Goal: Task Accomplishment & Management: Complete application form

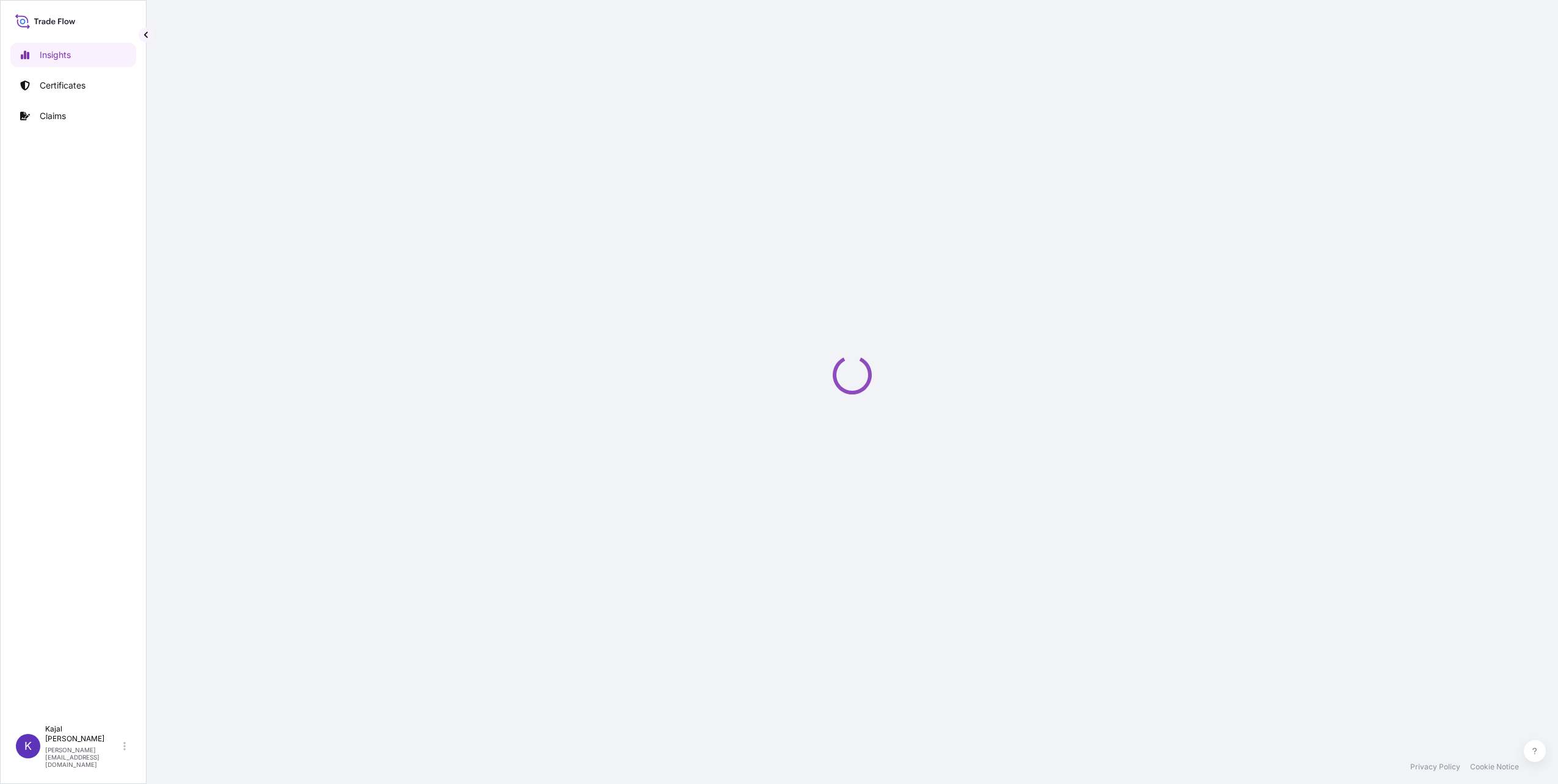
select select "2025"
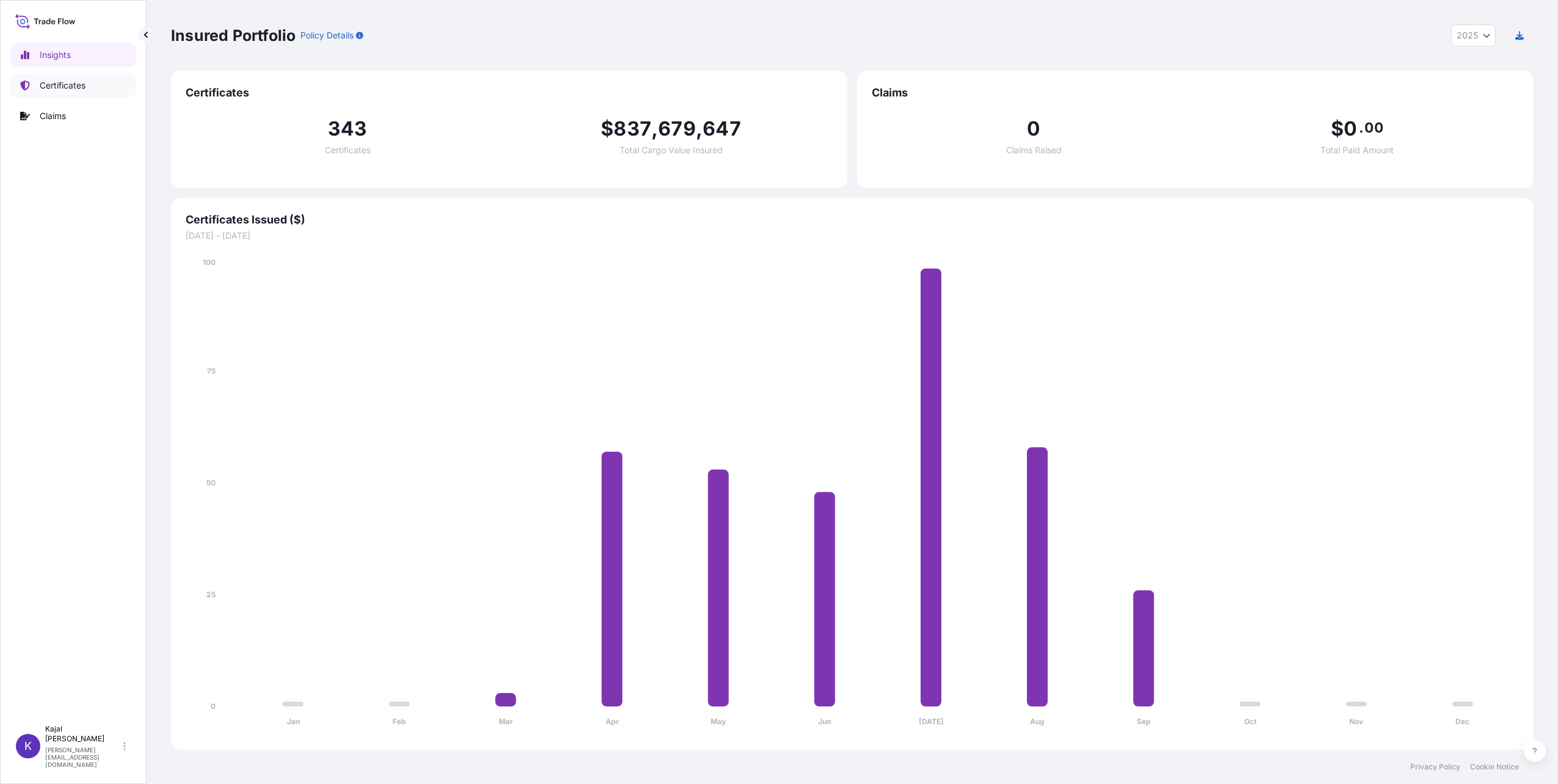
click at [77, 83] on p "Certificates" at bounding box center [63, 85] width 46 height 12
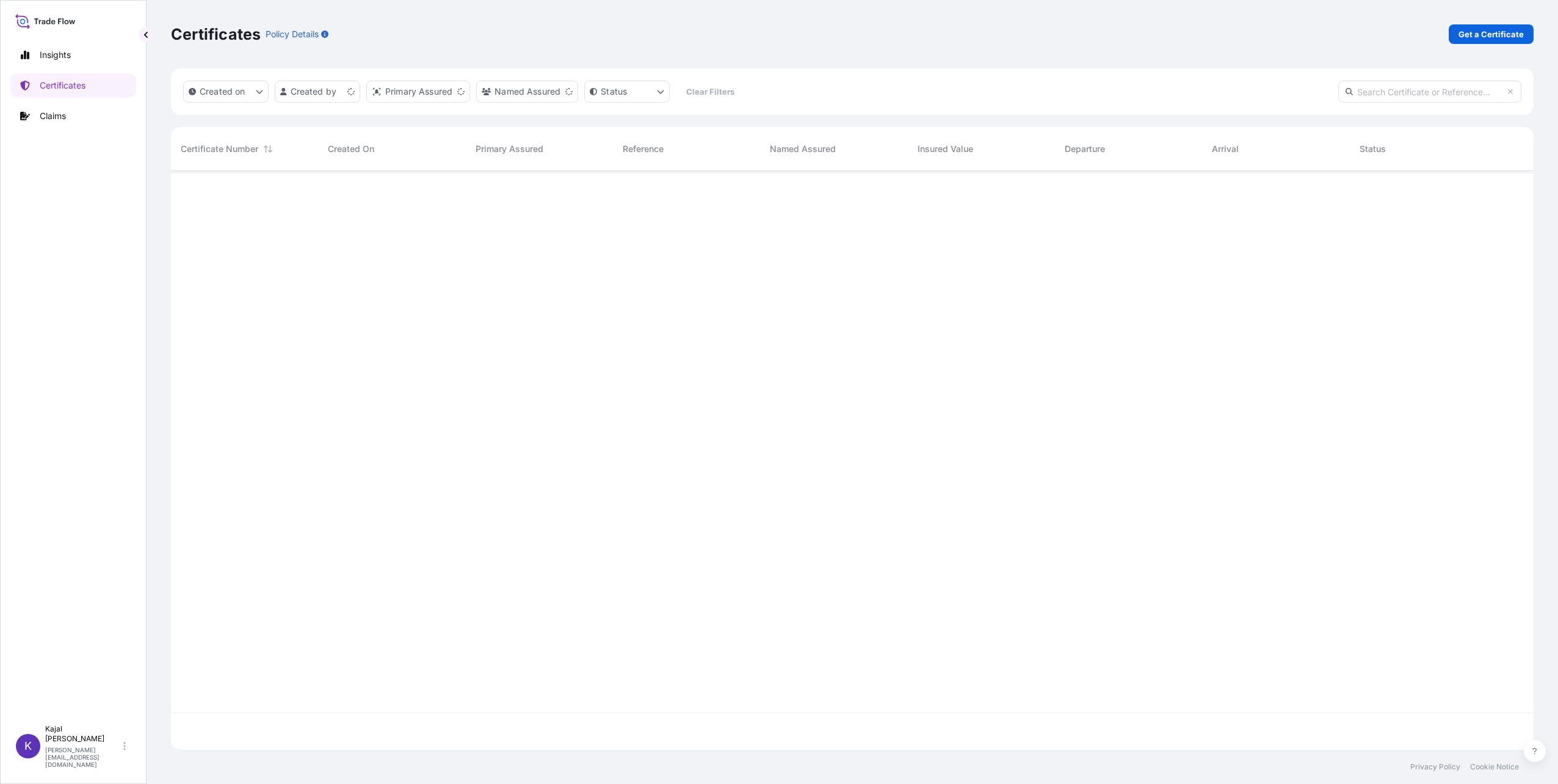
scroll to position [576, 1353]
click at [1418, 90] on input "text" at bounding box center [1429, 92] width 183 height 22
paste input "[PHONE_NUMBER]"
type input "[PHONE_NUMBER]"
click at [208, 189] on span "[PHONE_NUMBER]" at bounding box center [219, 190] width 76 height 12
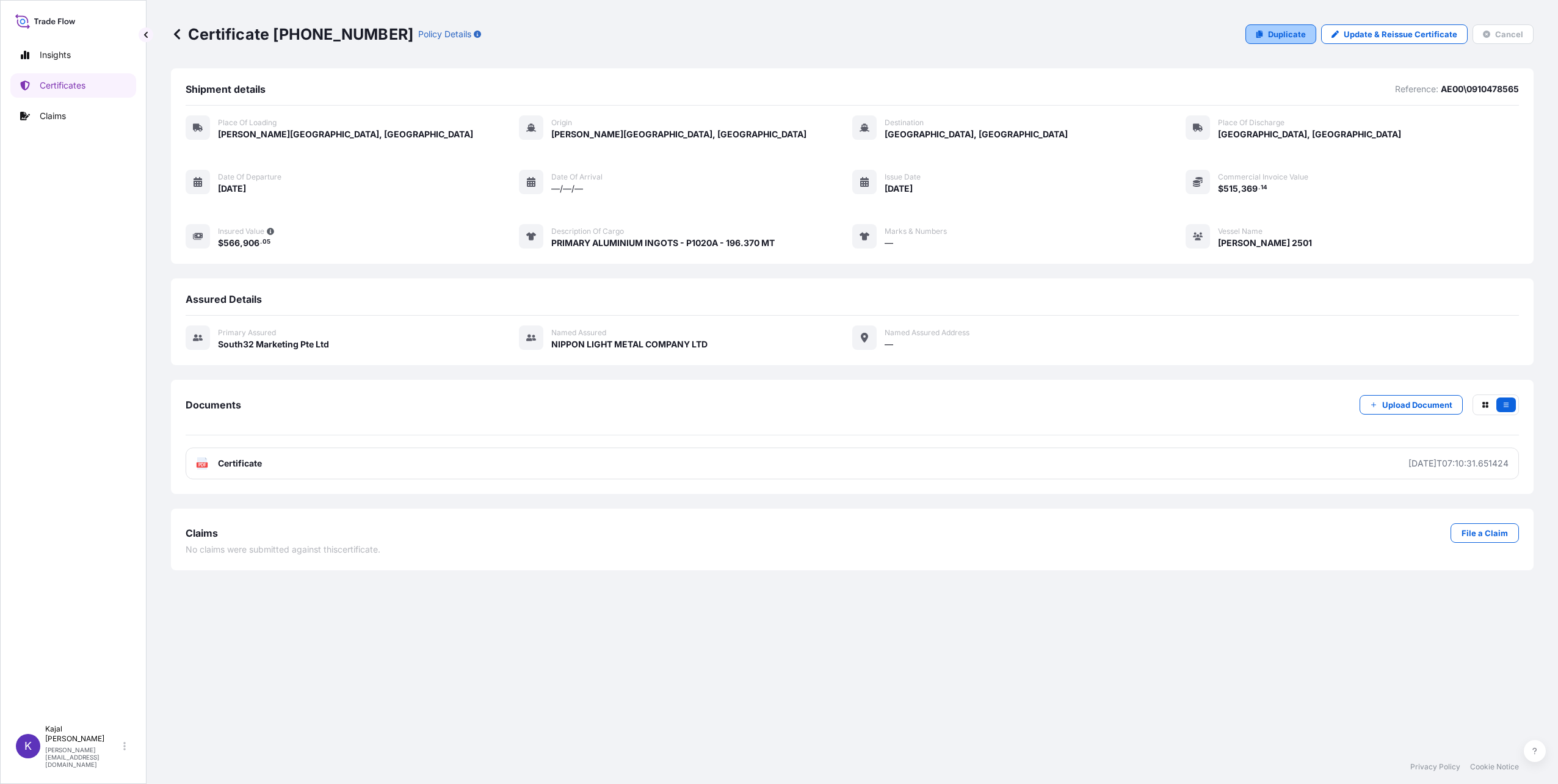
click at [1284, 34] on p "Duplicate" at bounding box center [1287, 33] width 38 height 12
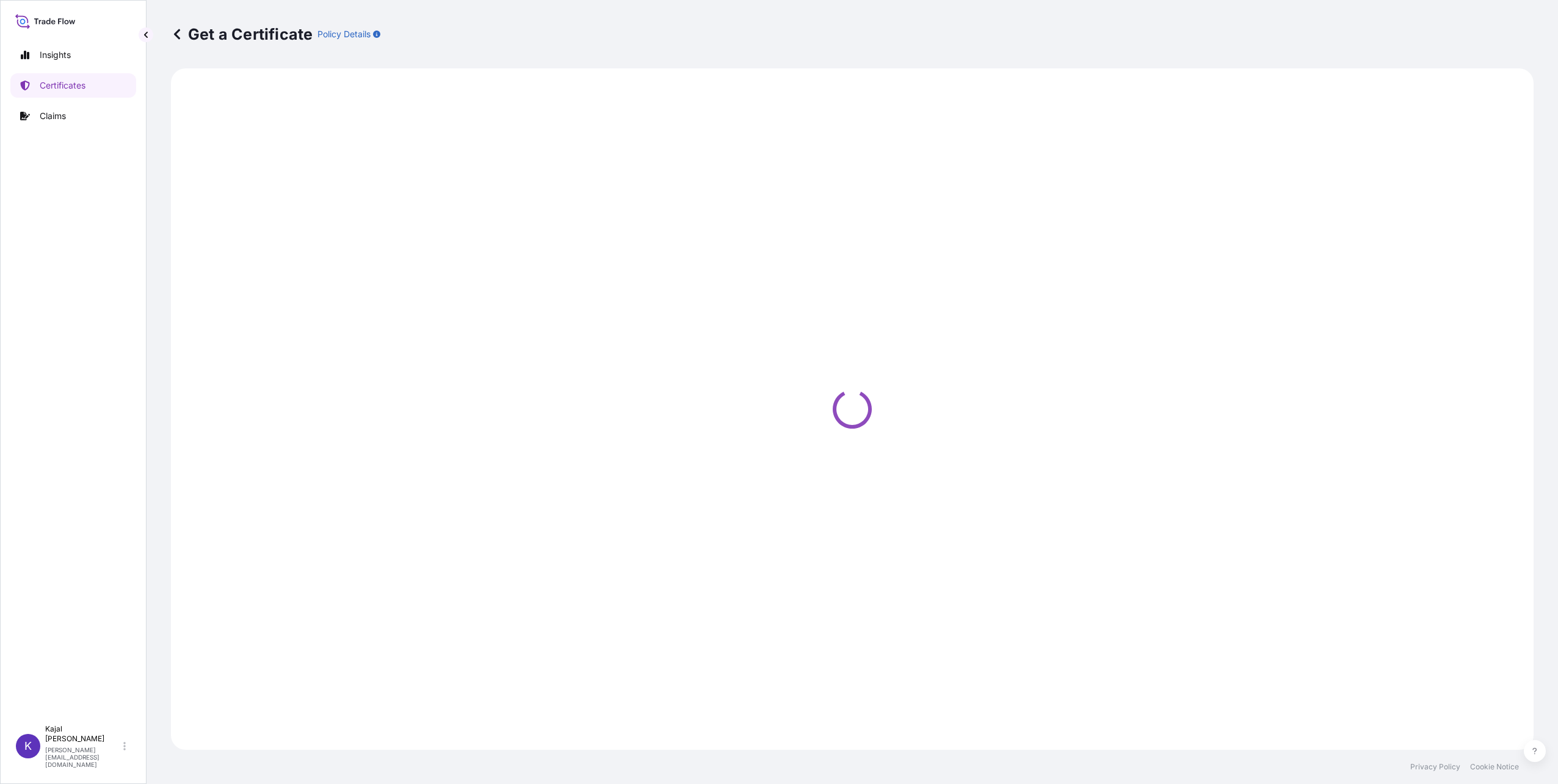
select select "Road / [GEOGRAPHIC_DATA]"
select select "Sea"
select select "Road / [GEOGRAPHIC_DATA]"
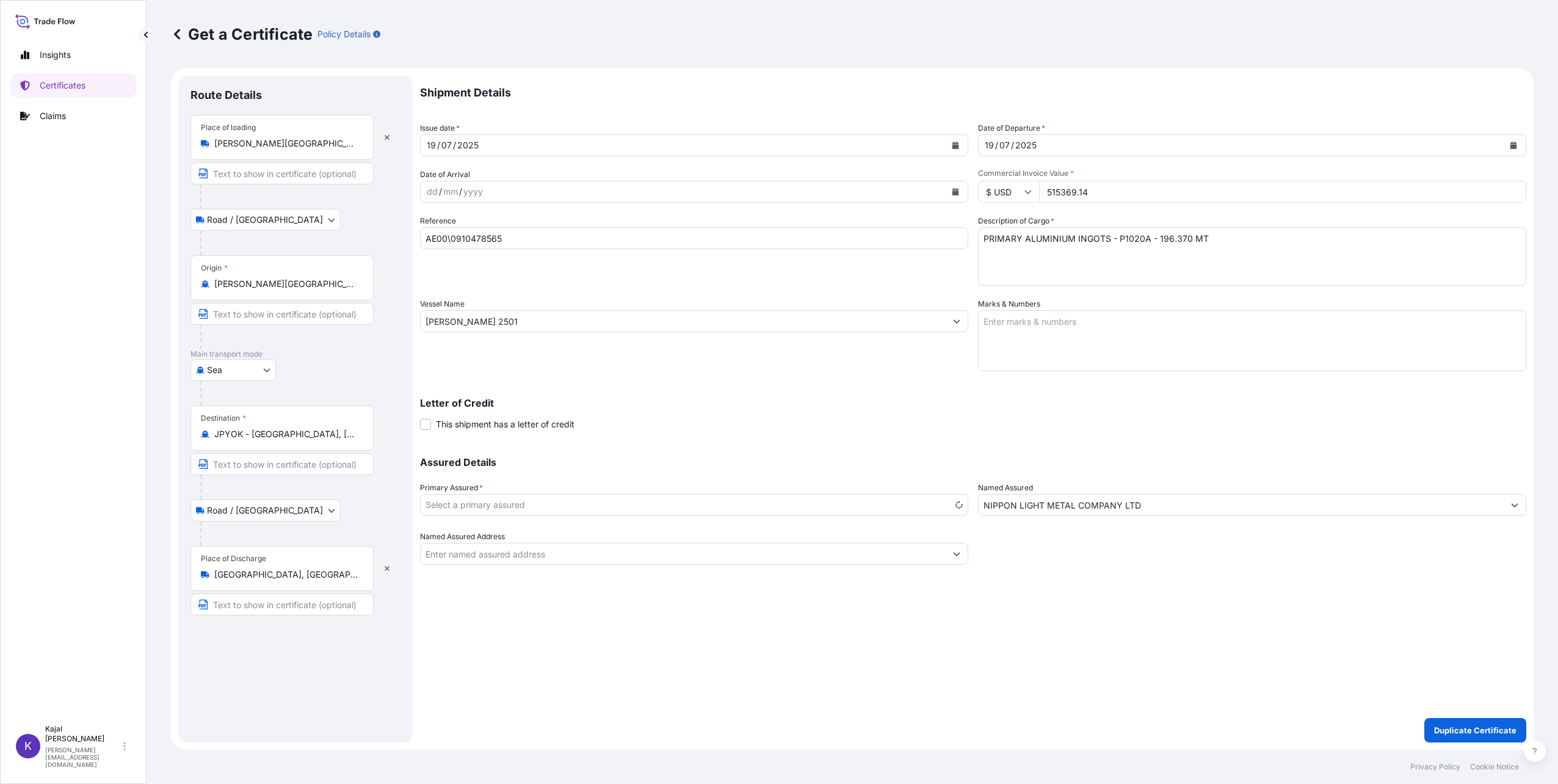
select select "31709"
click at [496, 141] on div "[DATE]" at bounding box center [683, 145] width 525 height 22
click at [954, 145] on icon "Calendar" at bounding box center [956, 144] width 6 height 7
click at [576, 181] on icon "Next" at bounding box center [576, 180] width 7 height 7
click at [574, 179] on icon "Next" at bounding box center [576, 180] width 7 height 7
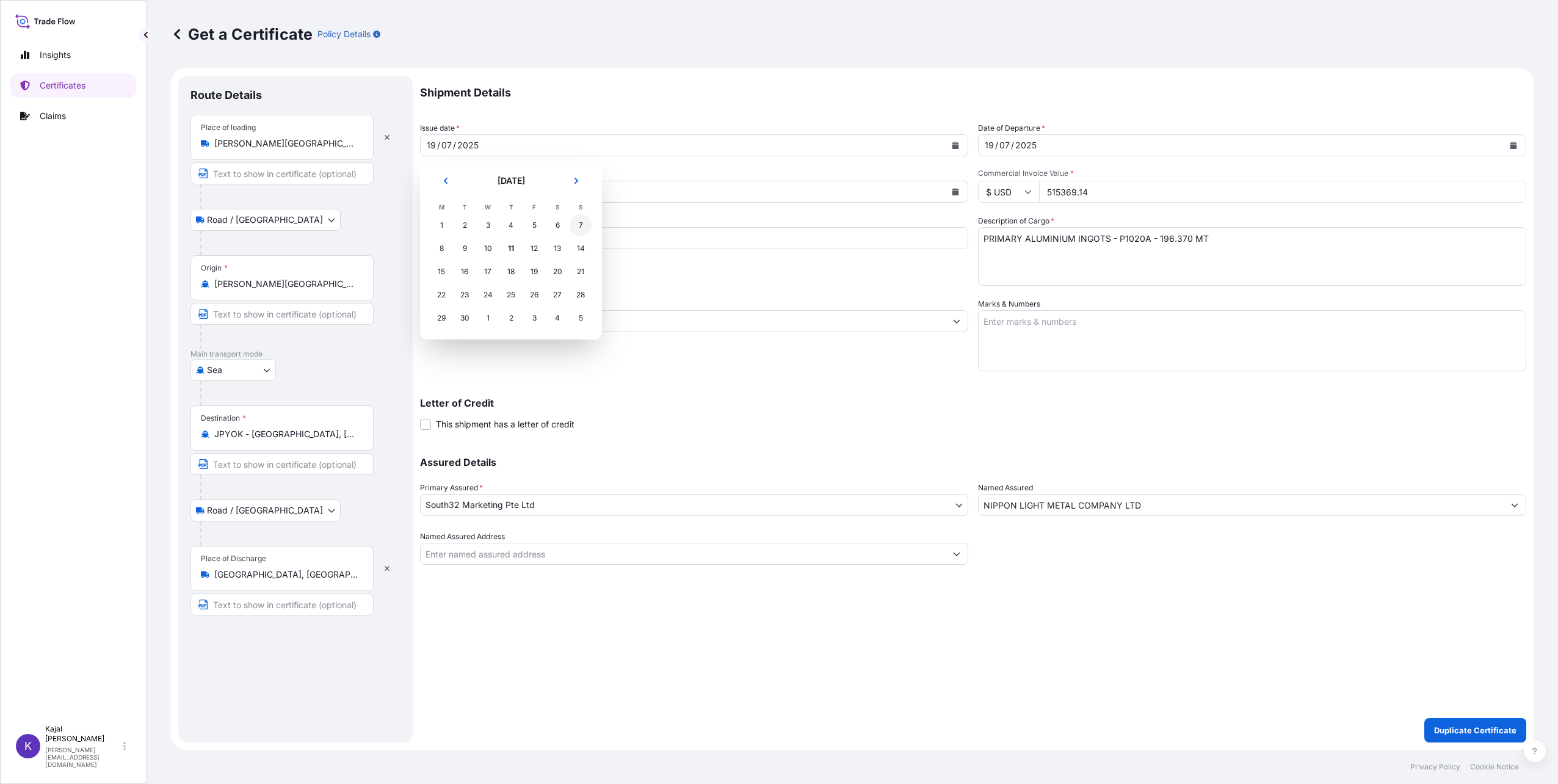
click at [582, 225] on div "7" at bounding box center [581, 225] width 22 height 22
click at [1057, 152] on div "[DATE]" at bounding box center [1241, 145] width 525 height 22
click at [1513, 144] on icon "Calendar" at bounding box center [1514, 144] width 6 height 7
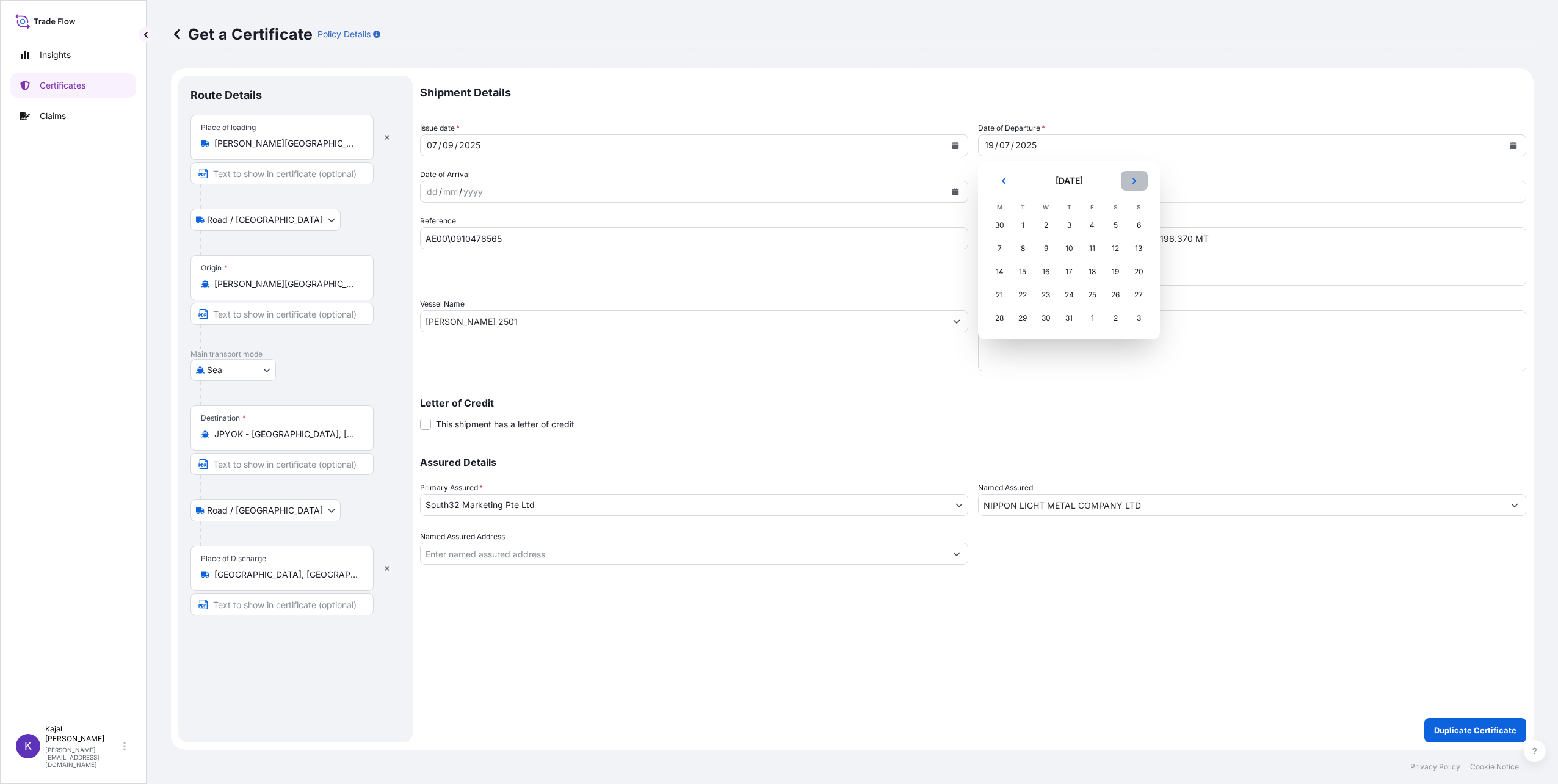
click at [1129, 177] on button "Next" at bounding box center [1134, 180] width 27 height 20
click at [1137, 225] on div "7" at bounding box center [1139, 225] width 22 height 22
click at [520, 240] on input "AE00\0910478565" at bounding box center [694, 238] width 548 height 22
drag, startPoint x: 530, startPoint y: 240, endPoint x: 408, endPoint y: 240, distance: 122.0
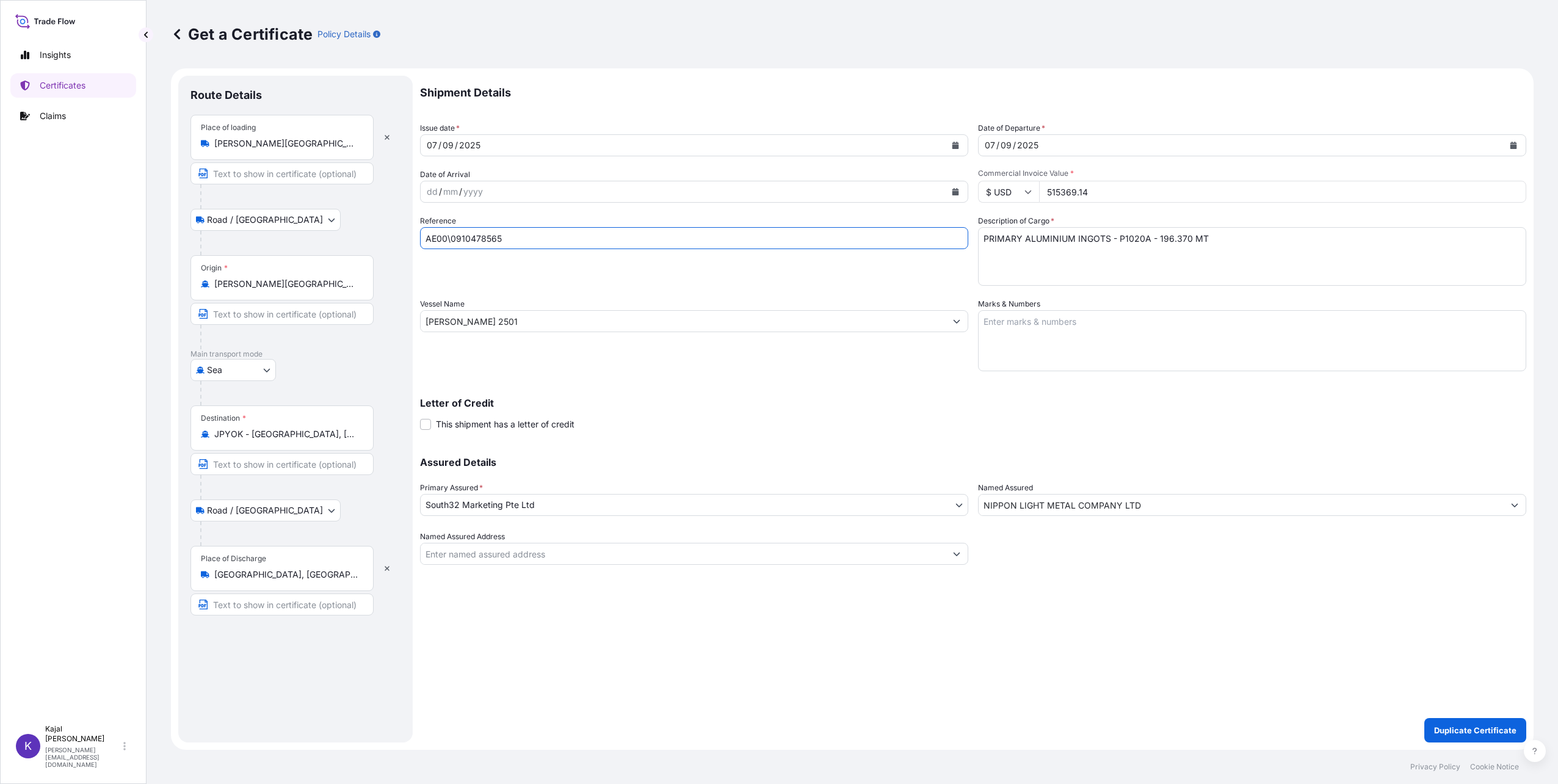
click at [408, 240] on form "Route Details Place of loading [PERSON_NAME][GEOGRAPHIC_DATA], [GEOGRAPHIC_DATA…" at bounding box center [852, 409] width 1363 height 681
paste input "9812"
type input "AE00\0910479812"
click at [1091, 188] on input "515369.14" at bounding box center [1283, 192] width 487 height 22
click at [988, 193] on div "$ USD 515369.14" at bounding box center [1252, 192] width 548 height 22
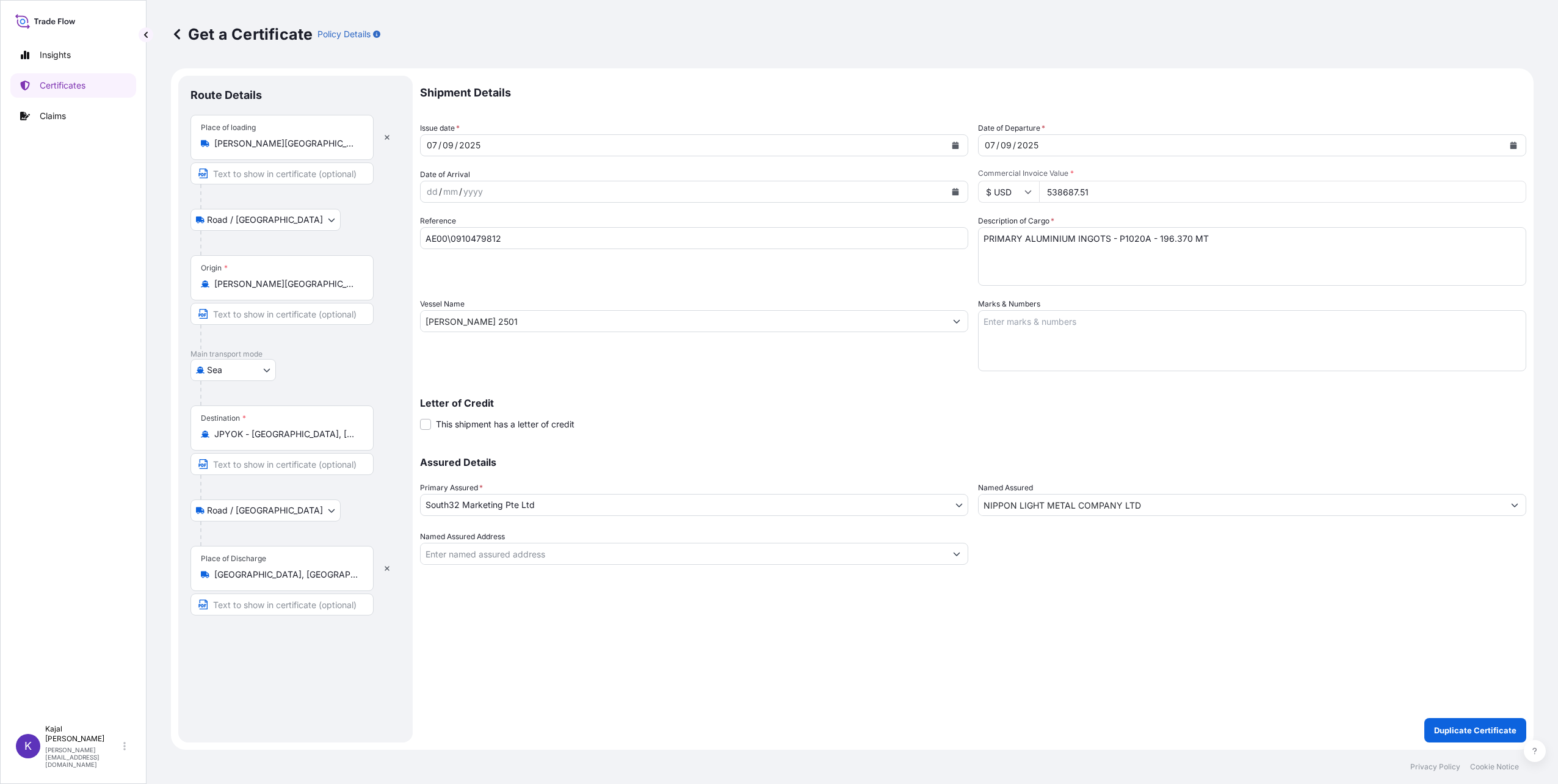
type input "538687.51"
click at [781, 394] on div "Letter of Credit This shipment has a letter of credit Letter of credit * Letter…" at bounding box center [973, 406] width 1106 height 47
drag, startPoint x: 568, startPoint y: 321, endPoint x: 190, endPoint y: 325, distance: 378.0
click at [194, 324] on form "Route Details Place of loading [PERSON_NAME][GEOGRAPHIC_DATA], [GEOGRAPHIC_DATA…" at bounding box center [852, 409] width 1363 height 681
type input "e"
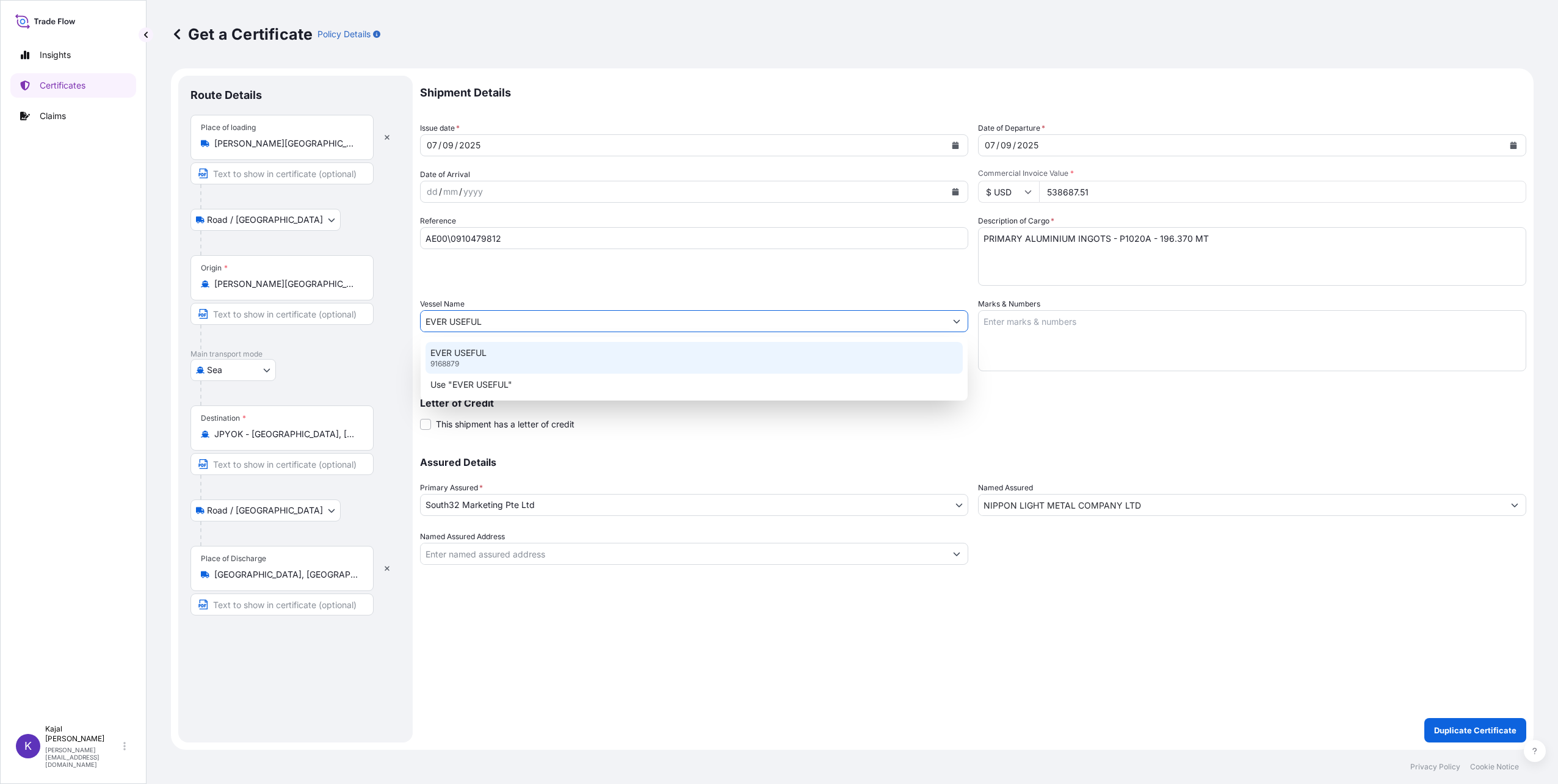
click at [478, 351] on p "EVER USEFUL" at bounding box center [458, 352] width 56 height 12
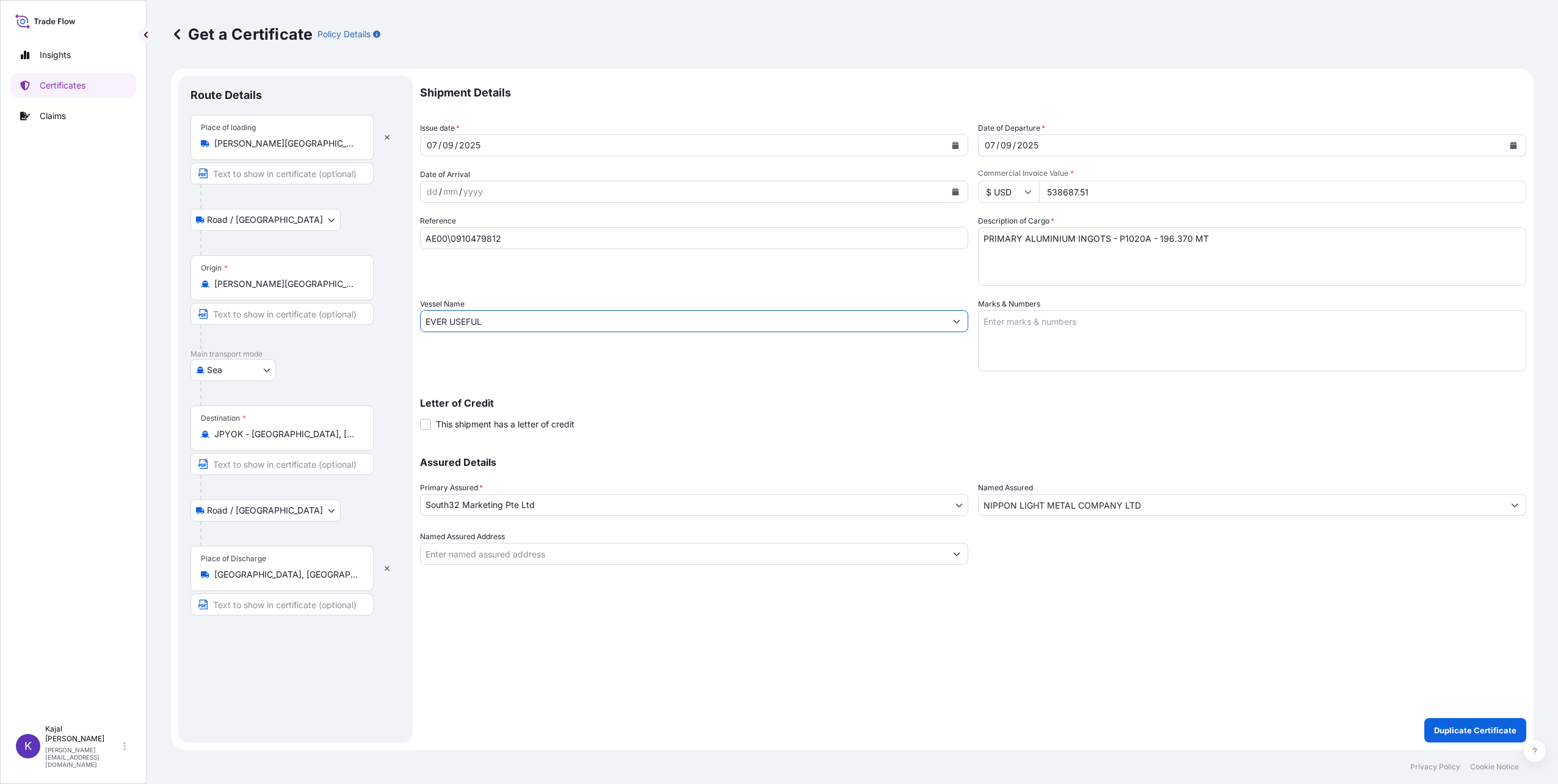
type input "EVER USEFUL"
click at [706, 430] on div "Shipment Details Issue date * [DATE] Date of Departure * [DATE] Date of Arrival…" at bounding box center [973, 320] width 1106 height 489
click at [1165, 238] on textarea "PRIMARY ALUMINIUM INGOTS - P1020A - 196.370 MT" at bounding box center [1252, 256] width 548 height 59
type textarea "PRIMARY ALUMINIUM INGOTS - P1020A - 199.364 MT"
click at [1498, 732] on p "Duplicate Certificate" at bounding box center [1475, 729] width 83 height 12
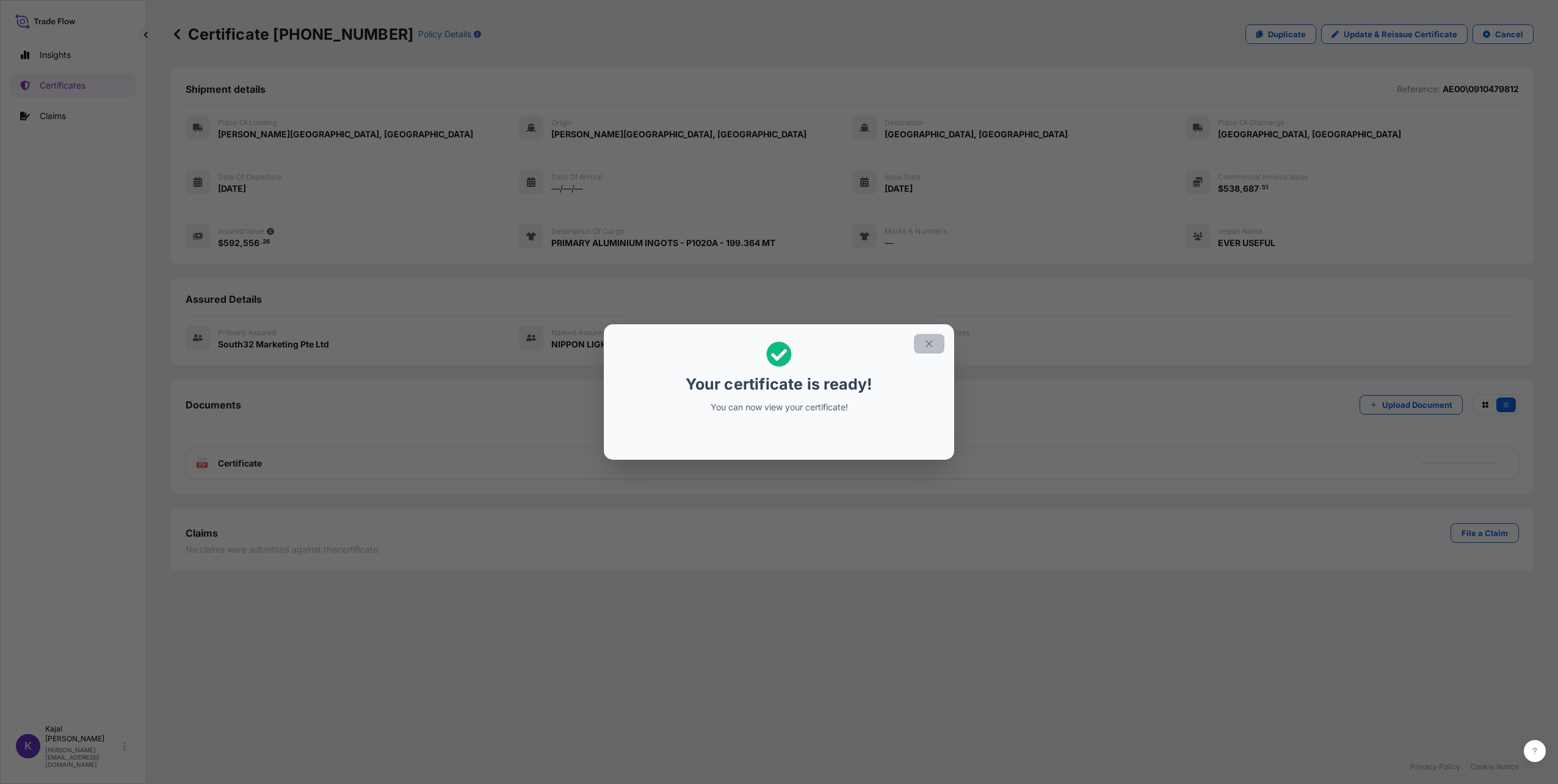
click at [930, 340] on icon "button" at bounding box center [929, 344] width 11 height 11
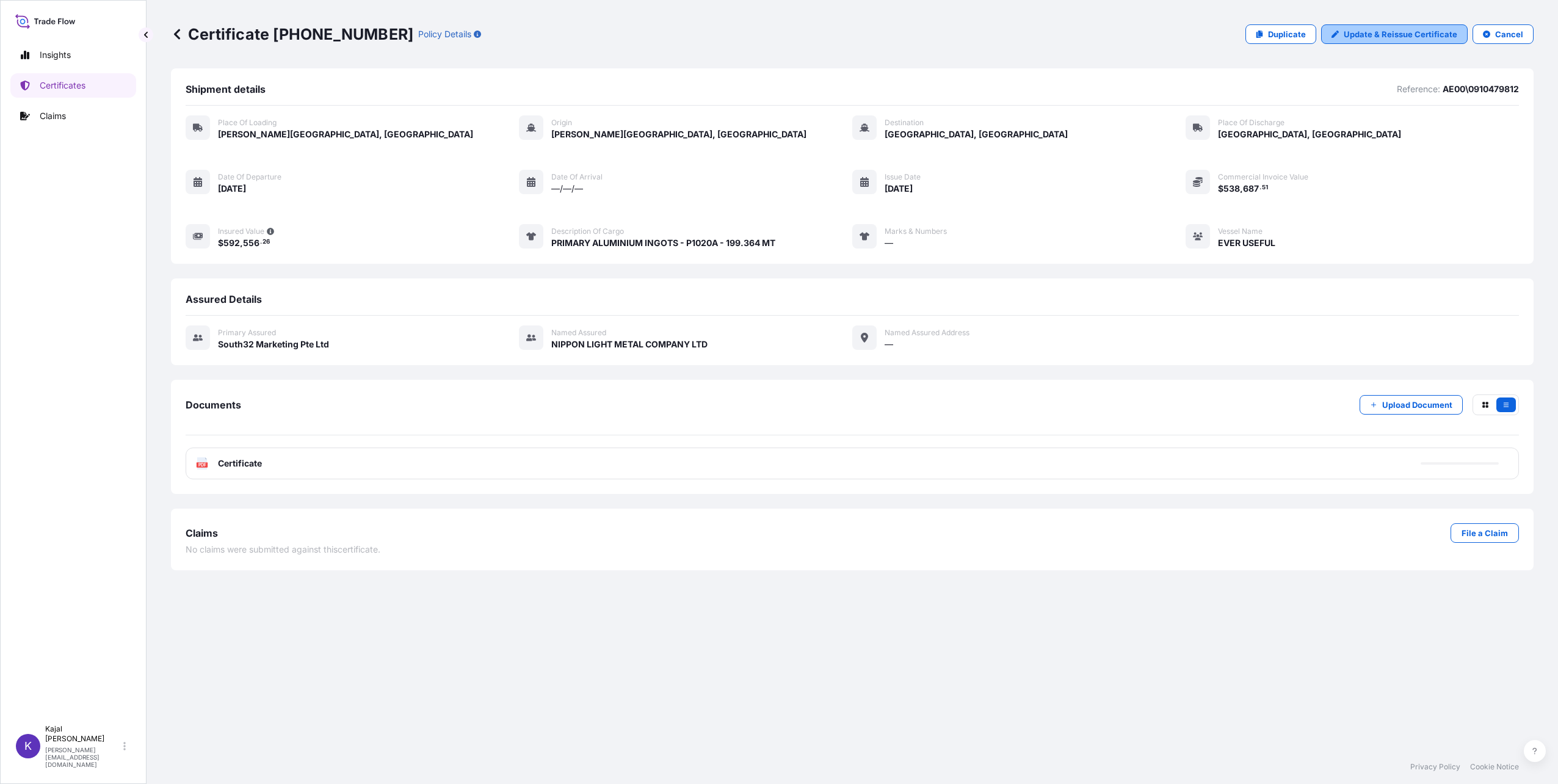
click at [1380, 33] on p "Update & Reissue Certificate" at bounding box center [1400, 33] width 113 height 12
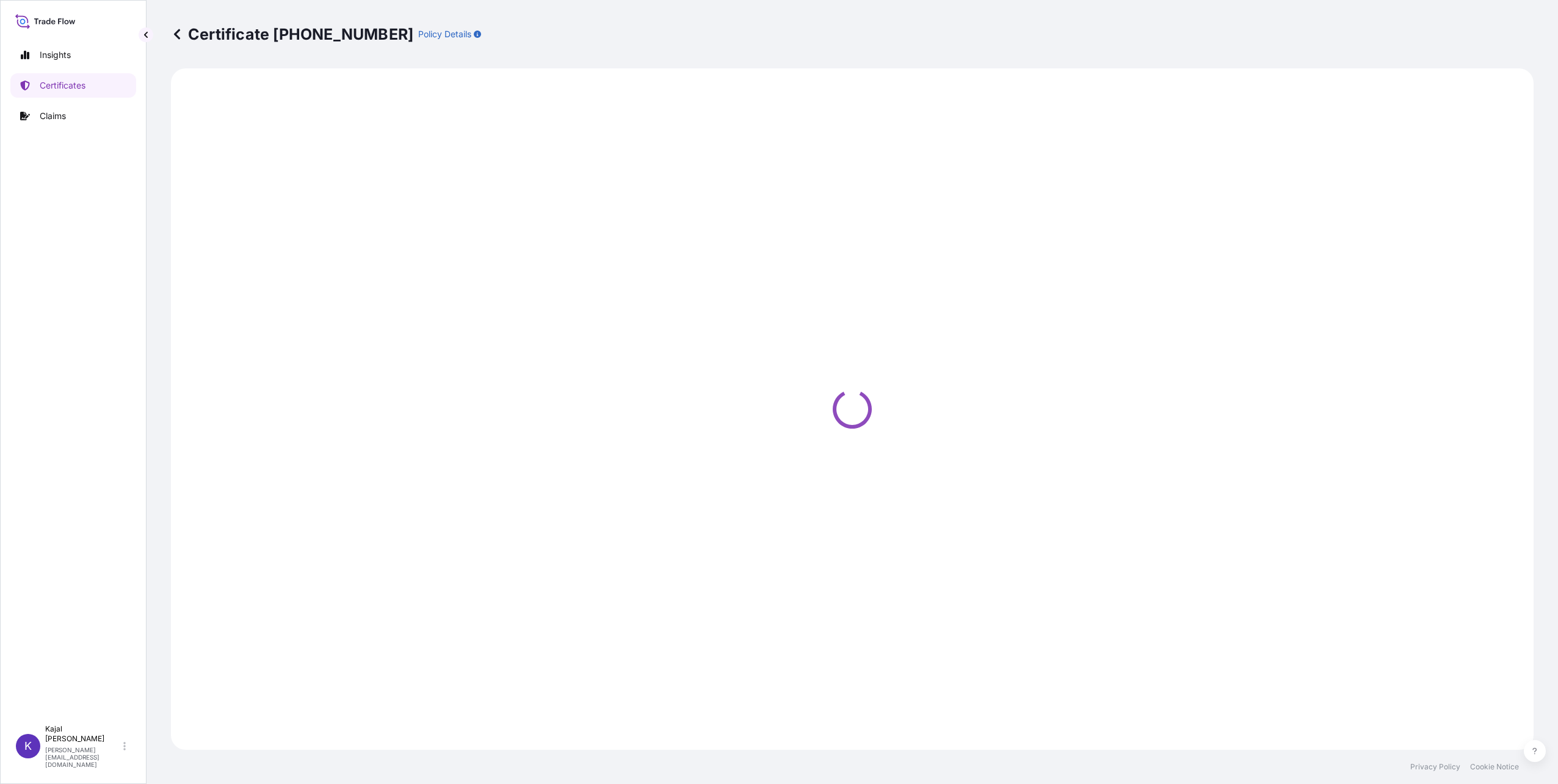
select select "Road / [GEOGRAPHIC_DATA]"
select select "Sea"
select select "Road / [GEOGRAPHIC_DATA]"
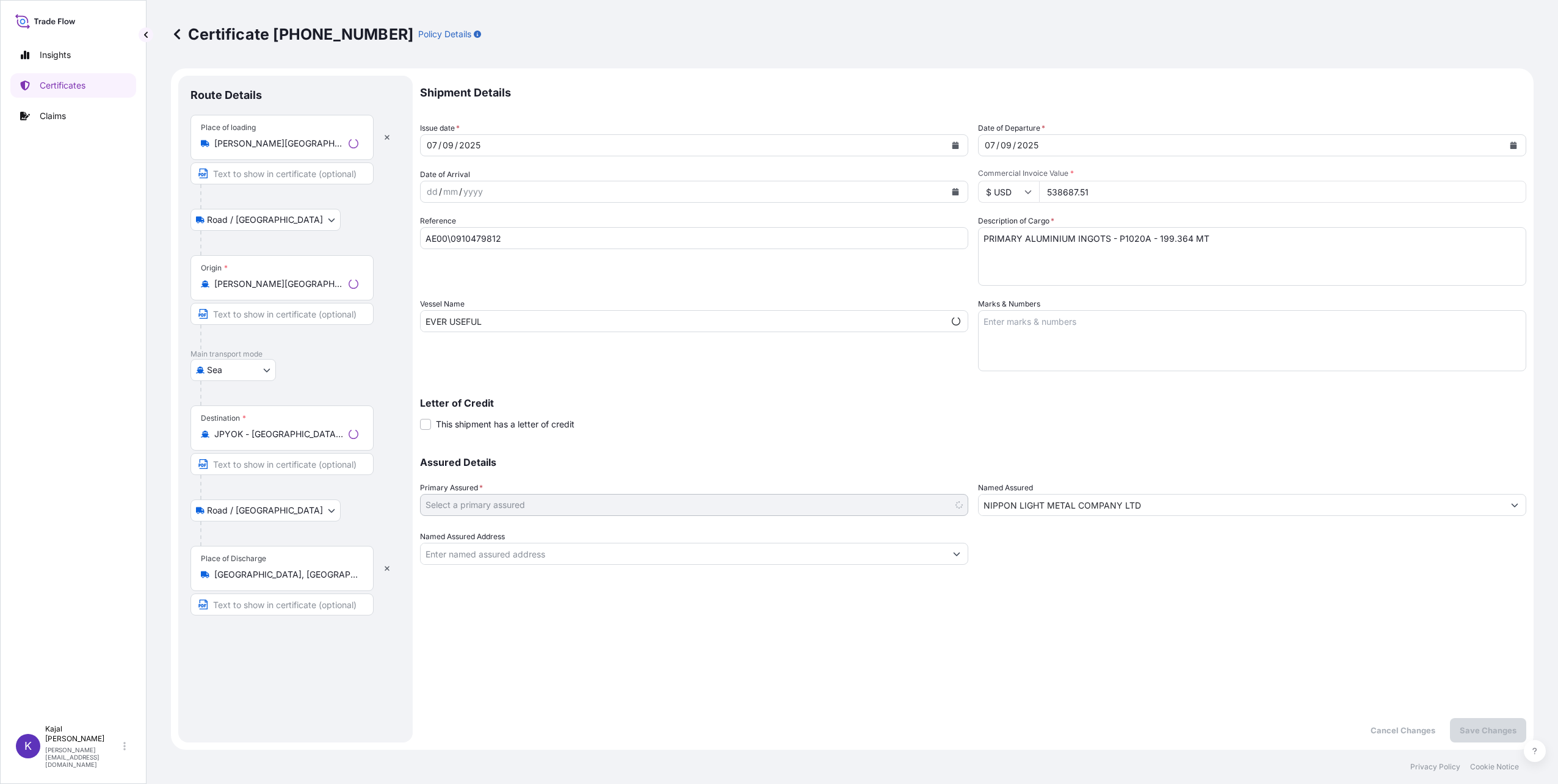
select select "31709"
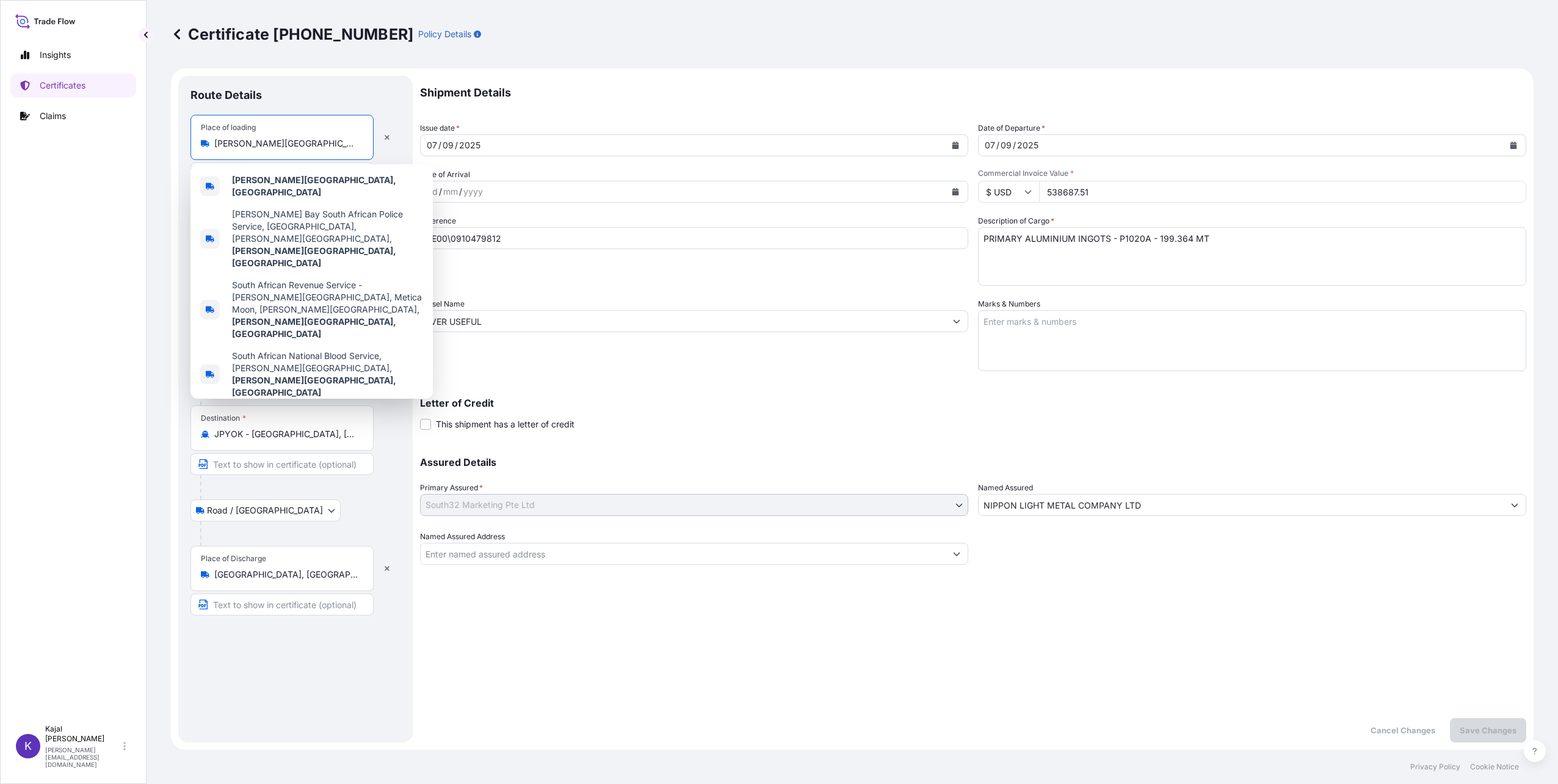
click at [294, 144] on input "[PERSON_NAME][GEOGRAPHIC_DATA], [GEOGRAPHIC_DATA]" at bounding box center [287, 143] width 144 height 12
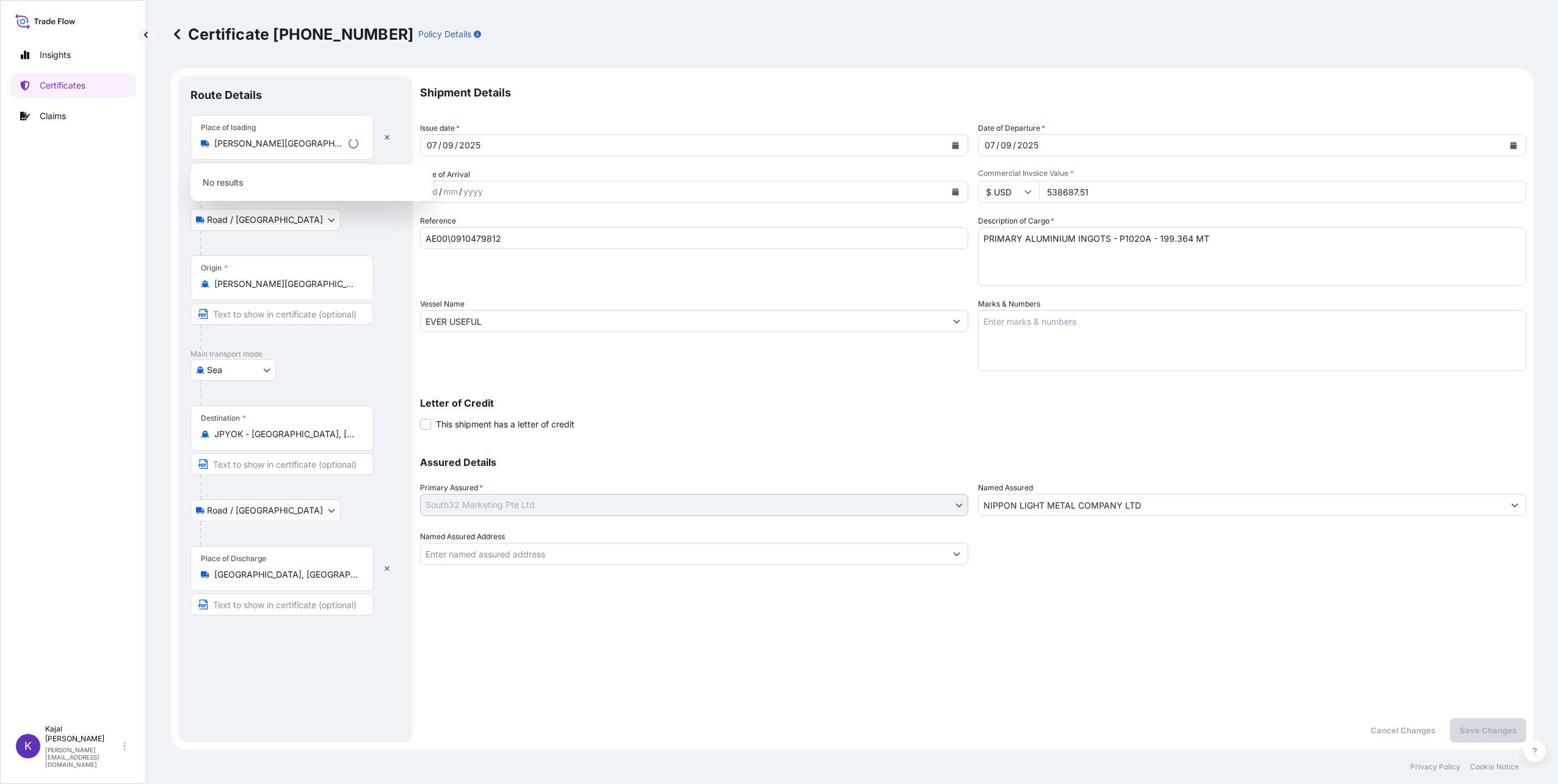
click at [353, 138] on icon "Loading" at bounding box center [353, 144] width 12 height 12
click at [344, 138] on input "[PERSON_NAME][GEOGRAPHIC_DATA], [GEOGRAPHIC_DATA]" at bounding box center [279, 143] width 129 height 12
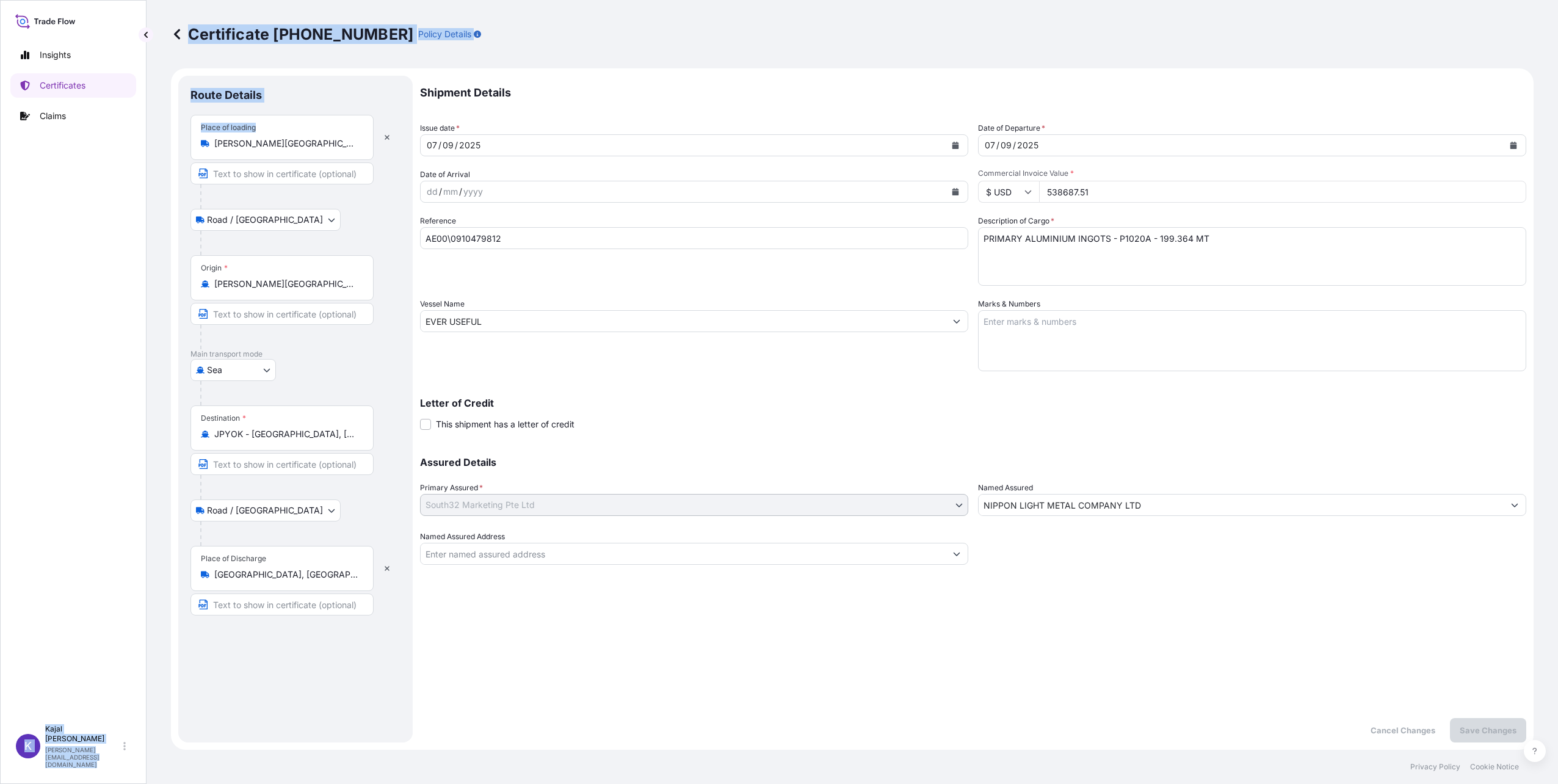
drag, startPoint x: 361, startPoint y: 139, endPoint x: 120, endPoint y: 133, distance: 241.1
click at [120, 133] on div "Insights Certificates Claims K Kajal Modha [EMAIL_ADDRESS][DOMAIN_NAME] Certifi…" at bounding box center [779, 392] width 1558 height 784
click at [256, 148] on input "[PERSON_NAME][GEOGRAPHIC_DATA], [GEOGRAPHIC_DATA]" at bounding box center [287, 143] width 144 height 12
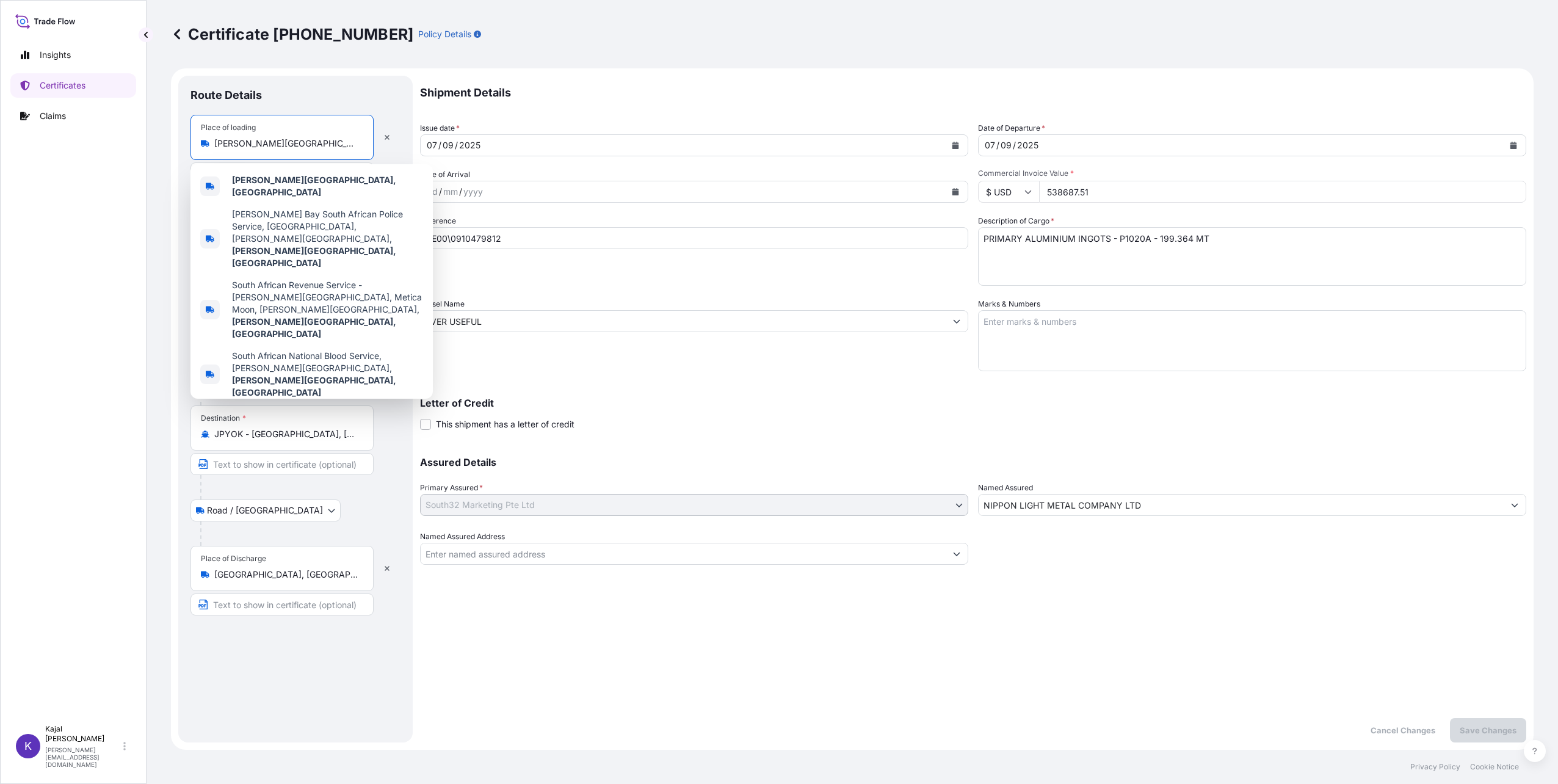
drag, startPoint x: 214, startPoint y: 141, endPoint x: 394, endPoint y: 148, distance: 180.1
click at [394, 148] on div "Place of loading [PERSON_NAME][GEOGRAPHIC_DATA], [GEOGRAPHIC_DATA]" at bounding box center [295, 150] width 210 height 70
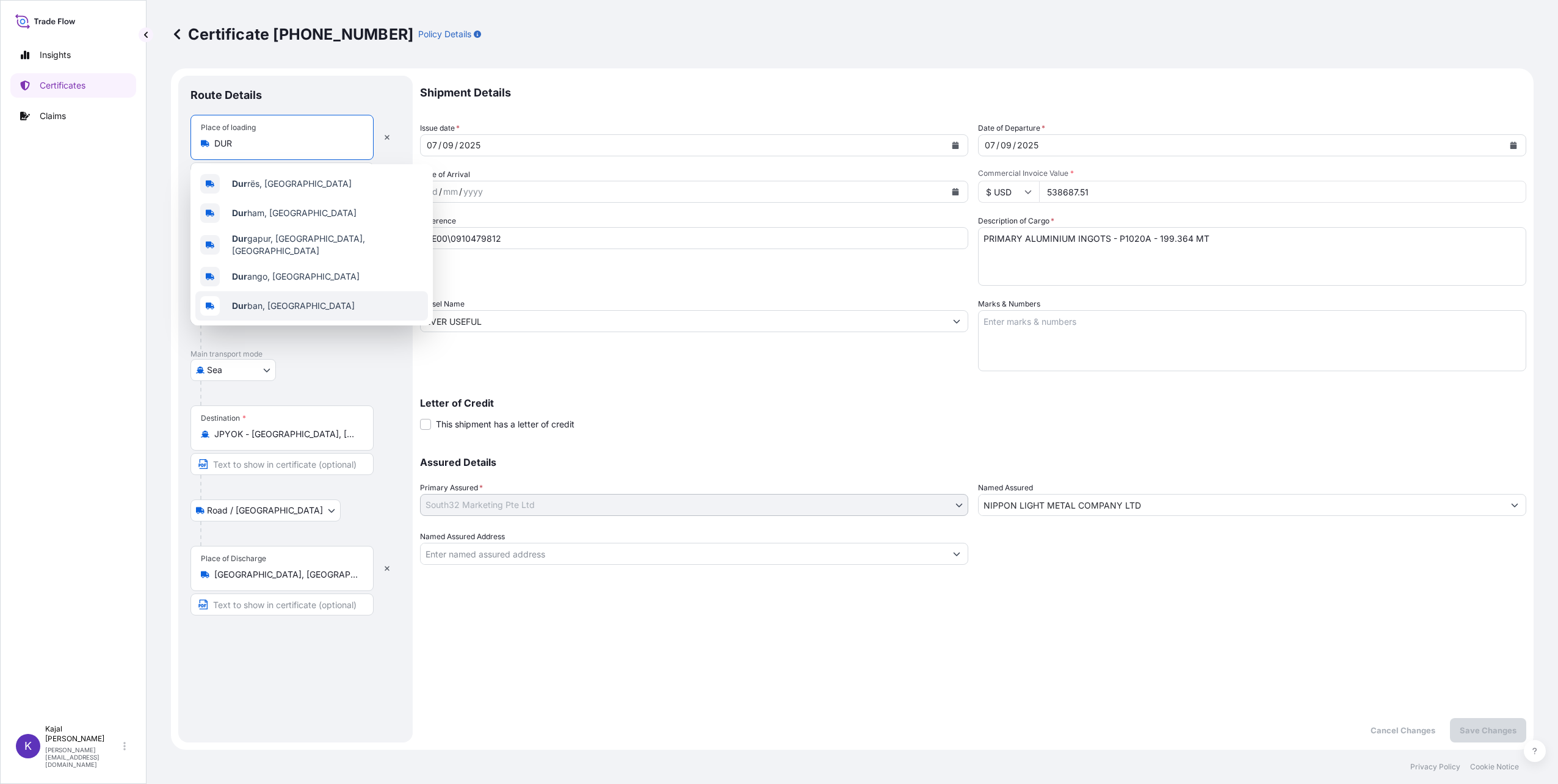
click at [310, 302] on span "Dur ban, [GEOGRAPHIC_DATA]" at bounding box center [293, 306] width 123 height 12
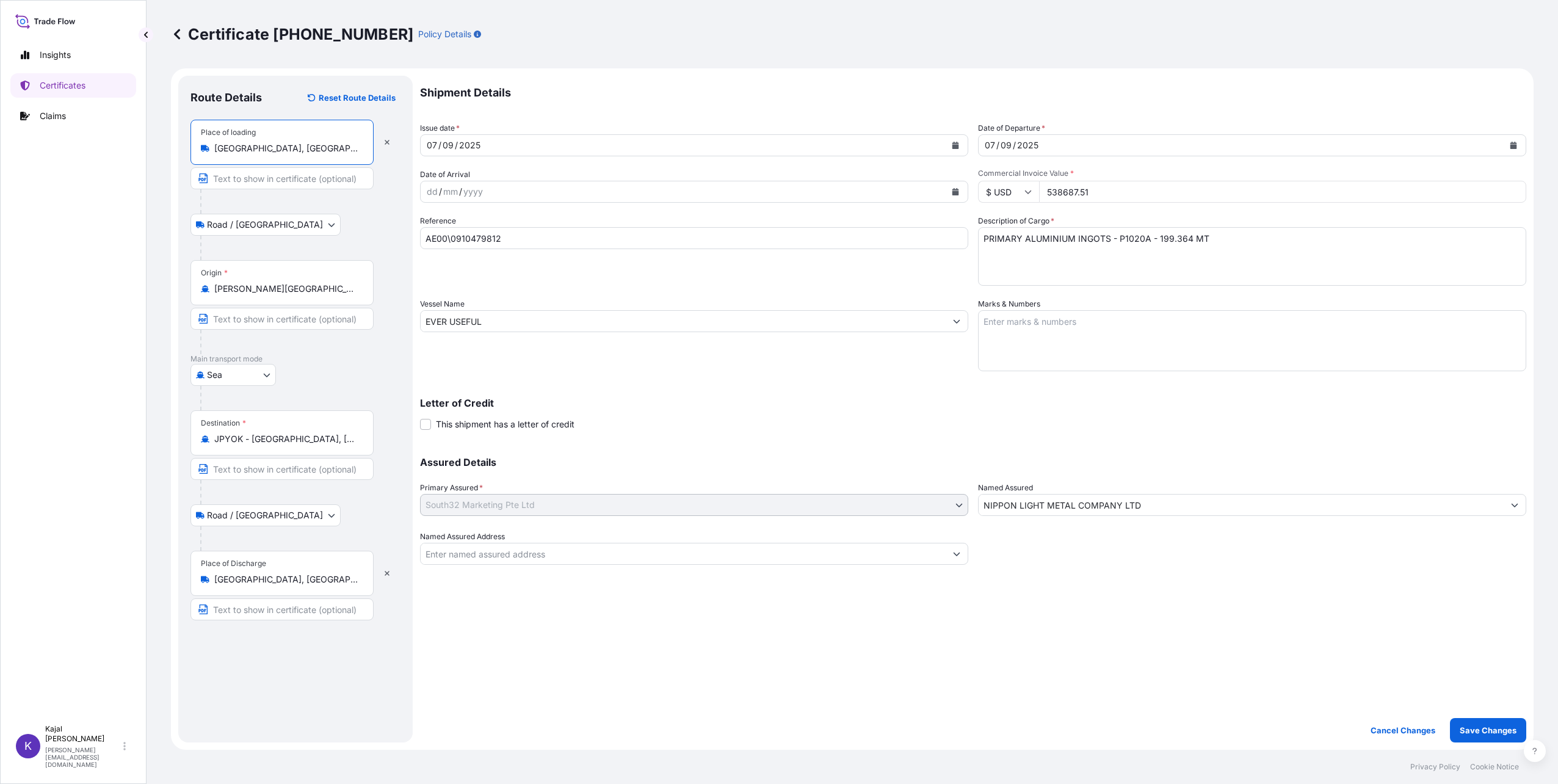
type input "[GEOGRAPHIC_DATA], [GEOGRAPHIC_DATA]"
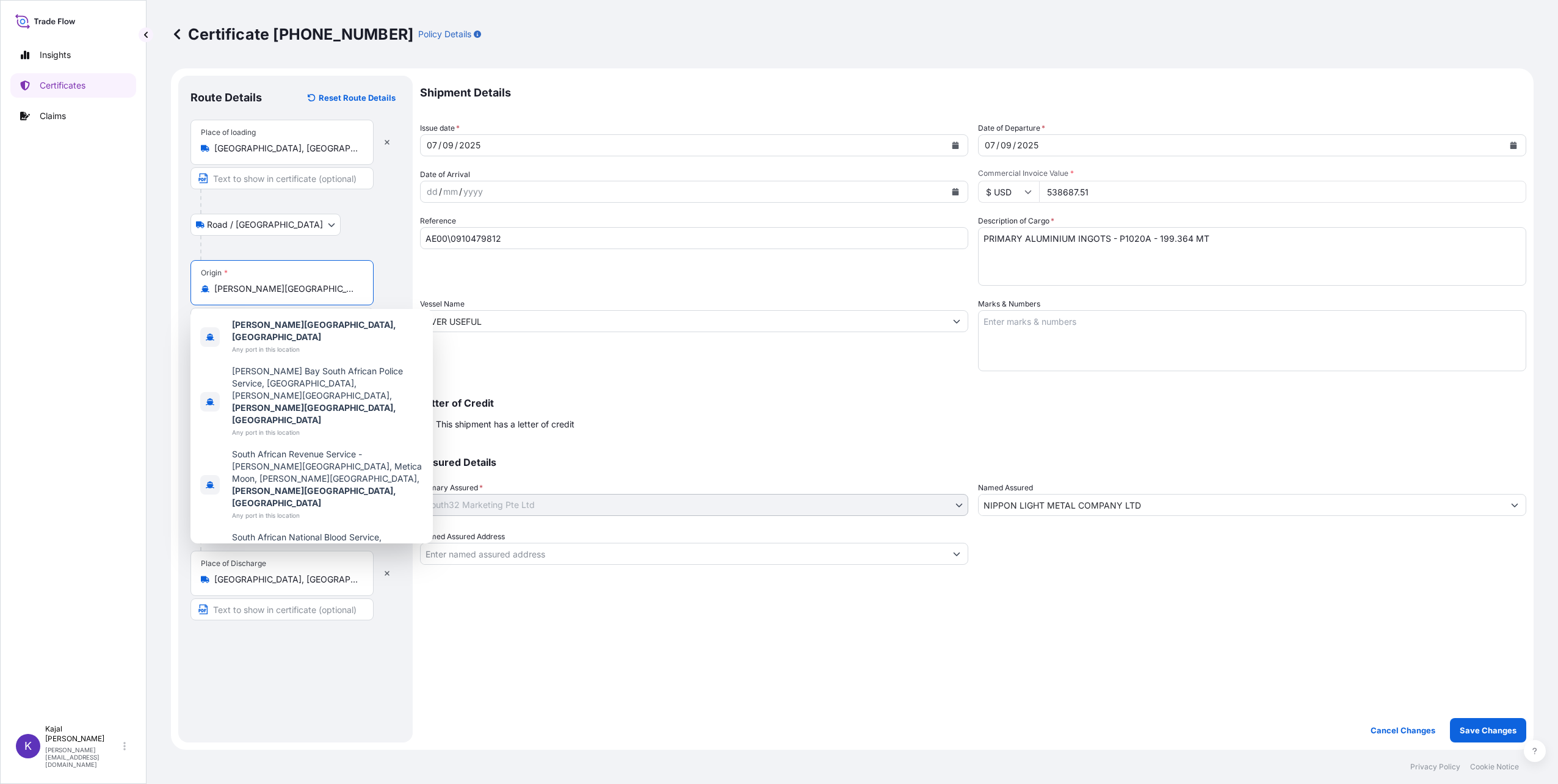
drag, startPoint x: 324, startPoint y: 287, endPoint x: 163, endPoint y: 276, distance: 161.4
click at [160, 278] on div "Certificate [PHONE_NUMBER] Policy Details Route Details Reset Route Details Pla…" at bounding box center [852, 375] width 1411 height 750
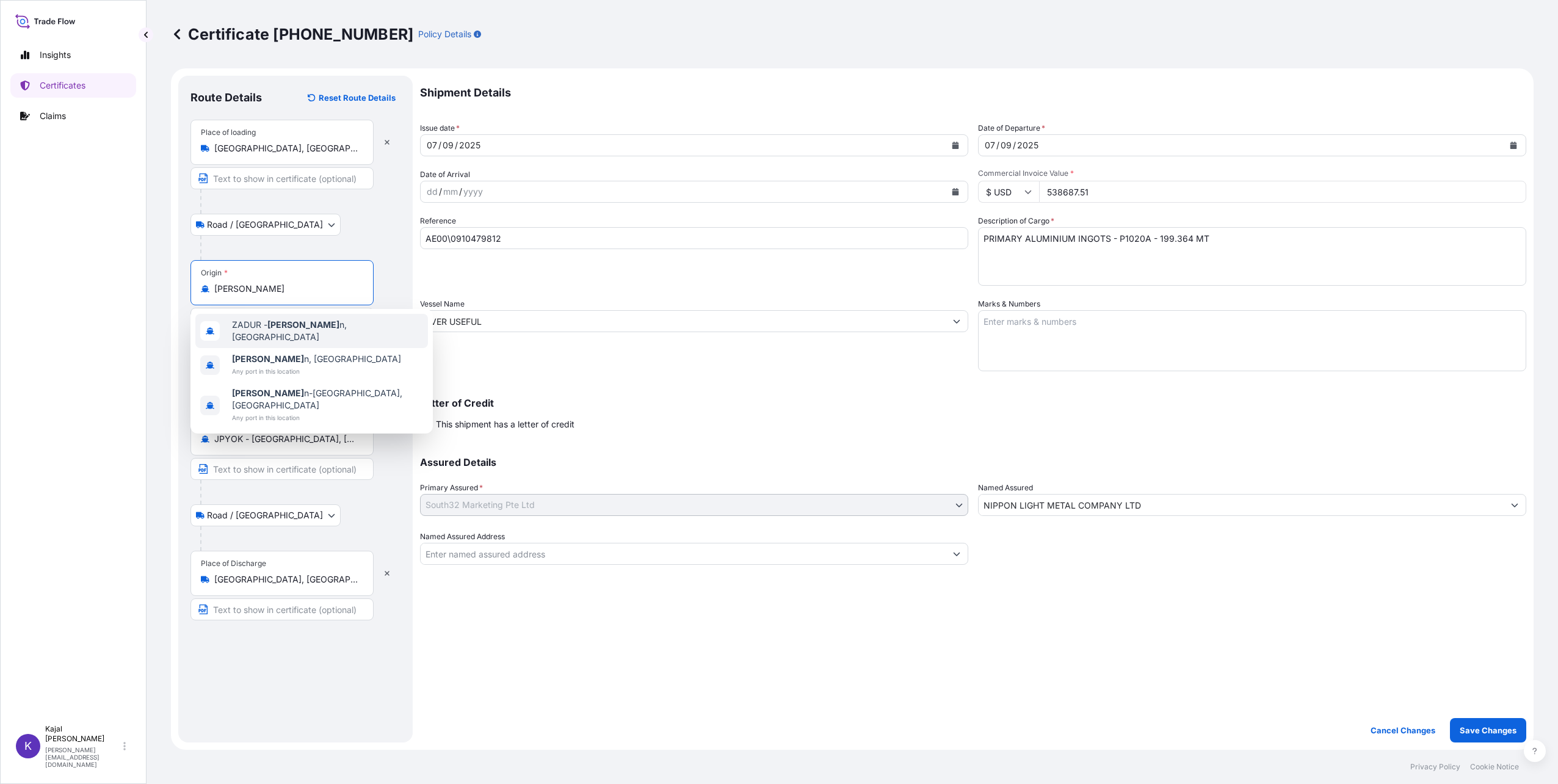
click at [264, 329] on span "ZADUR - [PERSON_NAME] n, [GEOGRAPHIC_DATA]" at bounding box center [327, 331] width 191 height 25
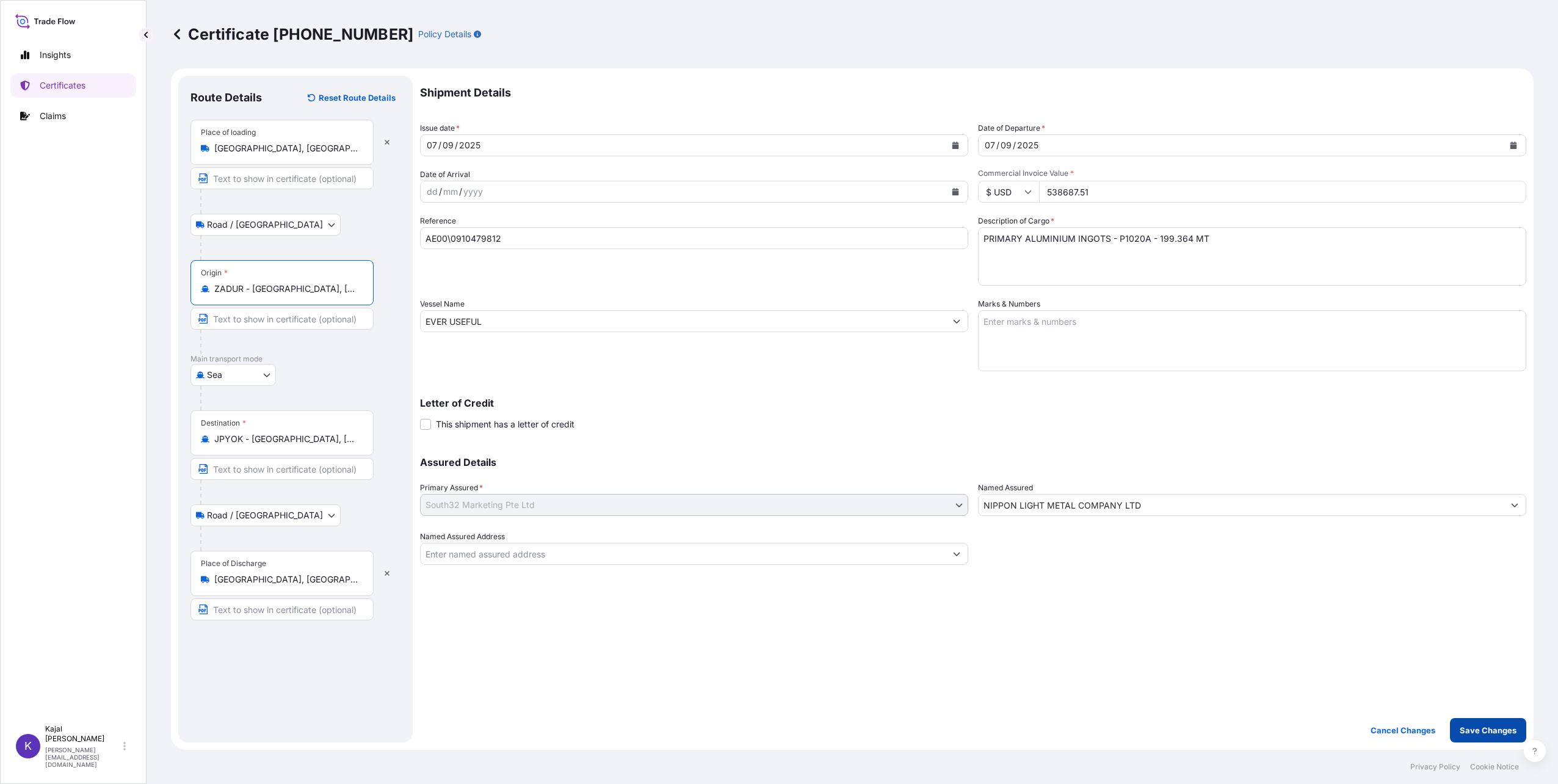
type input "ZADUR - [GEOGRAPHIC_DATA], [GEOGRAPHIC_DATA]"
click at [1478, 728] on p "Save Changes" at bounding box center [1488, 729] width 57 height 12
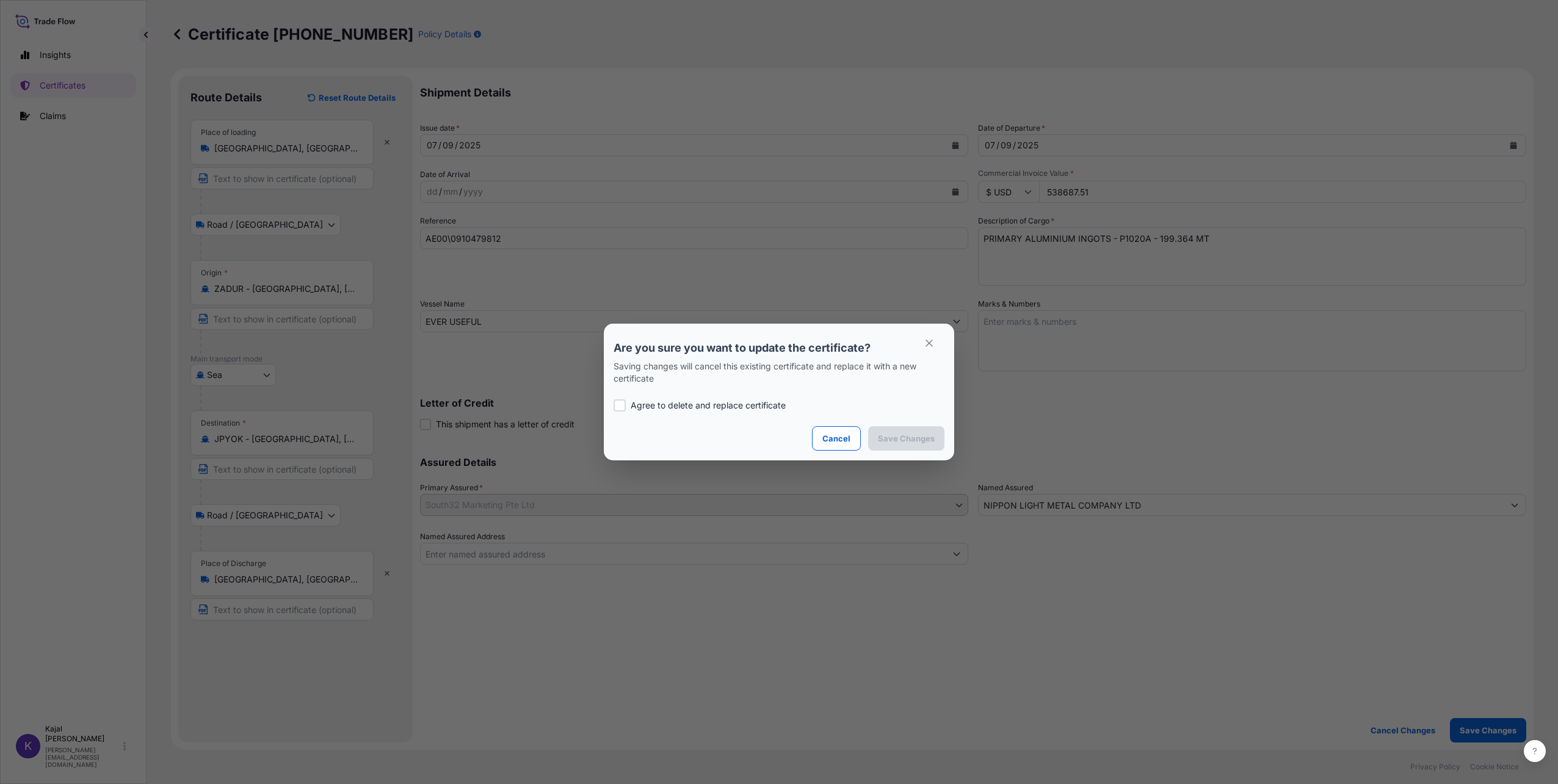
click at [621, 406] on div at bounding box center [619, 405] width 12 height 12
checkbox input "true"
click at [917, 440] on p "Save Changes" at bounding box center [906, 438] width 57 height 12
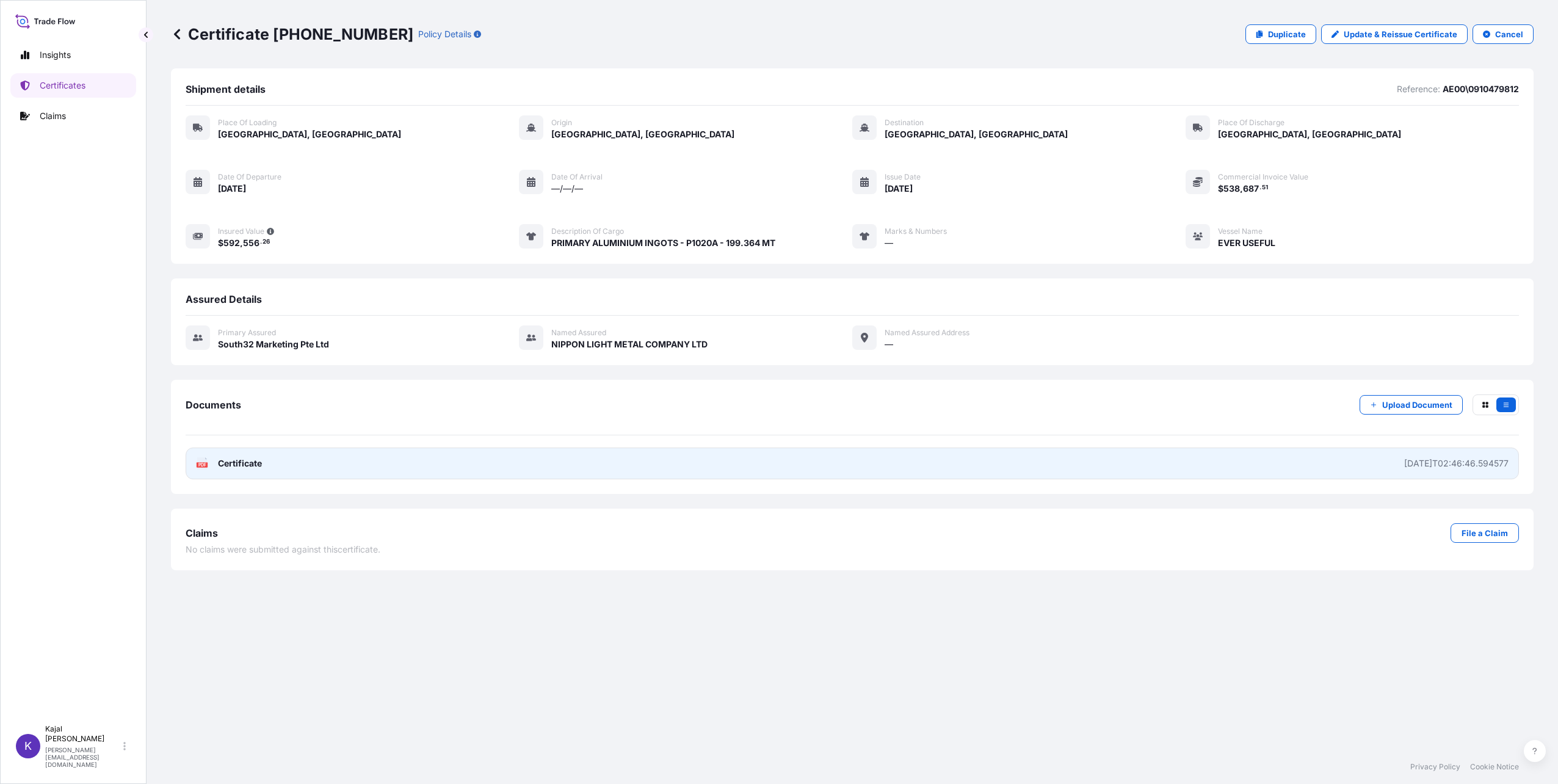
click at [248, 459] on span "Certificate" at bounding box center [240, 463] width 44 height 12
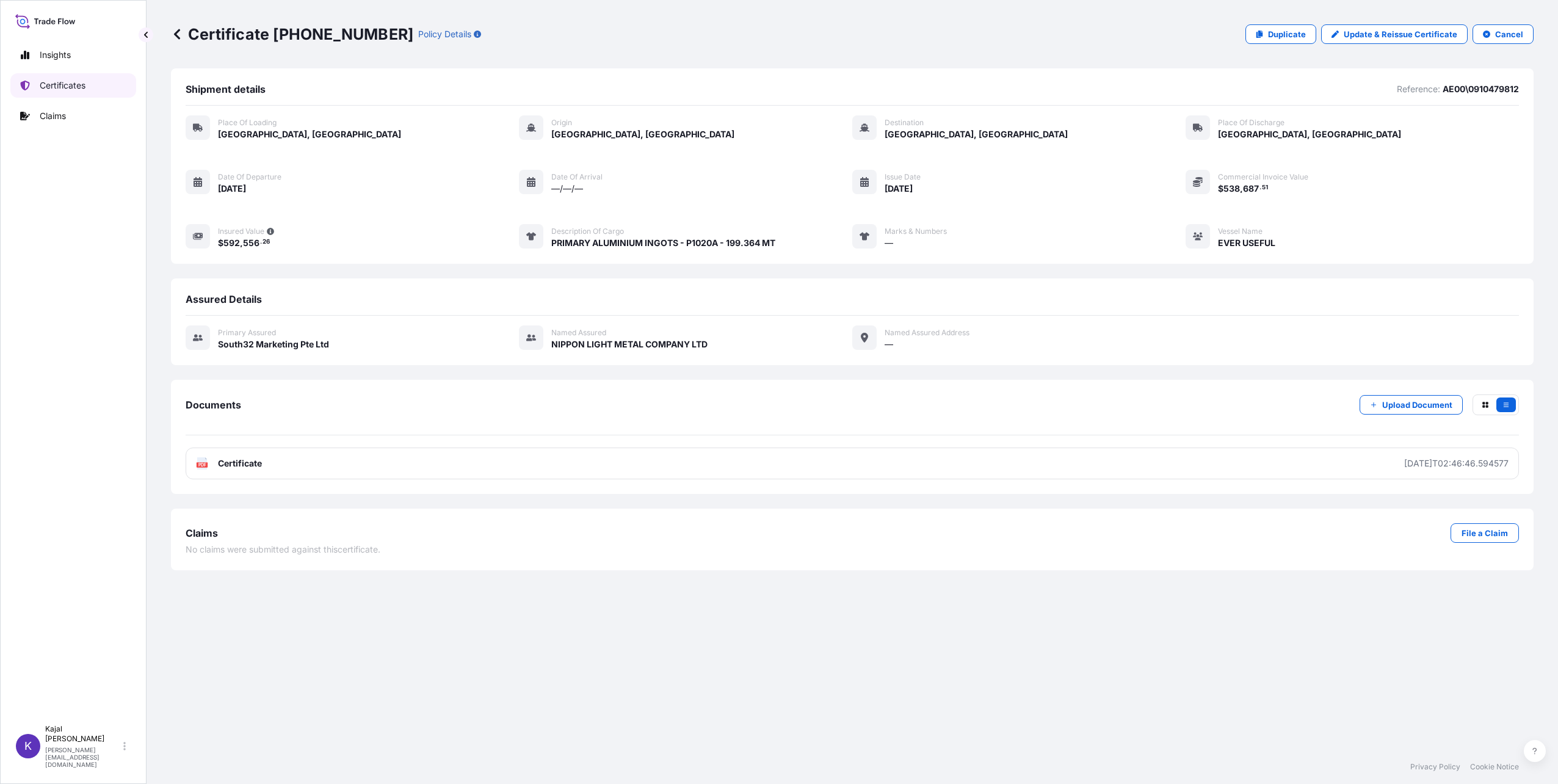
click at [69, 86] on p "Certificates" at bounding box center [63, 85] width 46 height 12
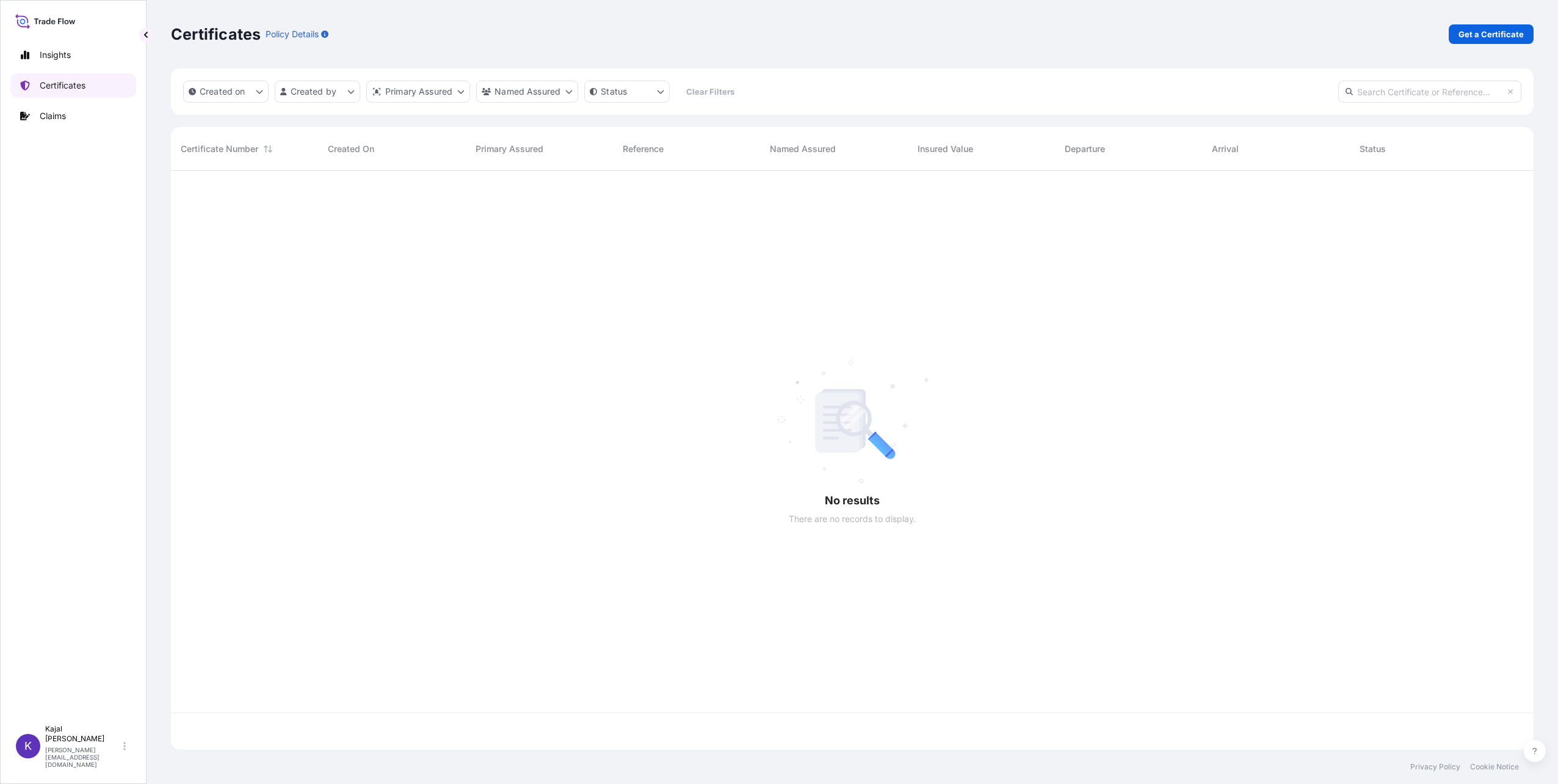
scroll to position [576, 1353]
click at [1441, 95] on input "text" at bounding box center [1429, 92] width 183 height 22
paste input "[PHONE_NUMBER]"
type input "[PHONE_NUMBER]"
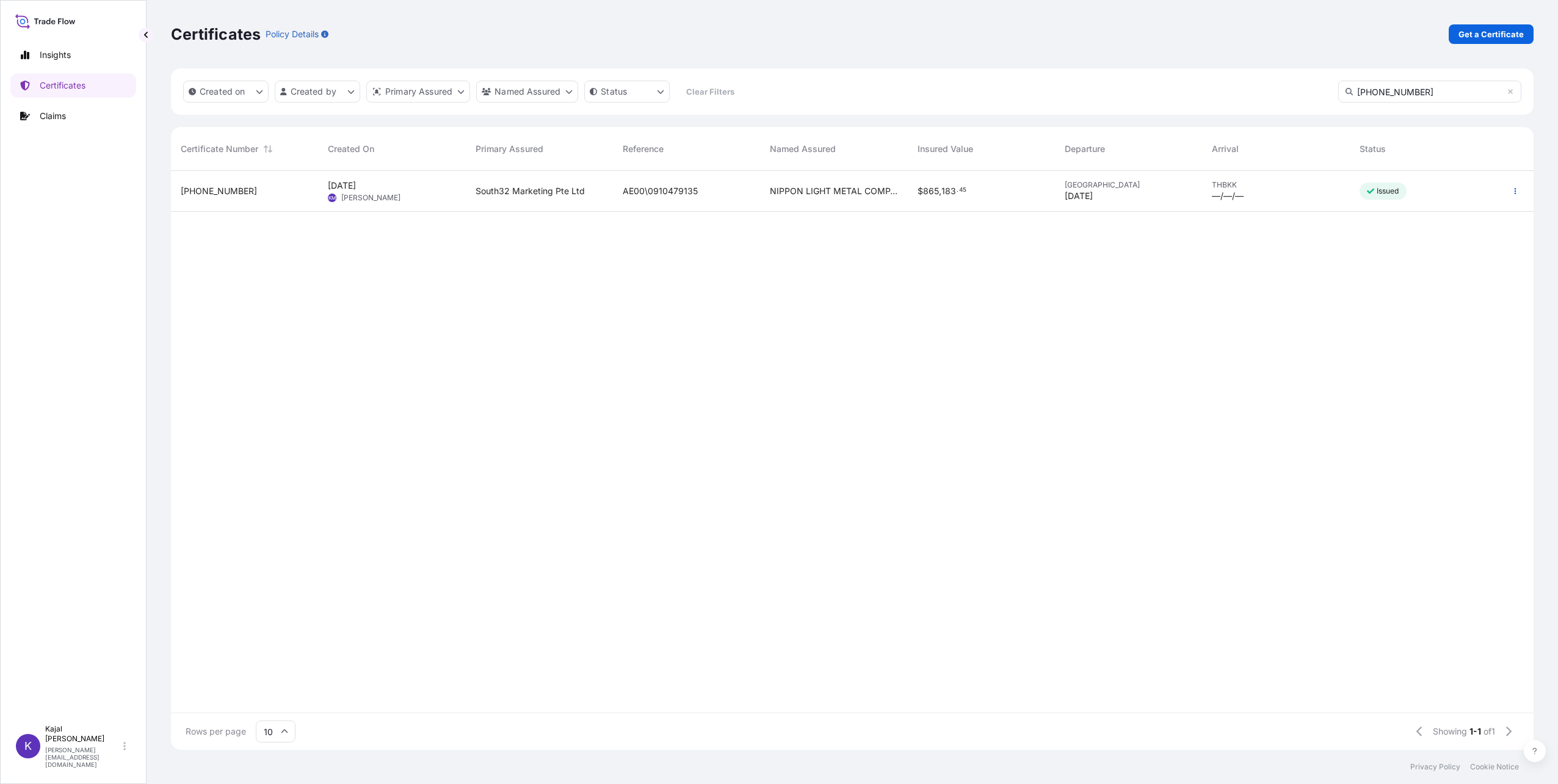
click at [214, 192] on span "[PHONE_NUMBER]" at bounding box center [219, 190] width 76 height 12
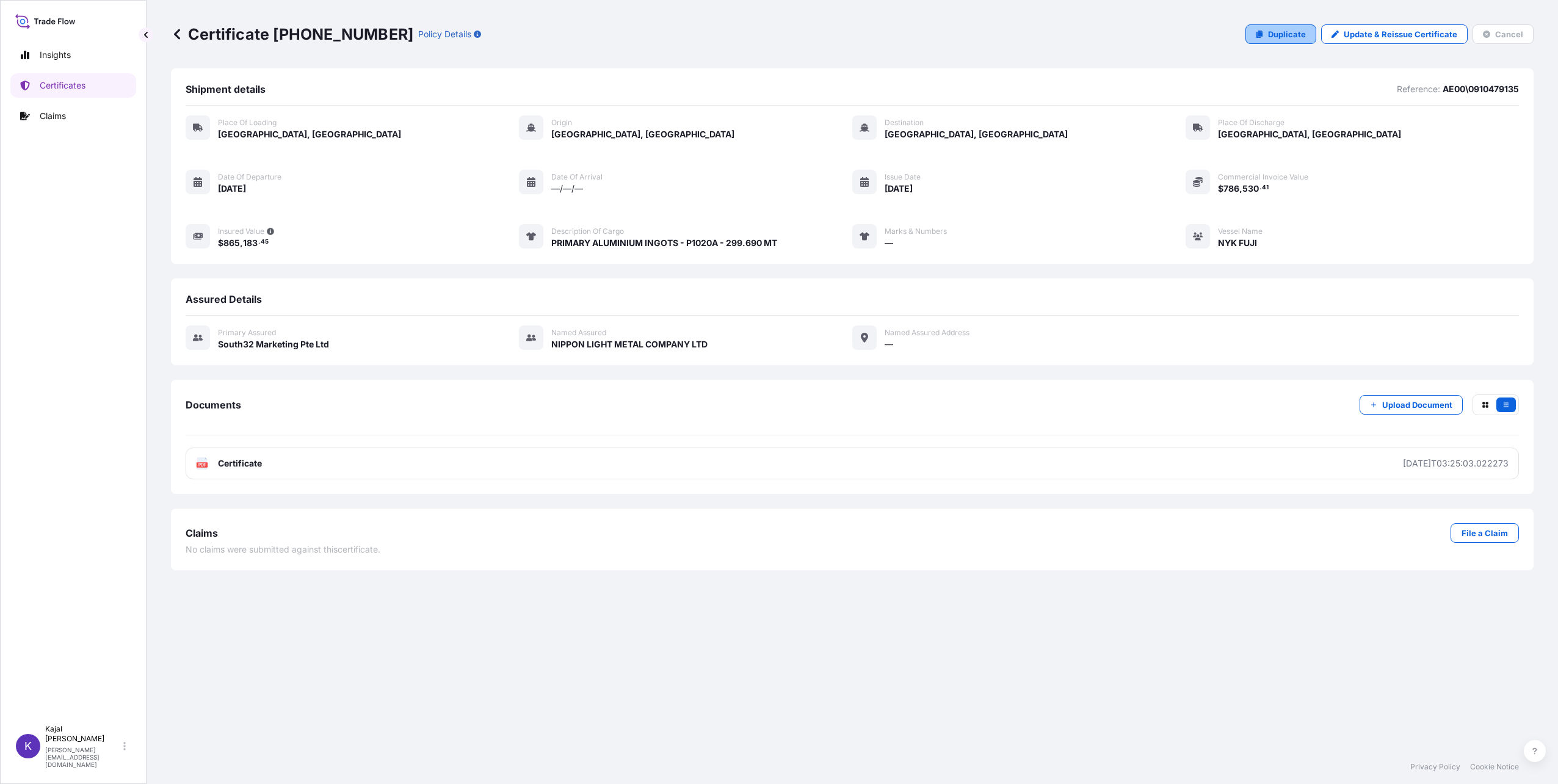
click at [1299, 33] on p "Duplicate" at bounding box center [1287, 33] width 38 height 12
select select "Road / [GEOGRAPHIC_DATA]"
select select "Sea"
select select "Road / [GEOGRAPHIC_DATA]"
select select "31709"
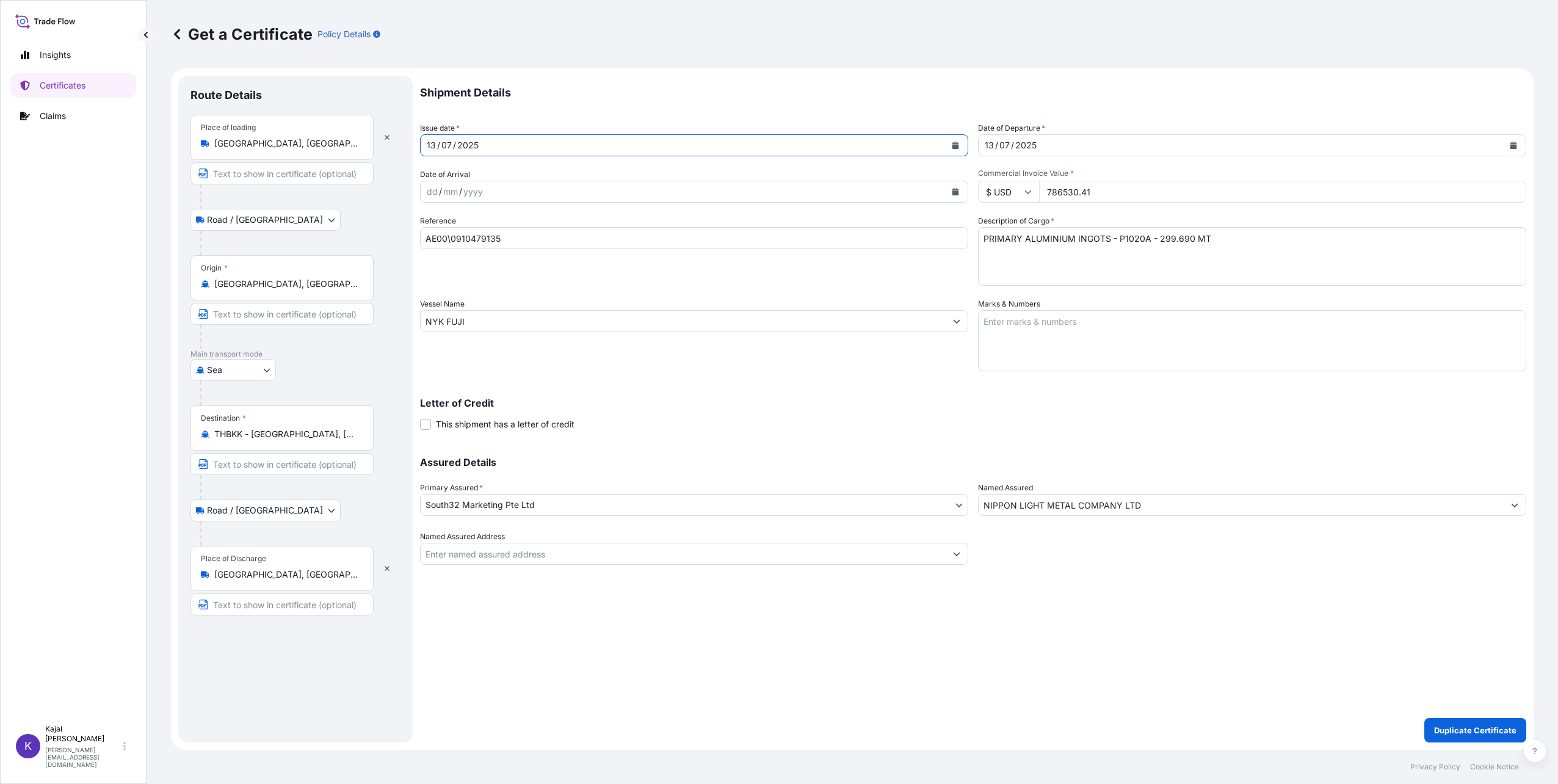
click at [954, 144] on icon "Calendar" at bounding box center [956, 144] width 6 height 7
click at [577, 181] on icon "Next" at bounding box center [576, 181] width 4 height 6
click at [578, 225] on div "7" at bounding box center [581, 225] width 22 height 22
click at [1045, 136] on div "[DATE]" at bounding box center [1241, 145] width 525 height 22
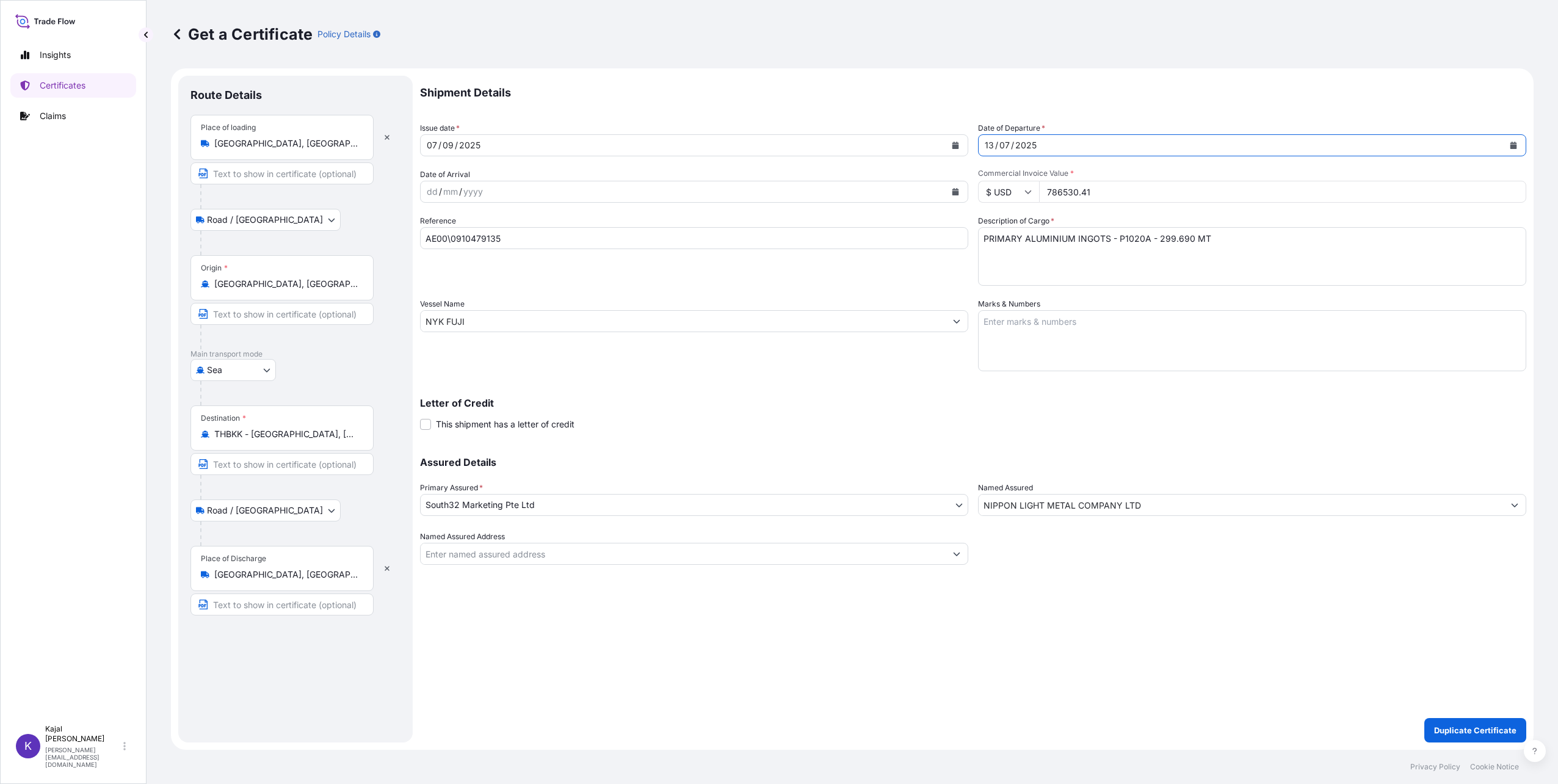
click at [1514, 144] on icon "Calendar" at bounding box center [1514, 144] width 6 height 7
click at [1138, 179] on button "Next" at bounding box center [1134, 180] width 27 height 20
click at [1134, 222] on div "7" at bounding box center [1139, 225] width 22 height 22
click at [539, 243] on input "AE00\0910479135" at bounding box center [694, 238] width 548 height 22
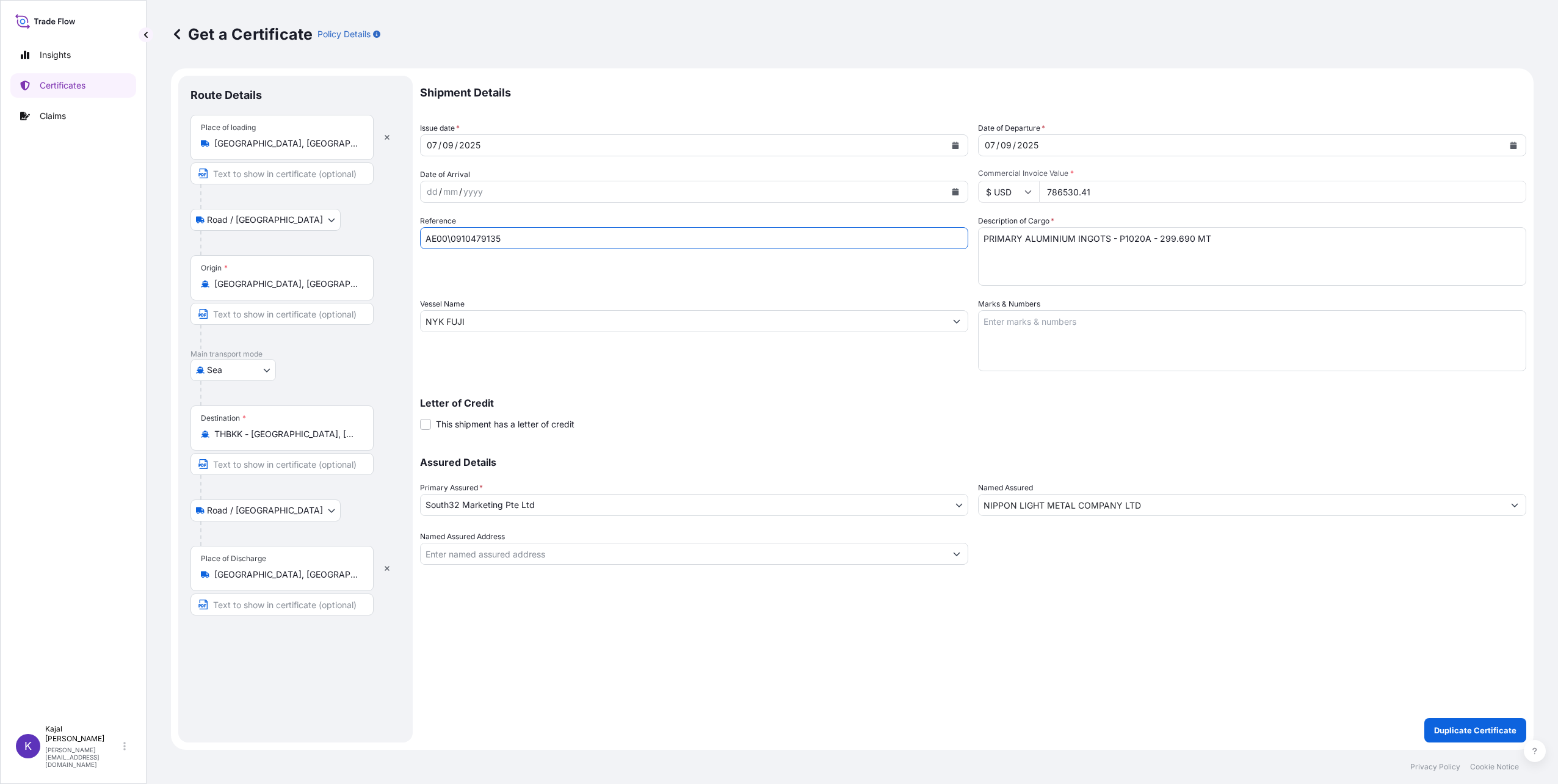
drag, startPoint x: 547, startPoint y: 240, endPoint x: 353, endPoint y: 235, distance: 194.1
click at [353, 235] on form "Route Details Place of loading [GEOGRAPHIC_DATA], [GEOGRAPHIC_DATA] / Inland Ro…" at bounding box center [852, 409] width 1363 height 681
paste input "813"
type input "AE00\0910479813"
drag, startPoint x: 1045, startPoint y: 193, endPoint x: 1133, endPoint y: 192, distance: 88.0
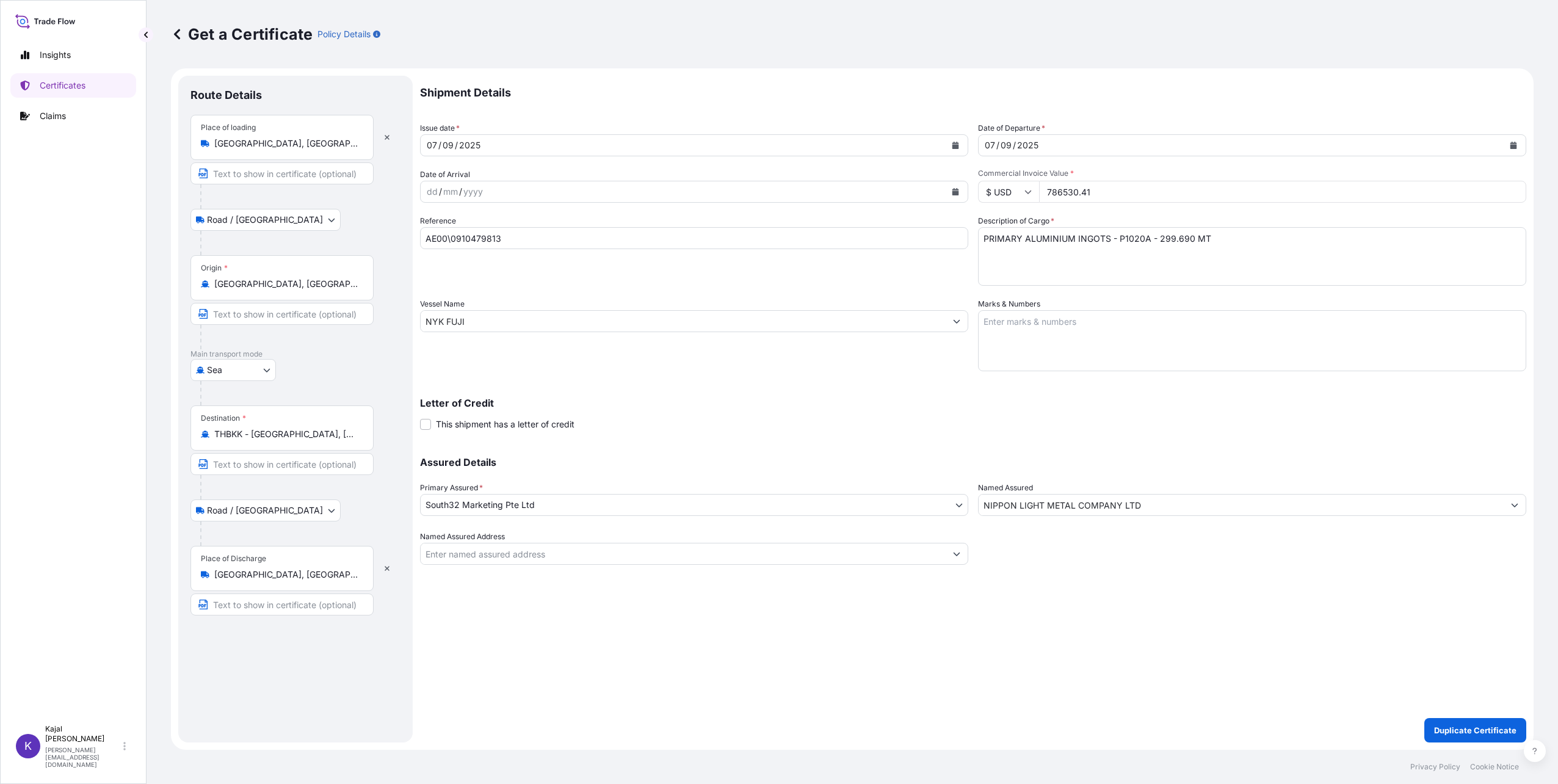
click at [1133, 192] on input "786530.41" at bounding box center [1283, 192] width 487 height 22
type input "805477.85"
click at [815, 383] on div "Letter of Credit This shipment has a letter of credit Letter of credit * Letter…" at bounding box center [973, 406] width 1106 height 47
drag, startPoint x: 1168, startPoint y: 238, endPoint x: 1194, endPoint y: 263, distance: 36.1
click at [1167, 238] on textarea "PRIMARY ALUMINIUM INGOTS - P1020A - 299.690 MT" at bounding box center [1252, 256] width 548 height 59
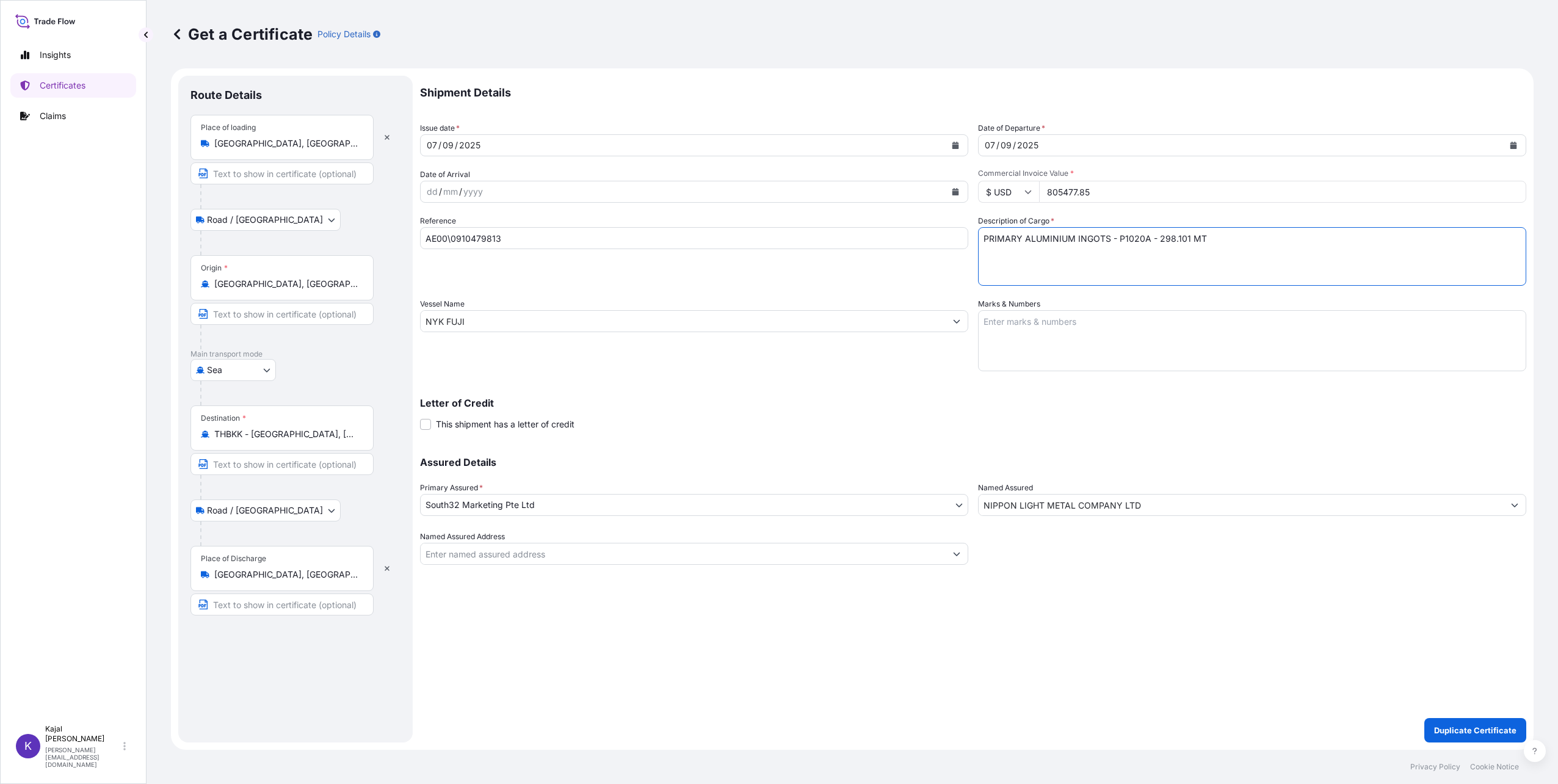
type textarea "PRIMARY ALUMINIUM INGOTS - P1020A - 298.101 MT"
click at [478, 318] on input "NYK FUJI" at bounding box center [683, 321] width 525 height 22
drag, startPoint x: 464, startPoint y: 322, endPoint x: 318, endPoint y: 322, distance: 146.0
click at [324, 322] on form "Route Details Place of loading [GEOGRAPHIC_DATA], [GEOGRAPHIC_DATA] / Inland Ro…" at bounding box center [852, 409] width 1363 height 681
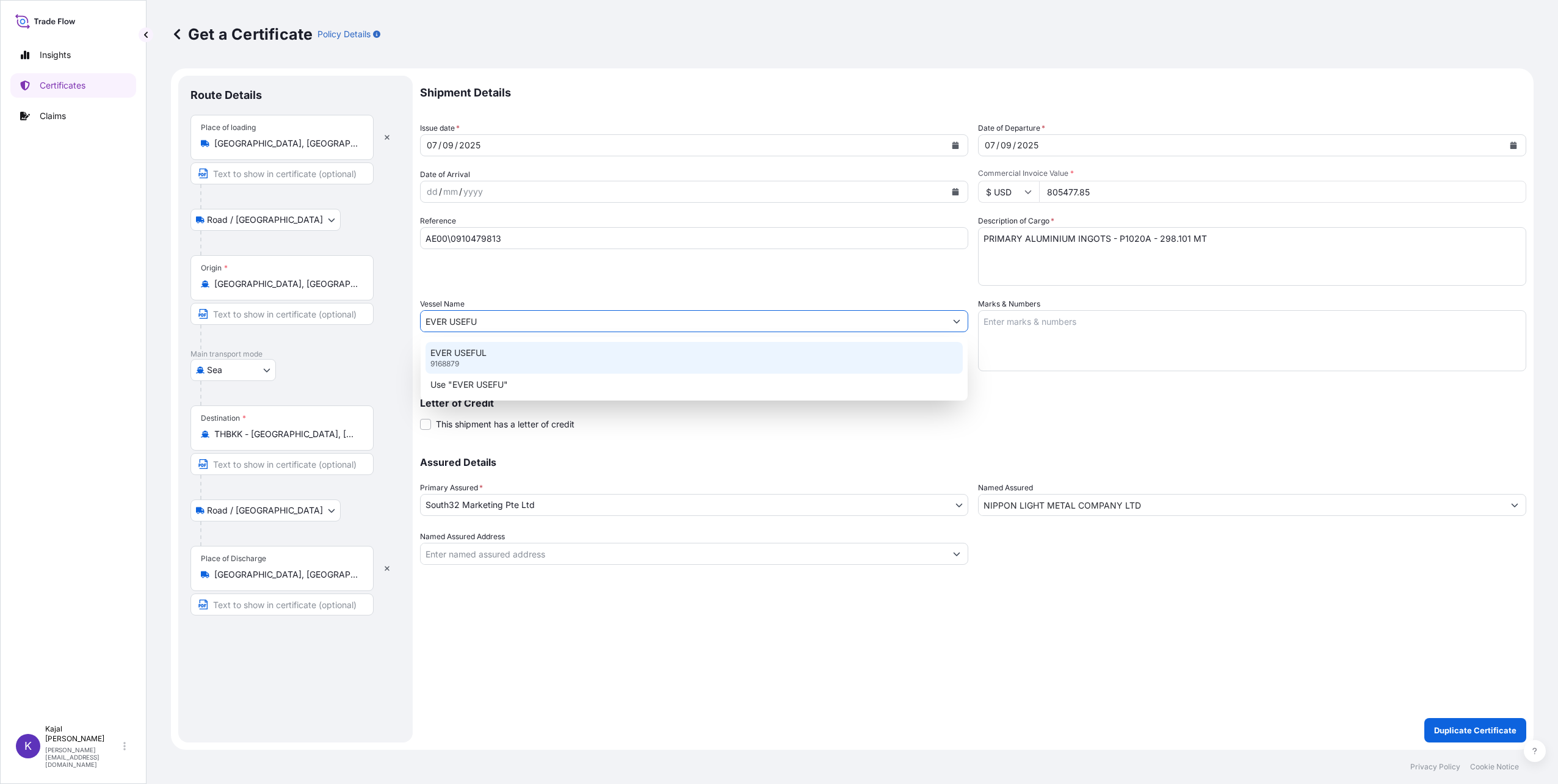
click at [457, 359] on p "9168879" at bounding box center [444, 363] width 29 height 10
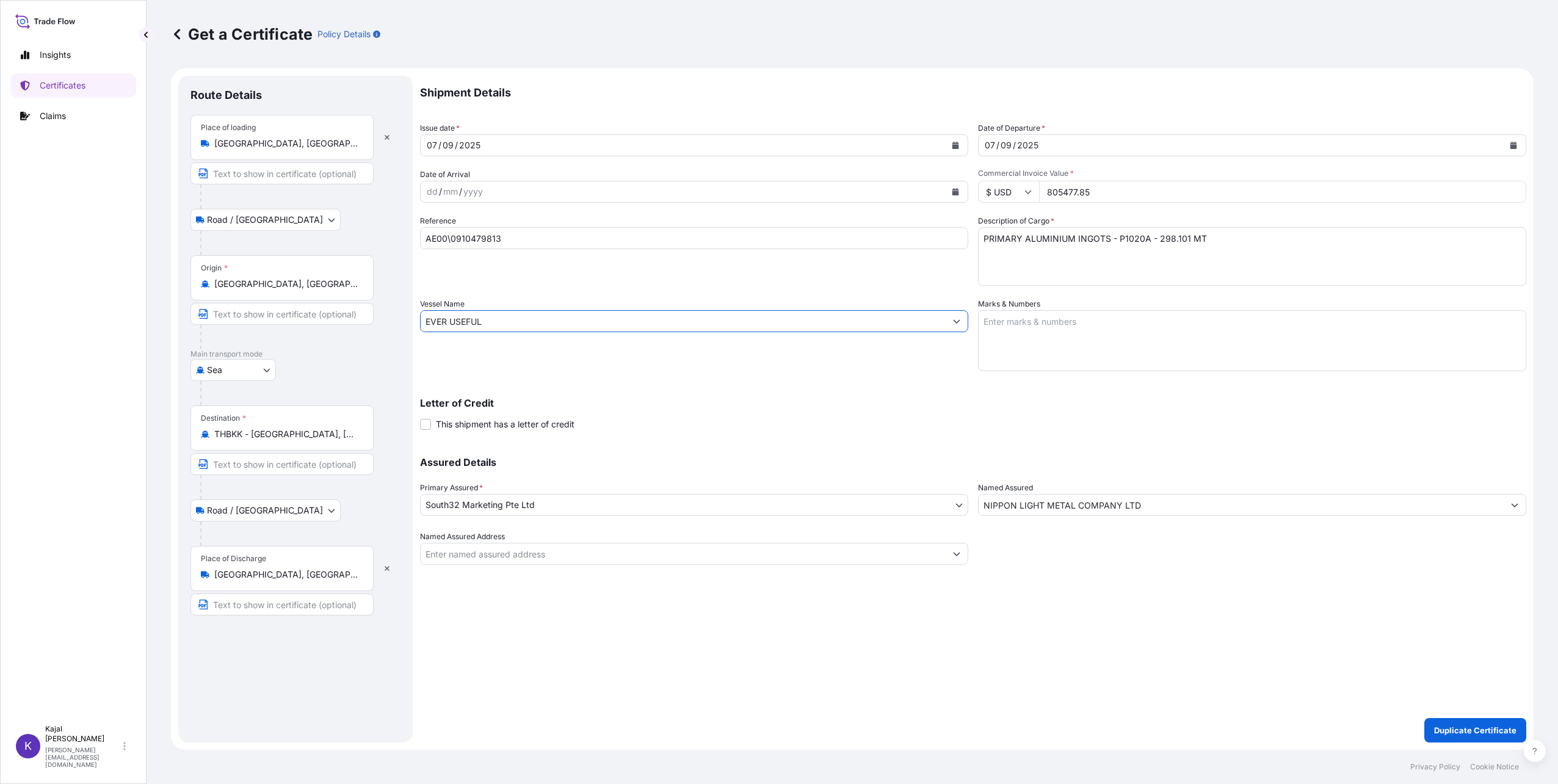
type input "EVER USEFUL"
click at [1515, 505] on icon "Show suggestions" at bounding box center [1515, 505] width 6 height 4
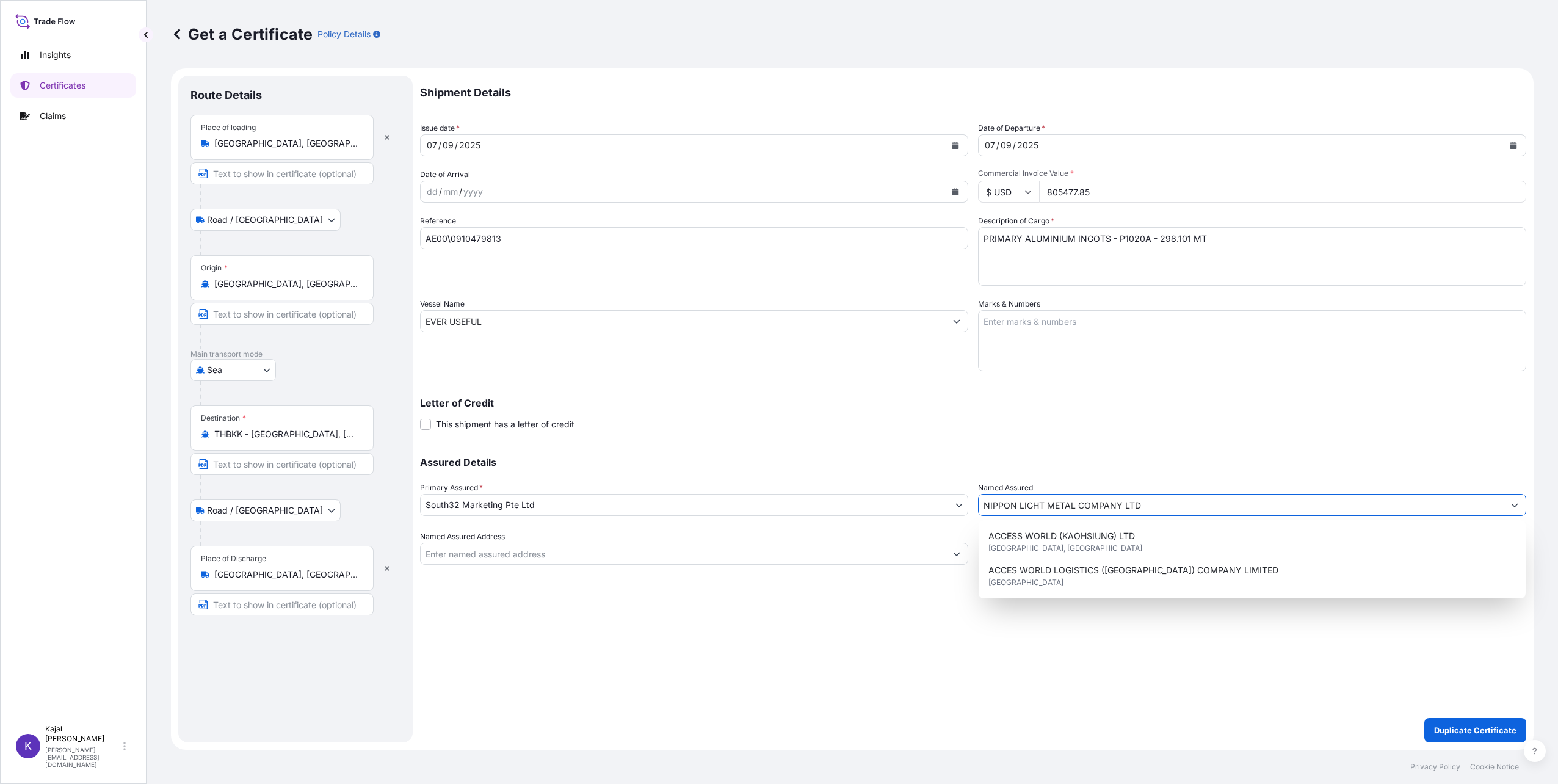
drag, startPoint x: 1183, startPoint y: 502, endPoint x: 876, endPoint y: 494, distance: 307.1
click at [879, 494] on div "Assured Details Primary Assured * South32 Marketing Pte Ltd Groote Eylandt Mini…" at bounding box center [973, 504] width 1106 height 122
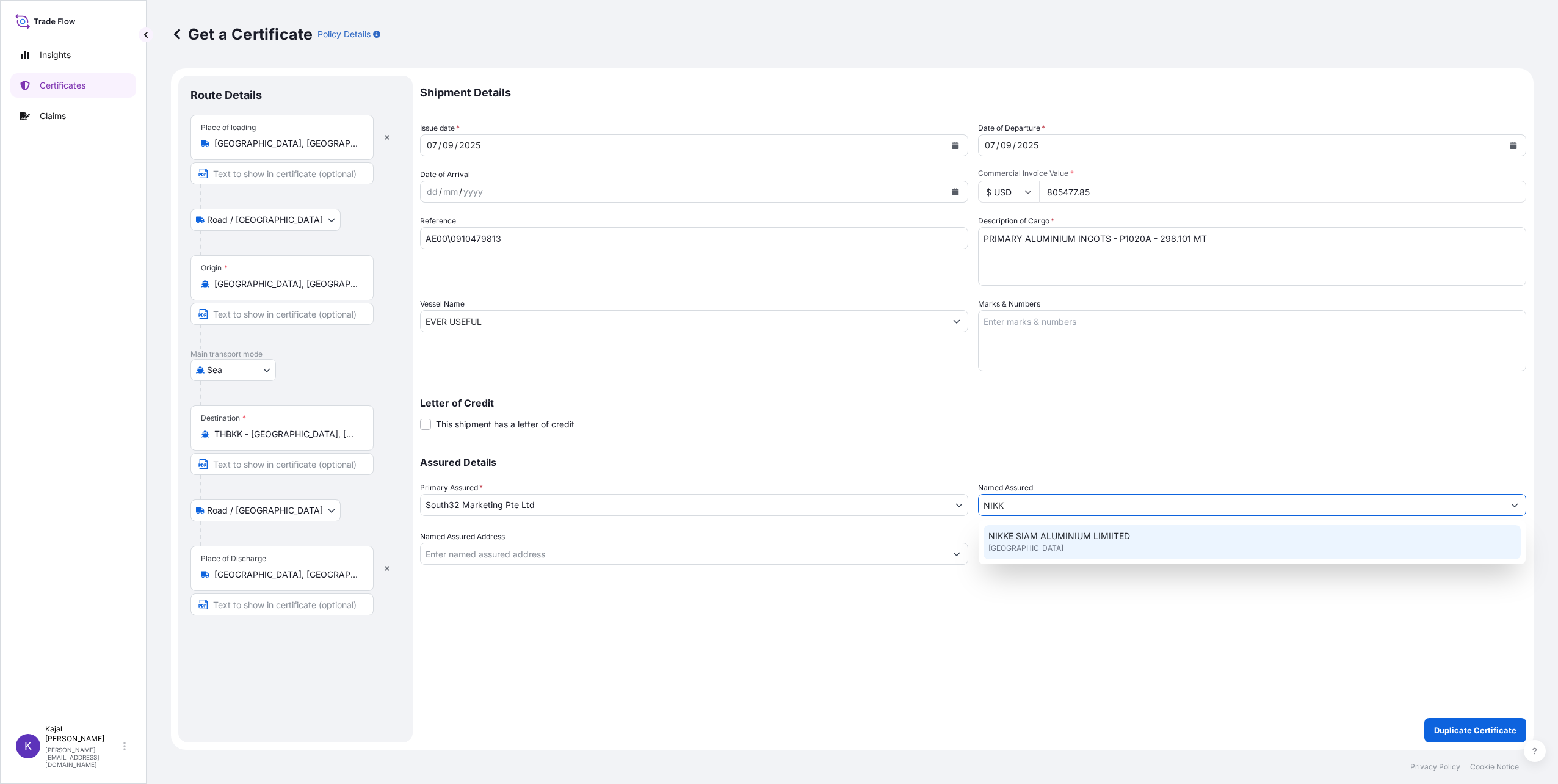
click at [1018, 541] on span "NIKKE SIAM ALUMINIUM LIMIITED" at bounding box center [1059, 536] width 141 height 12
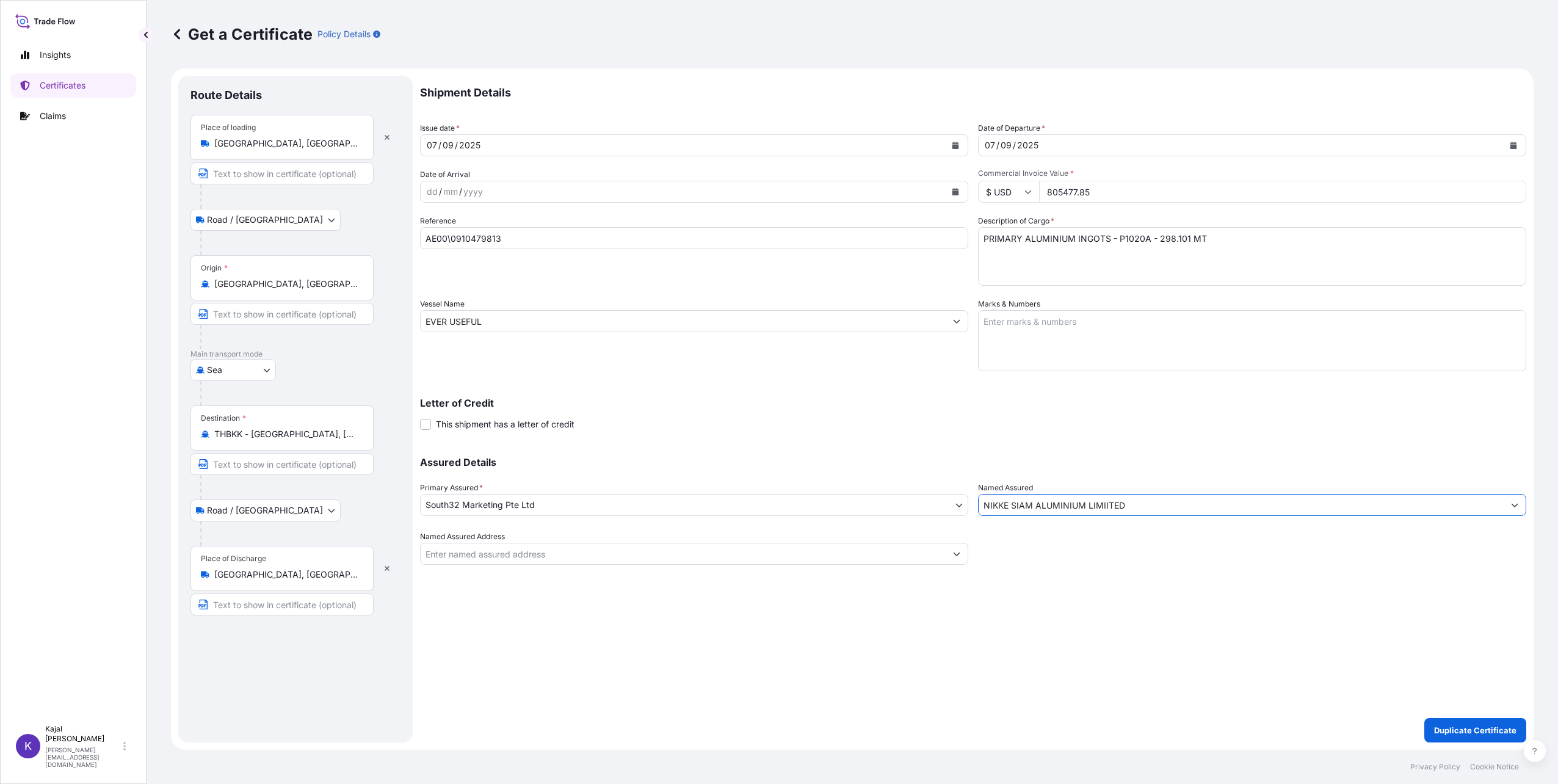
click at [1007, 504] on input "NIKKE SIAM ALUMINIUM LIMIITED" at bounding box center [1241, 505] width 525 height 22
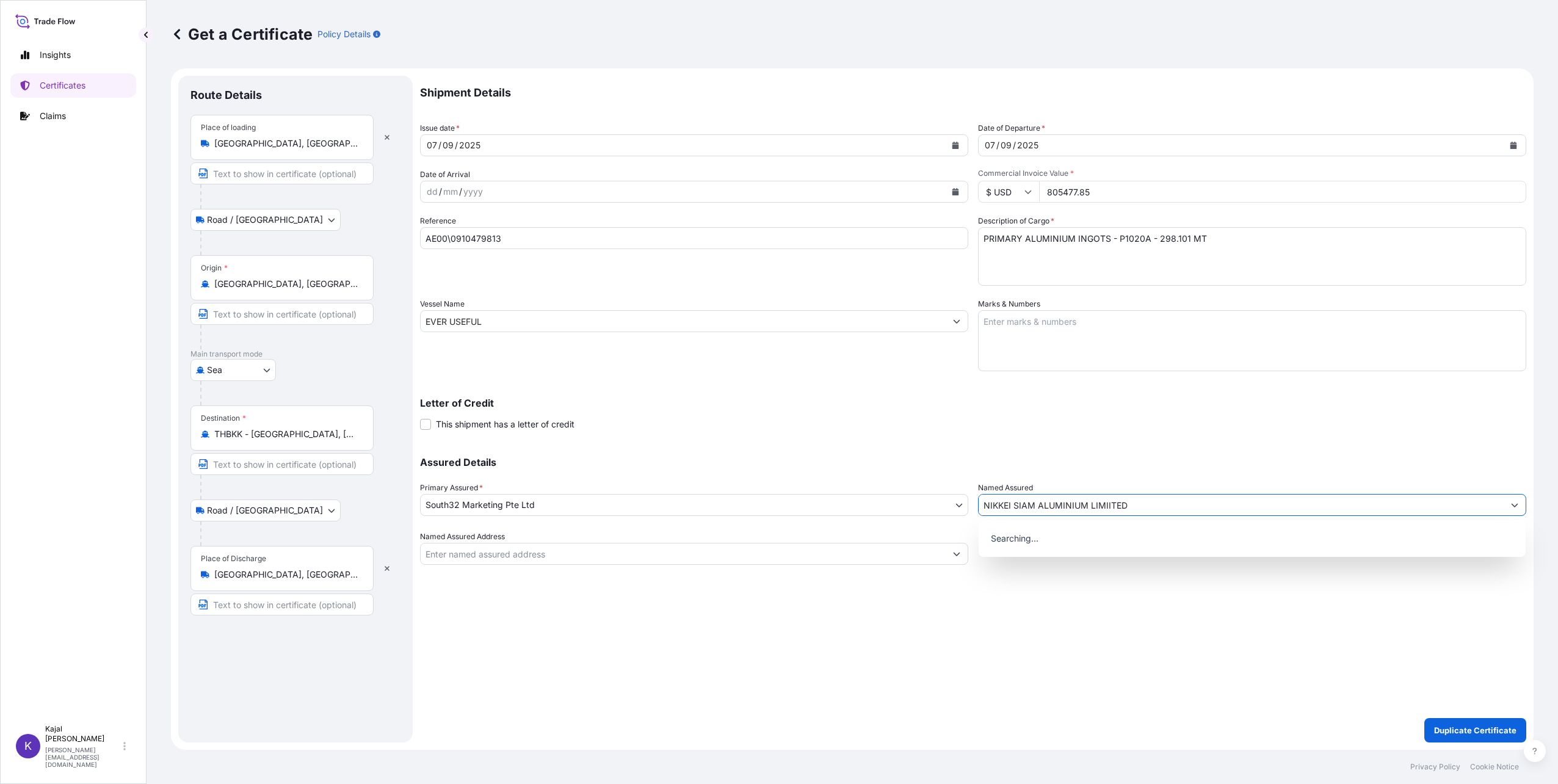
type input "NIKKEI SIAM ALUMINIUM LIMIITED"
click at [959, 671] on div "Shipment Details Issue date * [DATE] Date of Departure * [DATE] Date of Arrival…" at bounding box center [973, 409] width 1106 height 667
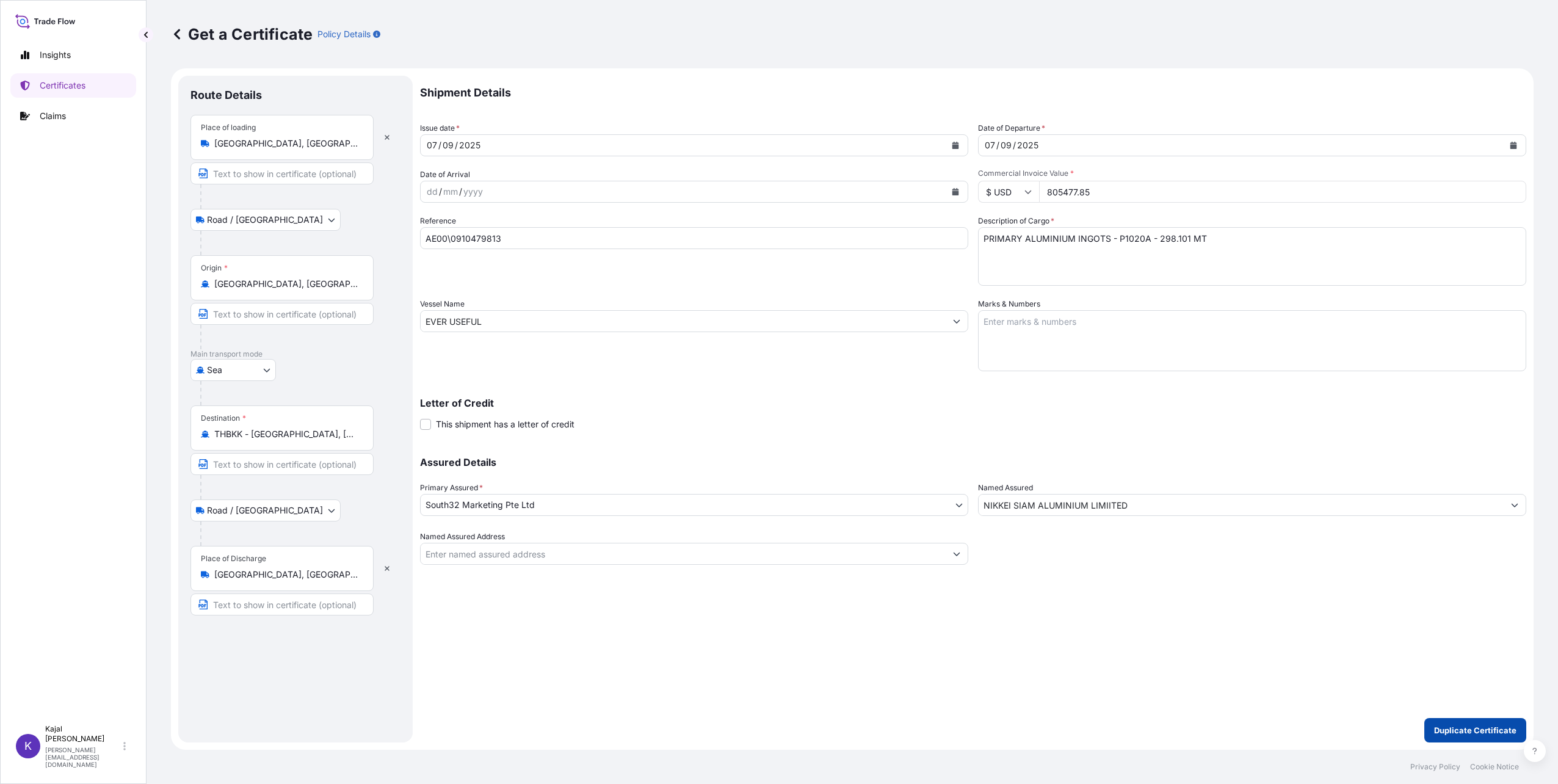
click at [1489, 726] on p "Duplicate Certificate" at bounding box center [1475, 729] width 83 height 12
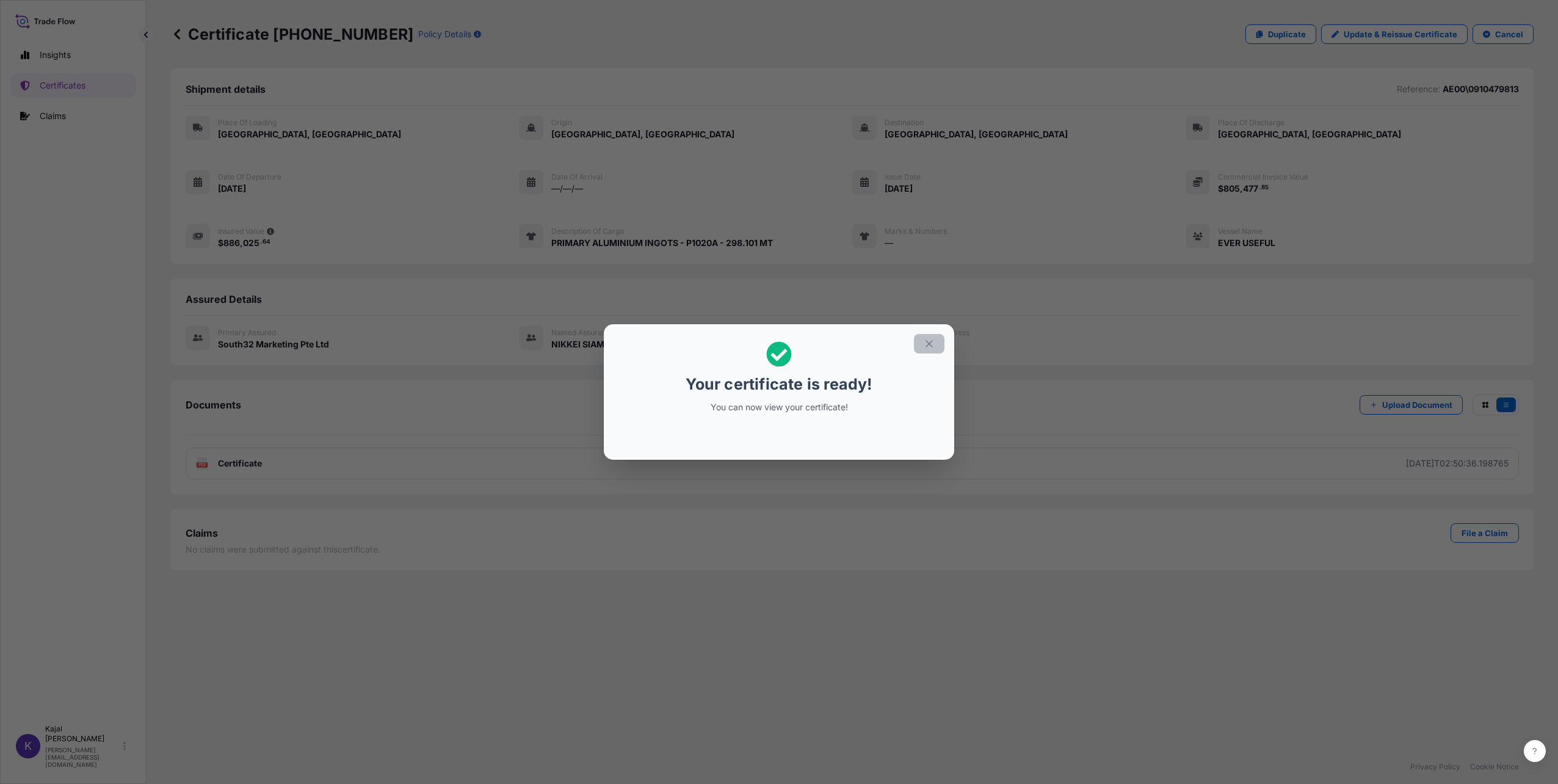
click at [925, 347] on icon "button" at bounding box center [929, 344] width 11 height 11
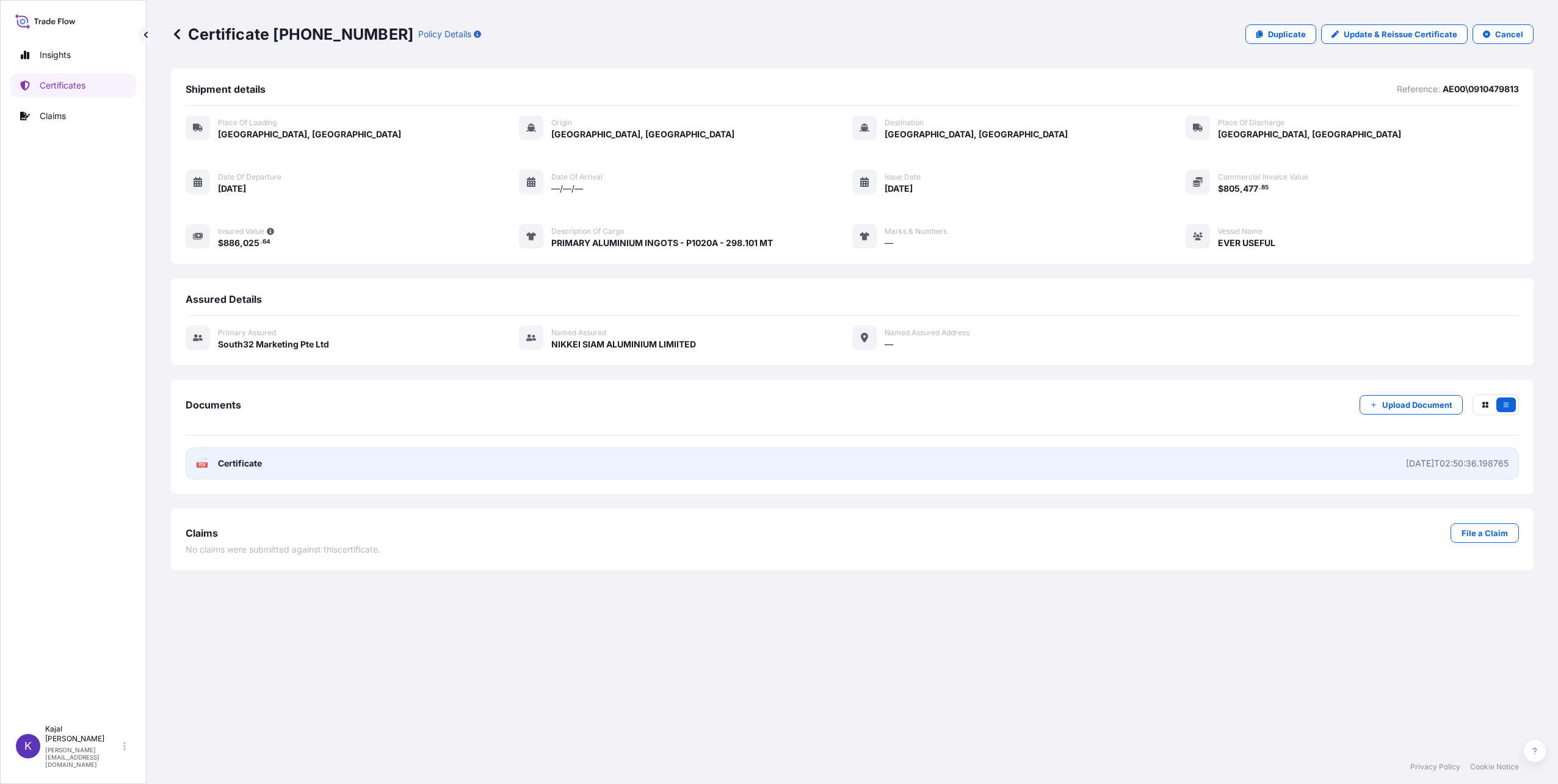
click at [237, 460] on span "Certificate" at bounding box center [240, 463] width 44 height 12
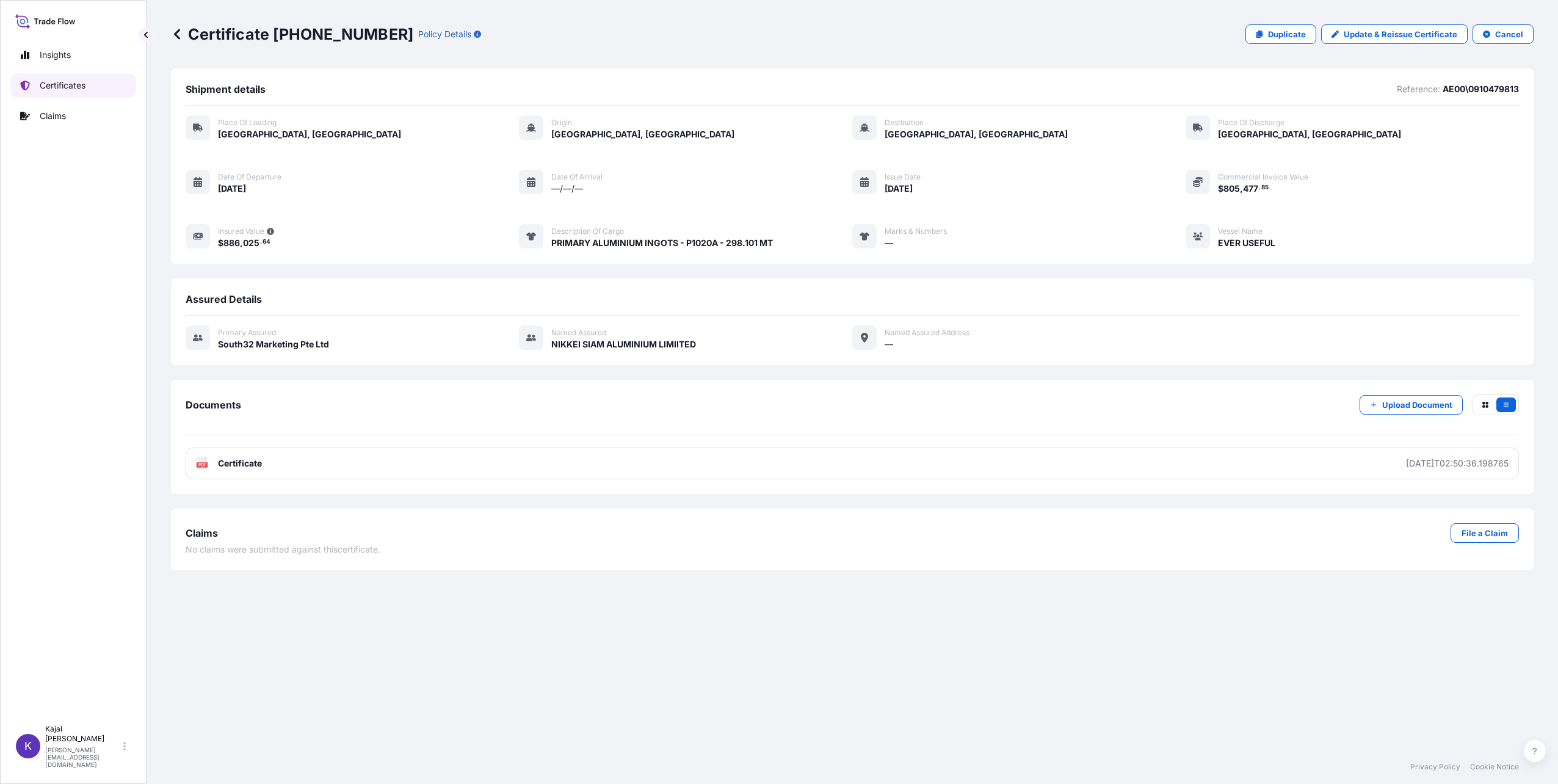
click at [76, 84] on p "Certificates" at bounding box center [63, 85] width 46 height 12
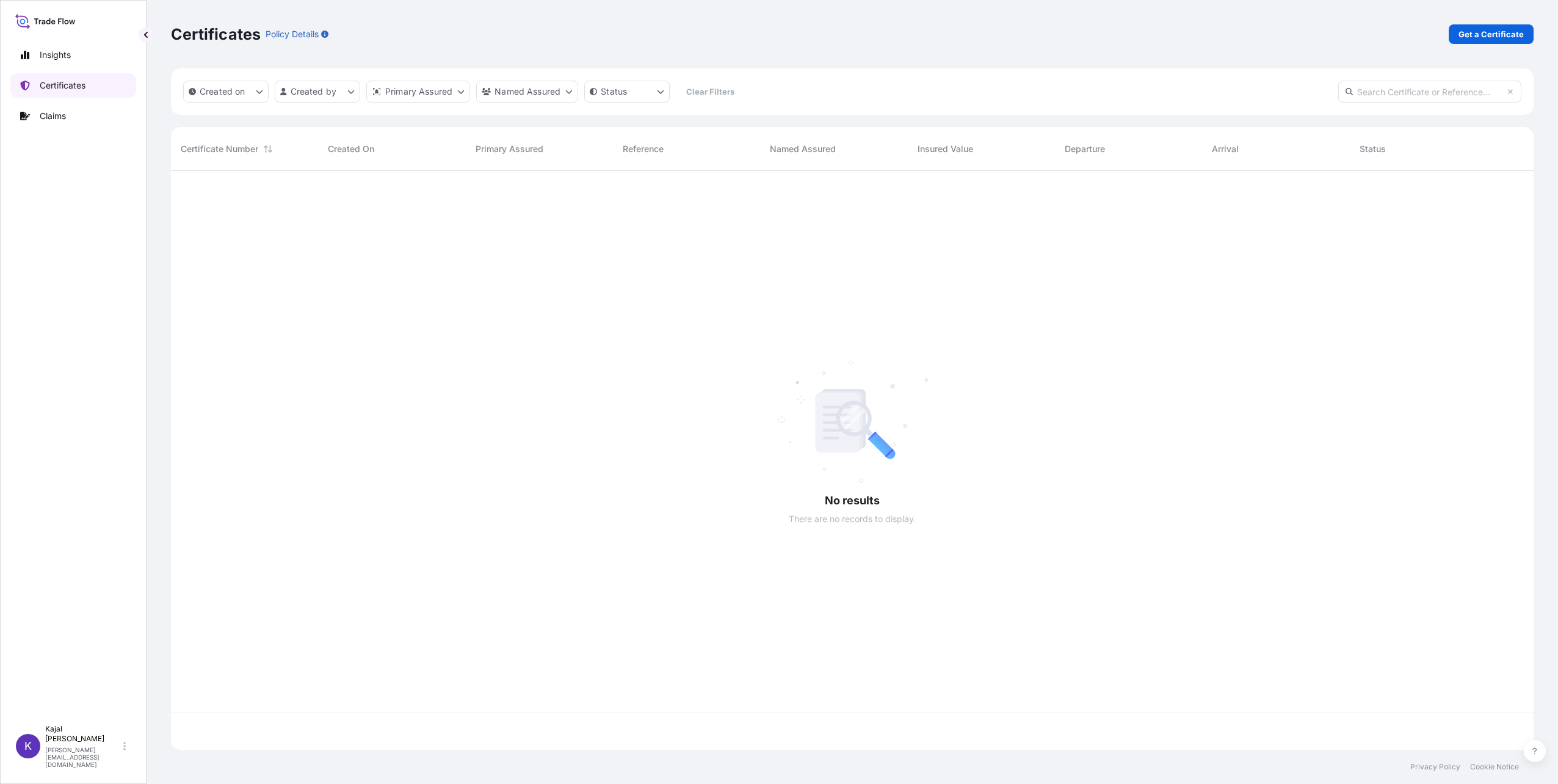
scroll to position [576, 1353]
click at [1420, 94] on input "text" at bounding box center [1429, 92] width 183 height 22
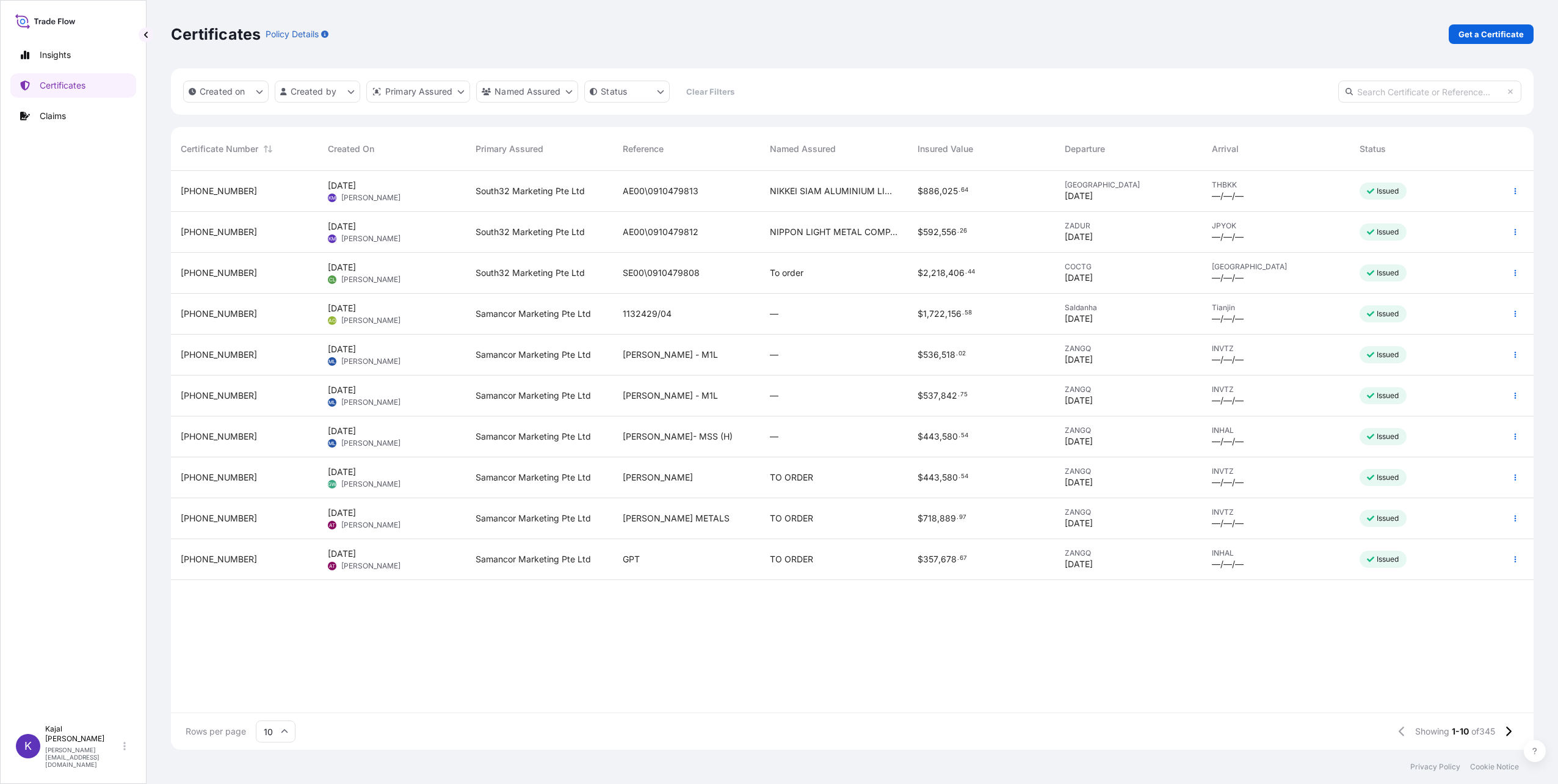
paste input "[PHONE_NUMBER]"
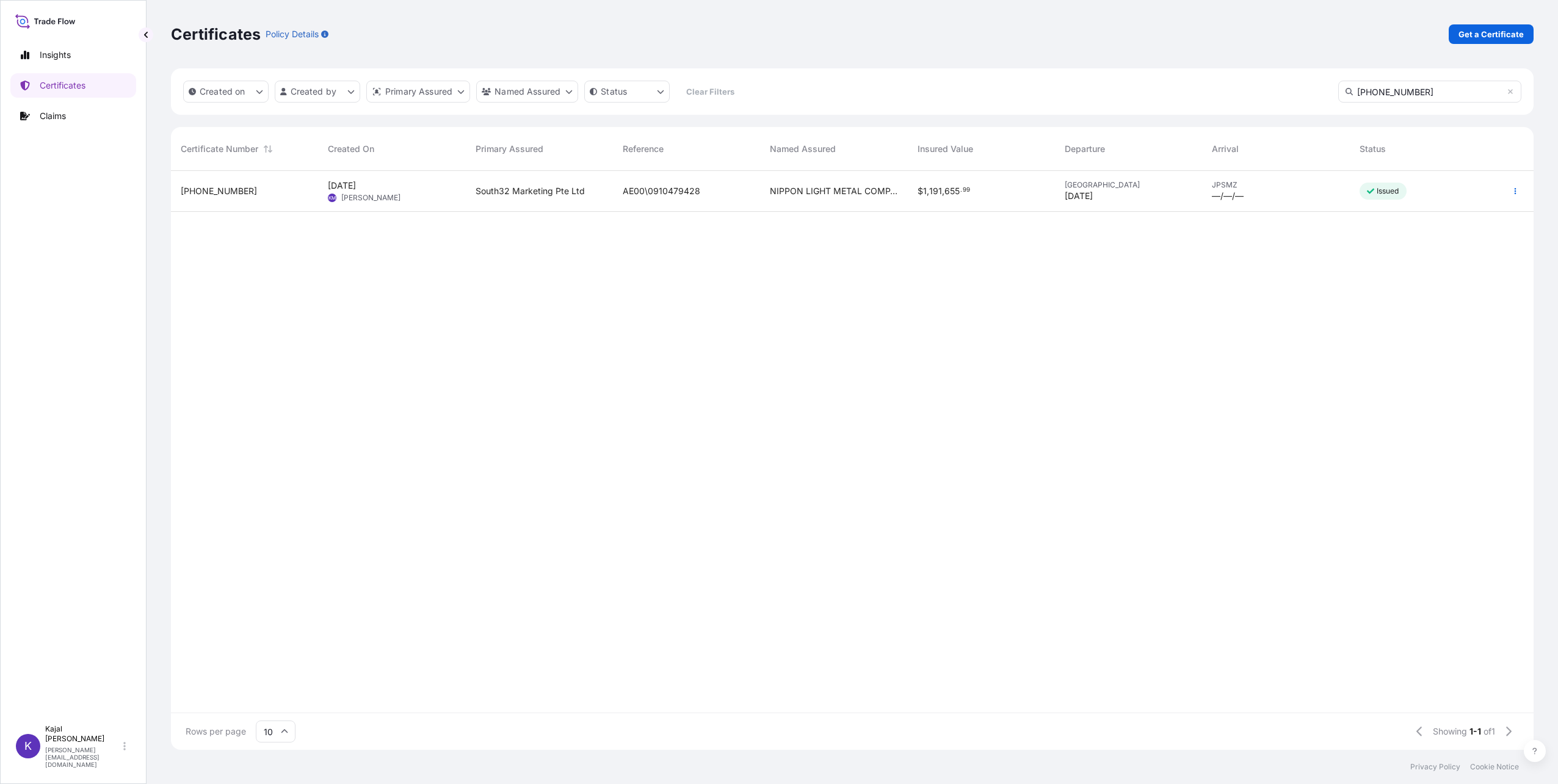
type input "[PHONE_NUMBER]"
click at [199, 196] on span "[PHONE_NUMBER]" at bounding box center [219, 190] width 76 height 12
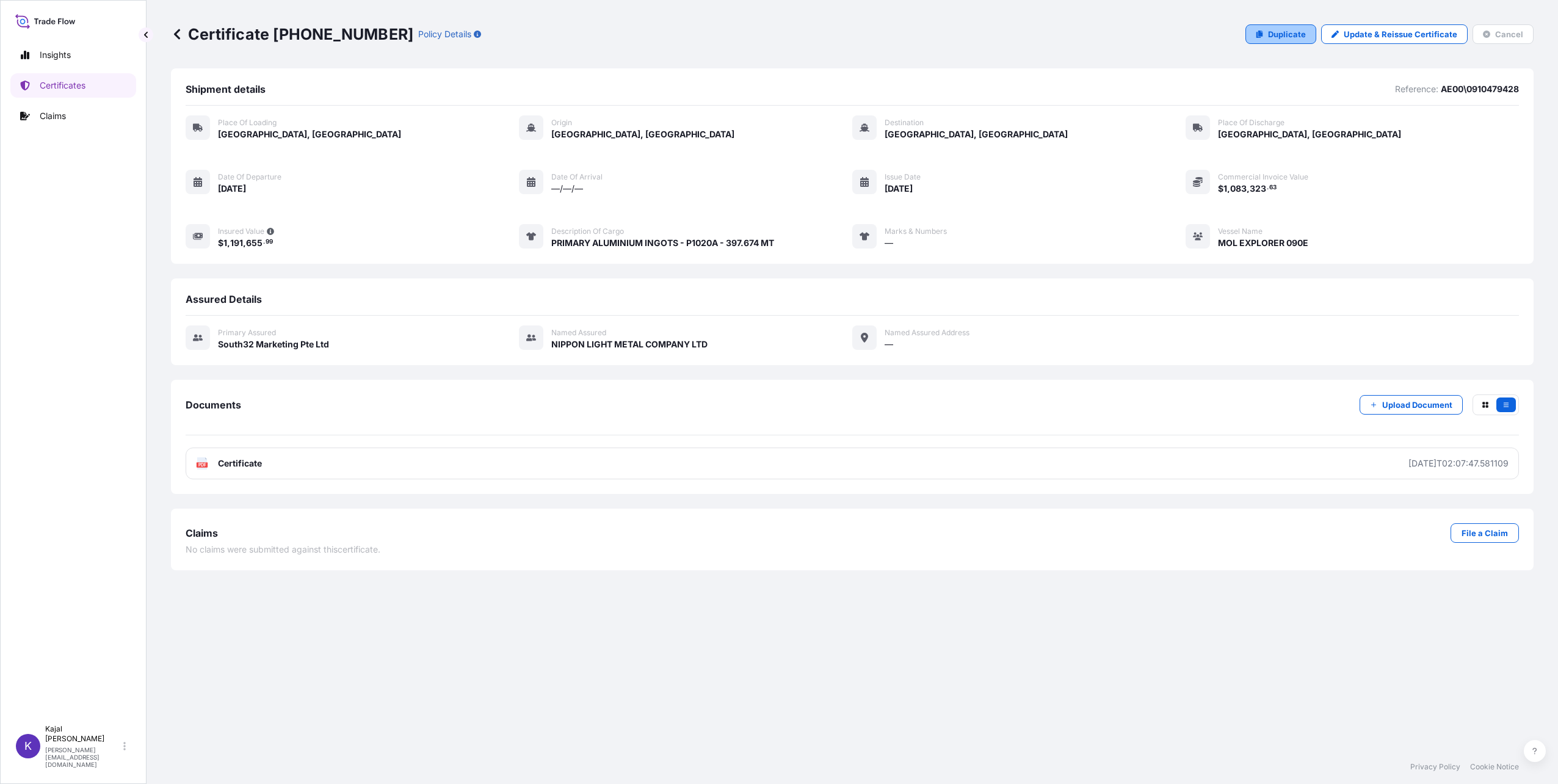
click at [1300, 36] on p "Duplicate" at bounding box center [1287, 33] width 38 height 12
select select "Road / [GEOGRAPHIC_DATA]"
select select "Sea"
select select "Road / [GEOGRAPHIC_DATA]"
select select "31709"
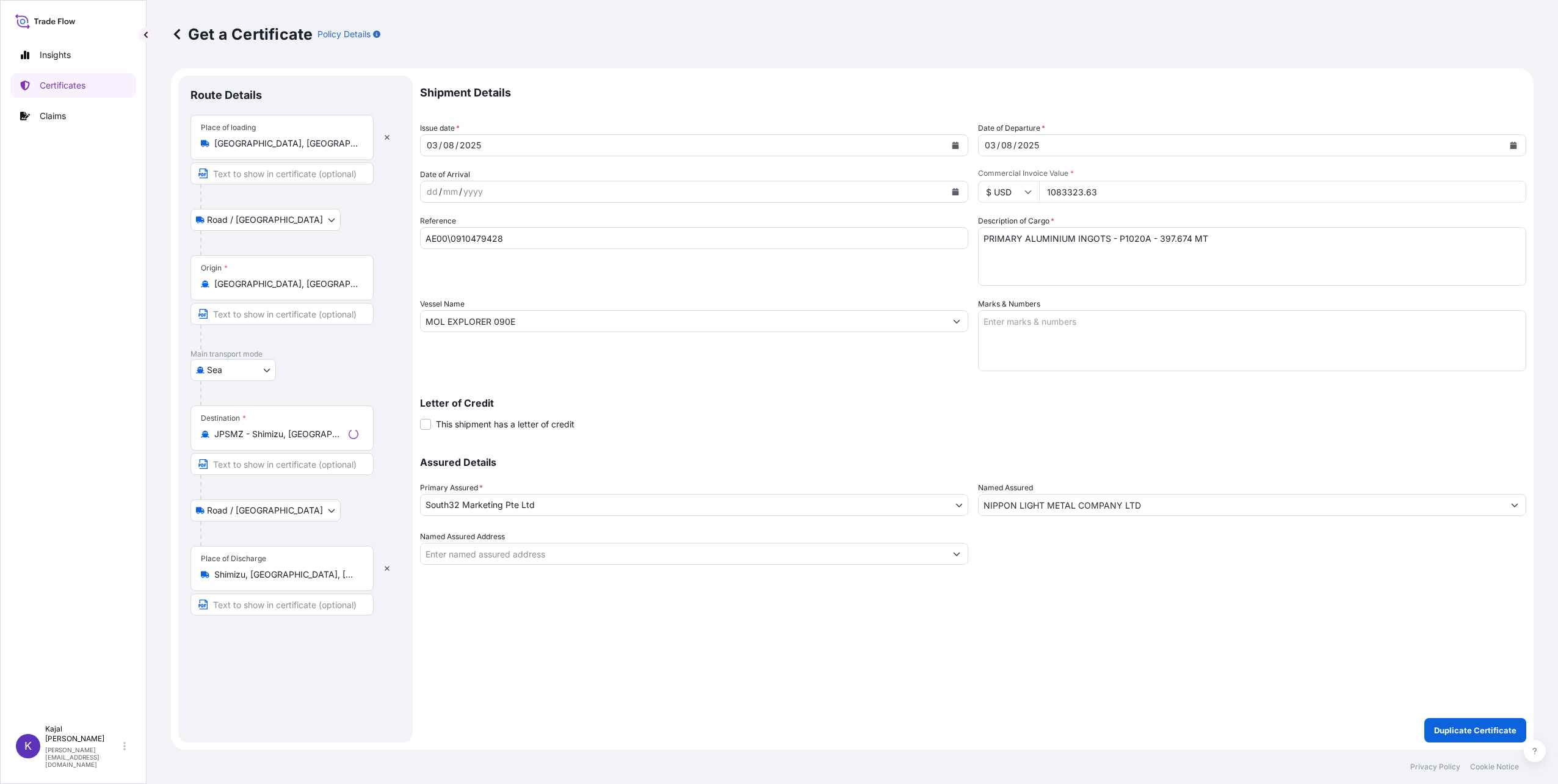
click at [957, 142] on icon "Calendar" at bounding box center [955, 144] width 7 height 7
click at [586, 176] on button "Next" at bounding box center [576, 180] width 27 height 20
click at [580, 226] on div "7" at bounding box center [581, 225] width 22 height 22
click at [1514, 144] on icon "Calendar" at bounding box center [1514, 144] width 6 height 7
click at [1133, 179] on icon "Next" at bounding box center [1134, 180] width 7 height 7
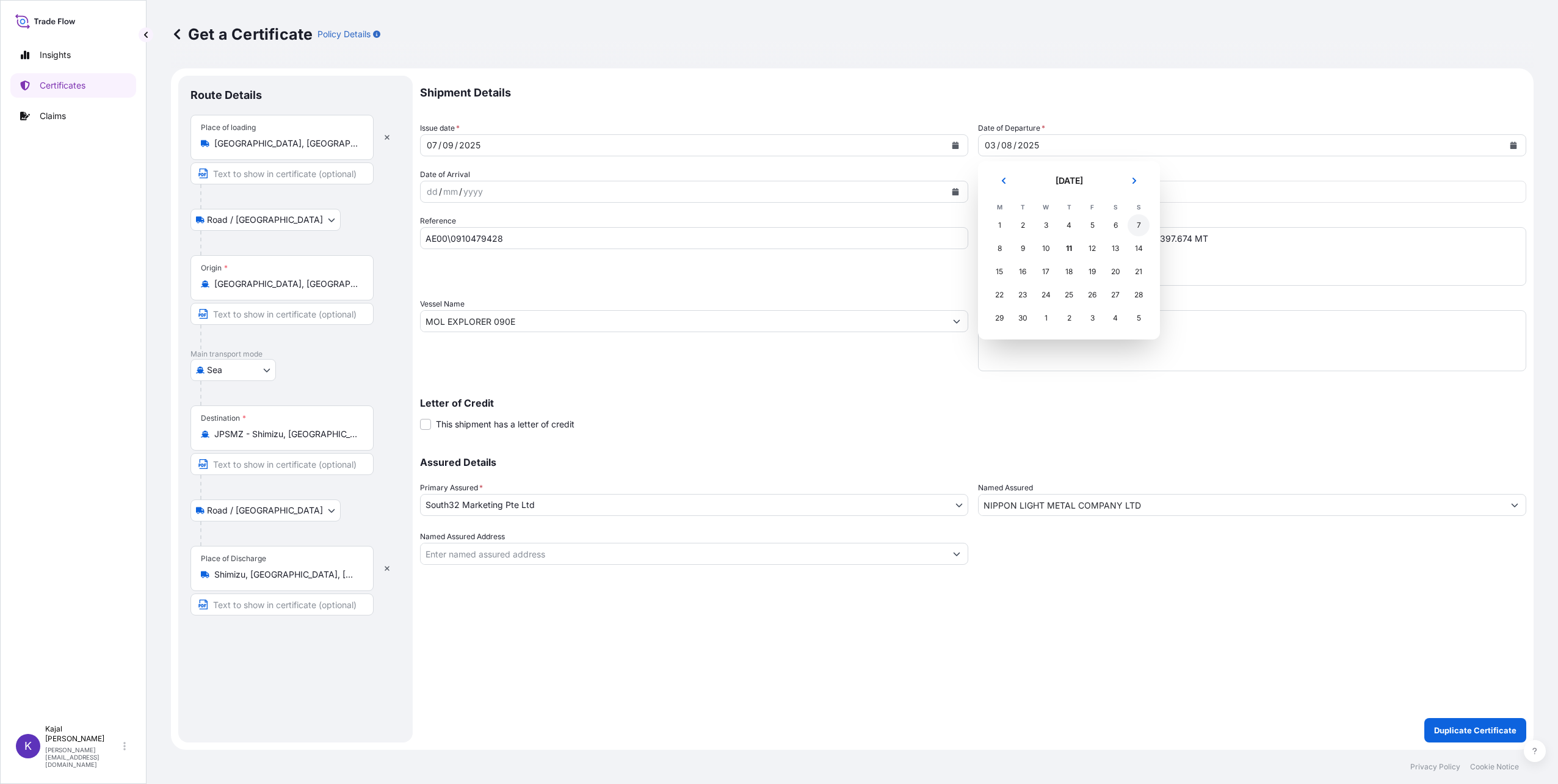
click at [1137, 224] on div "7" at bounding box center [1139, 225] width 22 height 22
drag, startPoint x: 504, startPoint y: 233, endPoint x: 513, endPoint y: 240, distance: 11.4
click at [504, 233] on input "AE00\0910479428" at bounding box center [694, 238] width 548 height 22
click at [414, 240] on form "Route Details Place of loading [GEOGRAPHIC_DATA], [GEOGRAPHIC_DATA] / Inland Ro…" at bounding box center [852, 409] width 1363 height 681
paste input "811"
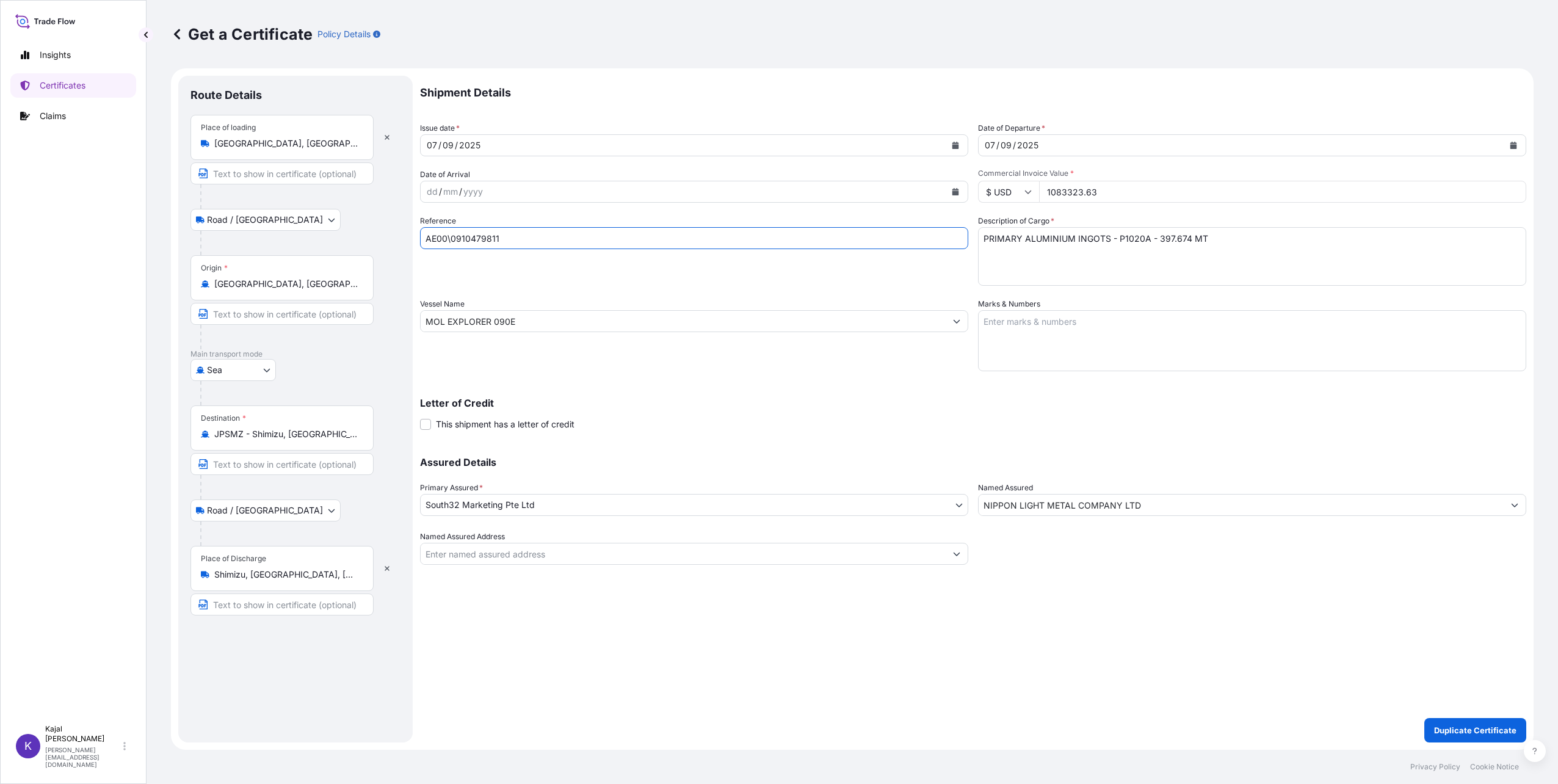
type input "AE00\0910479811"
drag, startPoint x: 1119, startPoint y: 186, endPoint x: 1148, endPoint y: 186, distance: 29.0
click at [1148, 186] on input "1083323.63" at bounding box center [1283, 192] width 487 height 22
type input "1078178.27"
click at [1155, 236] on textarea "PRIMARY ALUMINIUM INGOTS - P1020A - 397.674 MT" at bounding box center [1252, 256] width 548 height 59
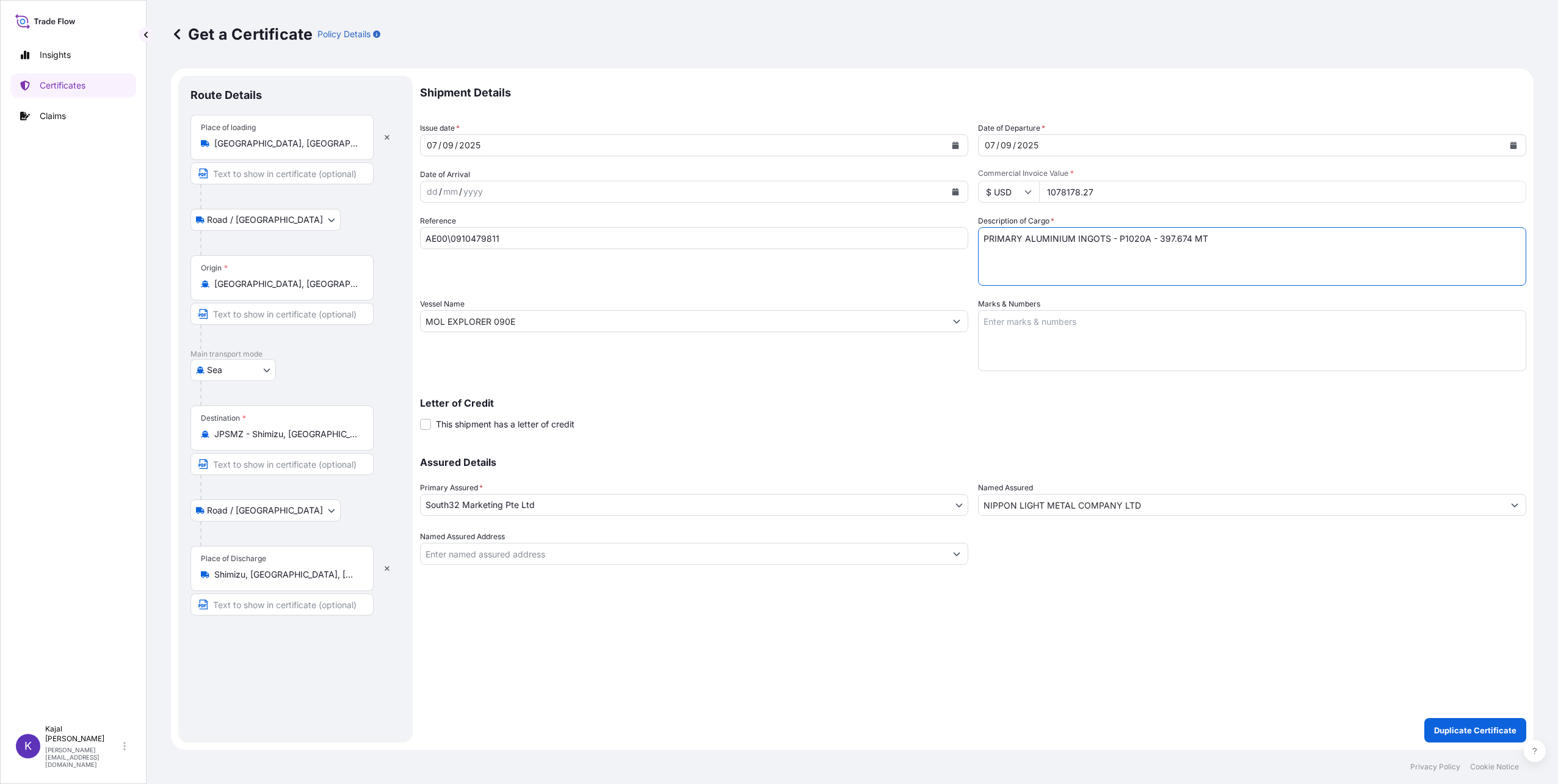
click at [1157, 236] on textarea "PRIMARY ALUMINIUM INGOTS - P1020A - 397.674 MT" at bounding box center [1252, 256] width 548 height 59
type textarea "PRIMARY ALUMINIUM INGOTS - P1020A - 397.261 MT"
drag, startPoint x: 586, startPoint y: 327, endPoint x: 87, endPoint y: 322, distance: 499.0
click at [87, 322] on div "Insights Certificates Claims K Kajal Modha [EMAIL_ADDRESS][DOMAIN_NAME] Get a C…" at bounding box center [779, 392] width 1558 height 784
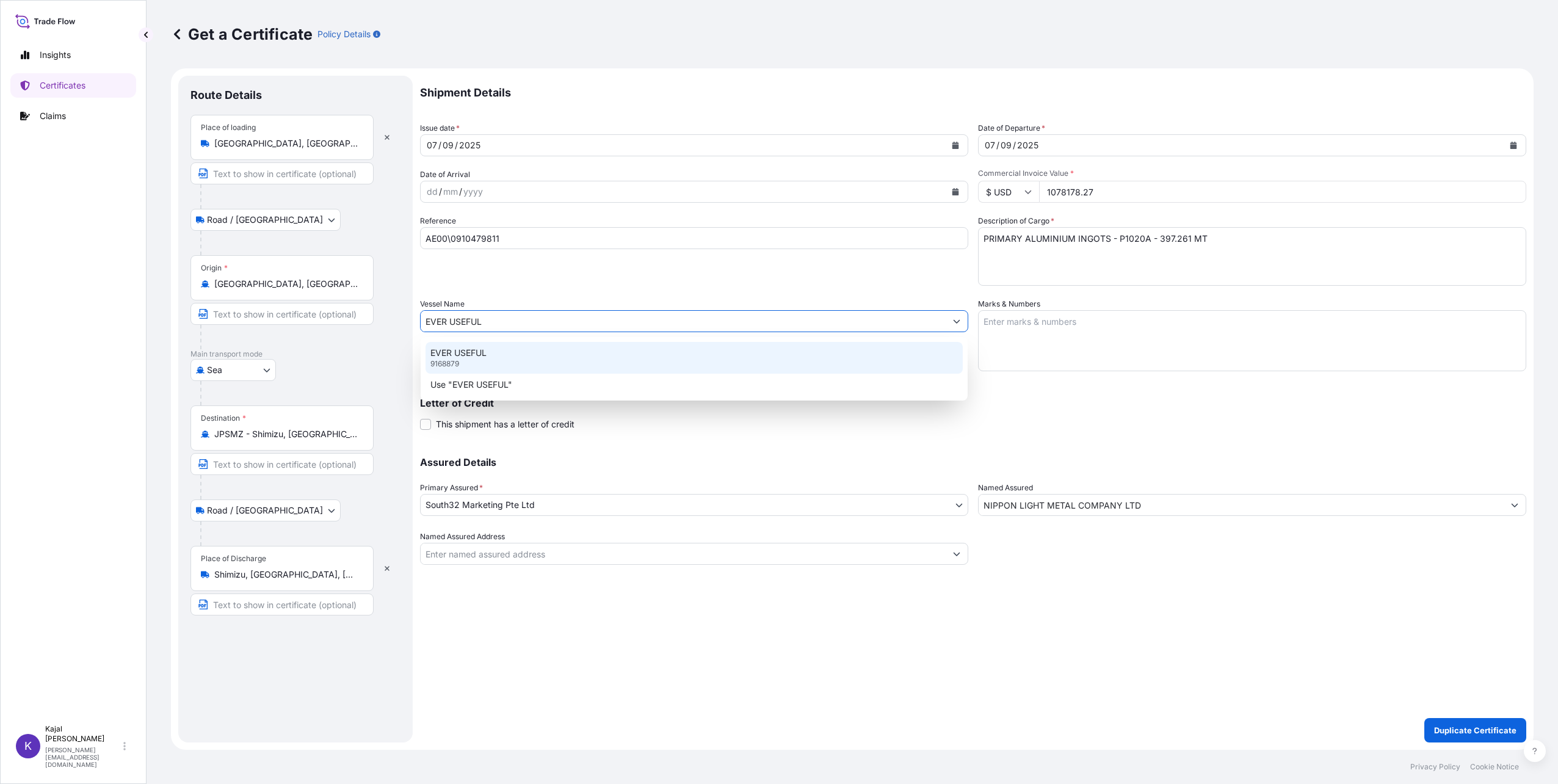
click at [475, 361] on div "EVER USEFUL 9168879" at bounding box center [694, 358] width 538 height 32
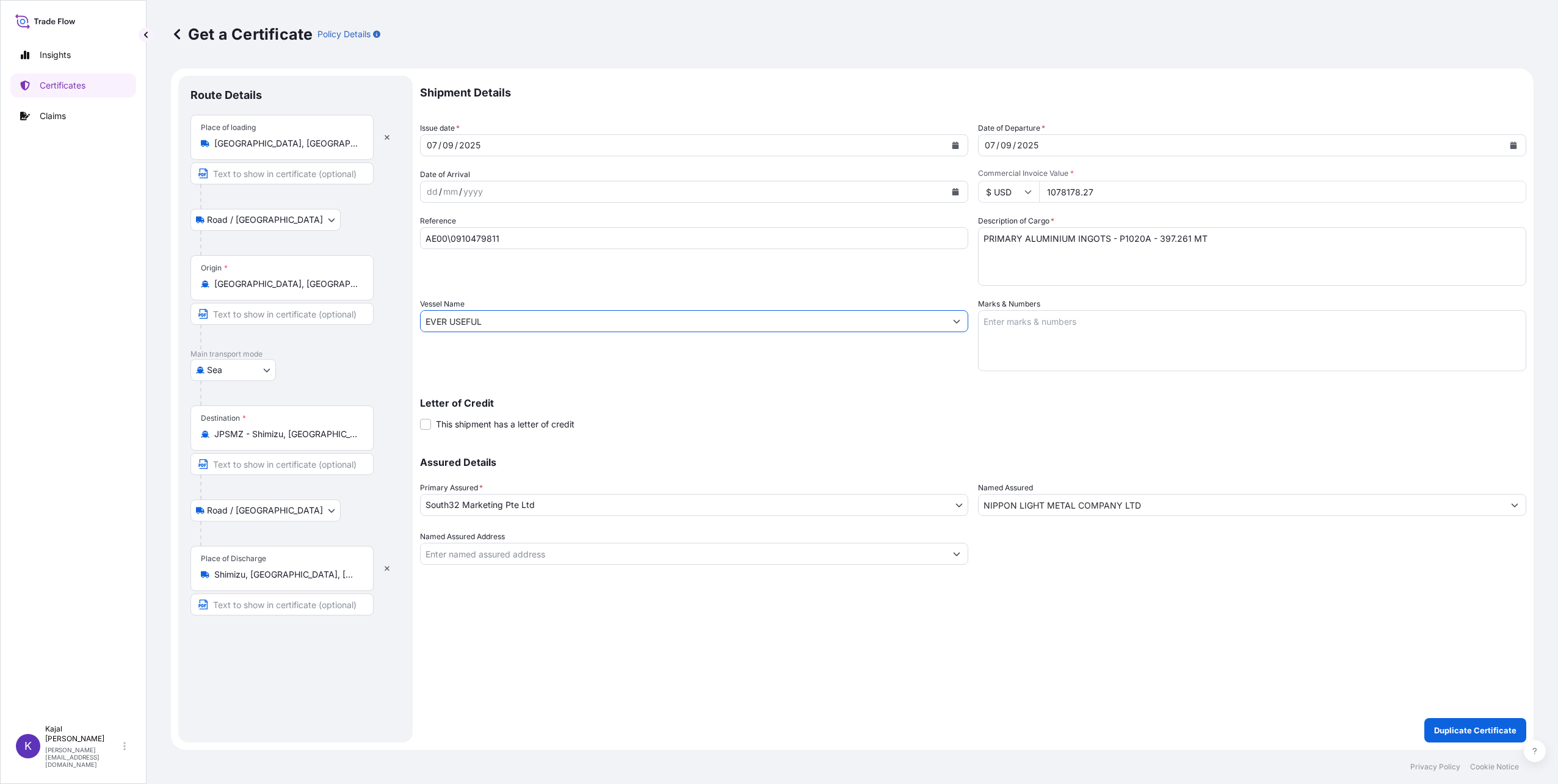
type input "EVER USEFUL"
click at [795, 649] on div "Shipment Details Issue date * [DATE] Date of Departure * [DATE] Date of Arrival…" at bounding box center [973, 409] width 1106 height 667
click at [1462, 727] on p "Duplicate Certificate" at bounding box center [1475, 729] width 83 height 12
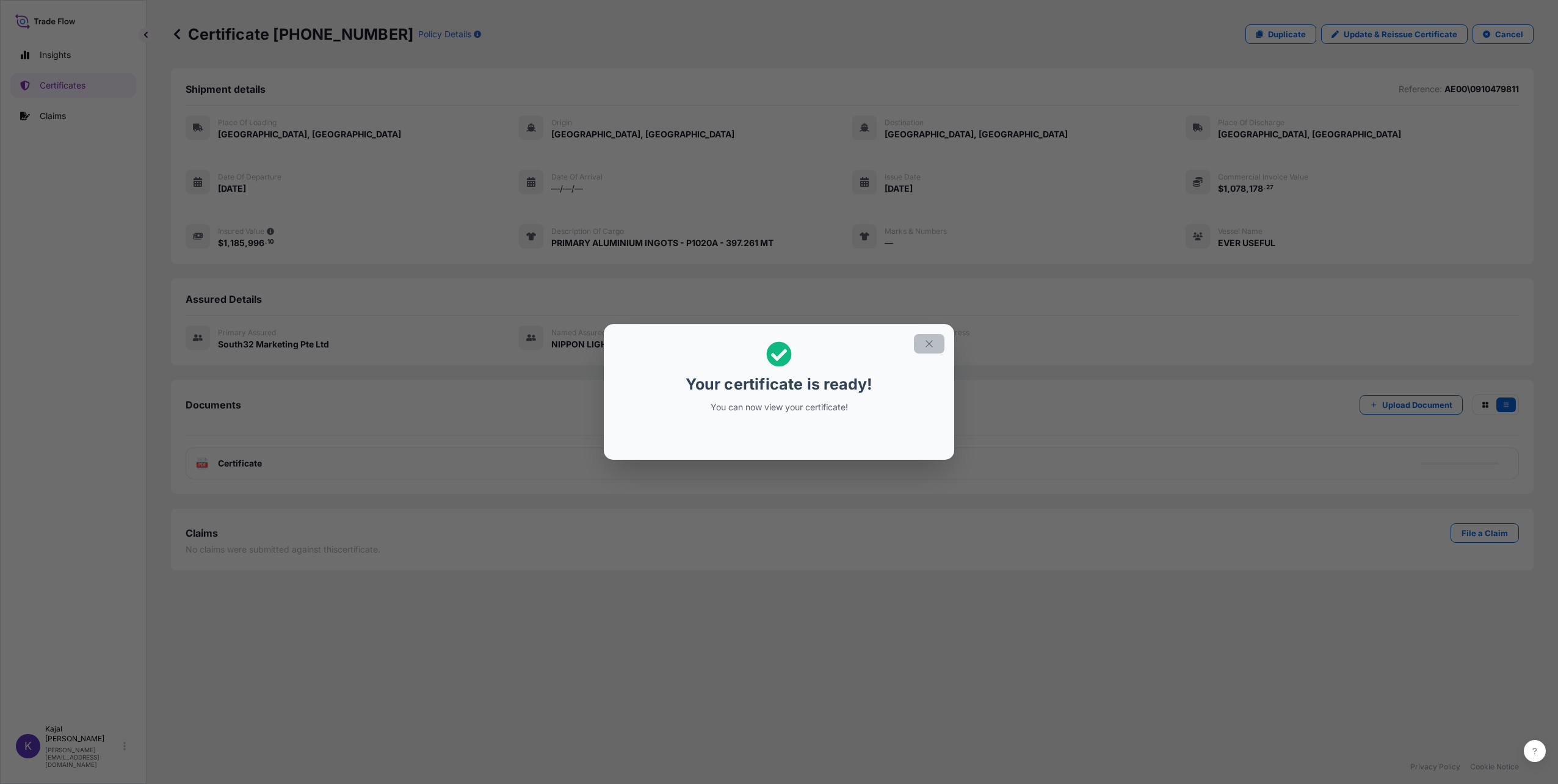
click at [929, 340] on icon "button" at bounding box center [929, 344] width 11 height 11
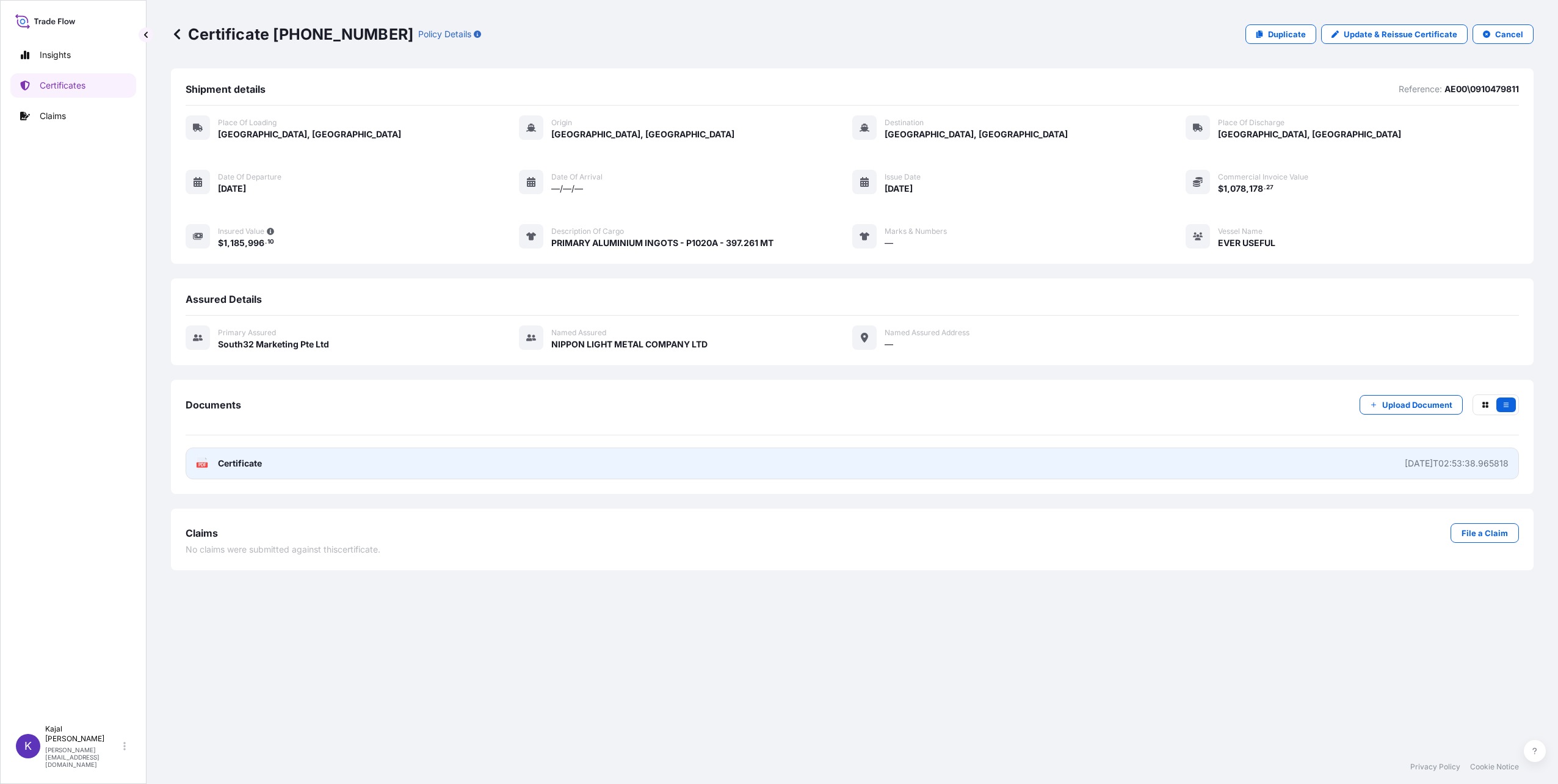
click at [249, 459] on span "Certificate" at bounding box center [240, 463] width 44 height 12
